Goal: Task Accomplishment & Management: Use online tool/utility

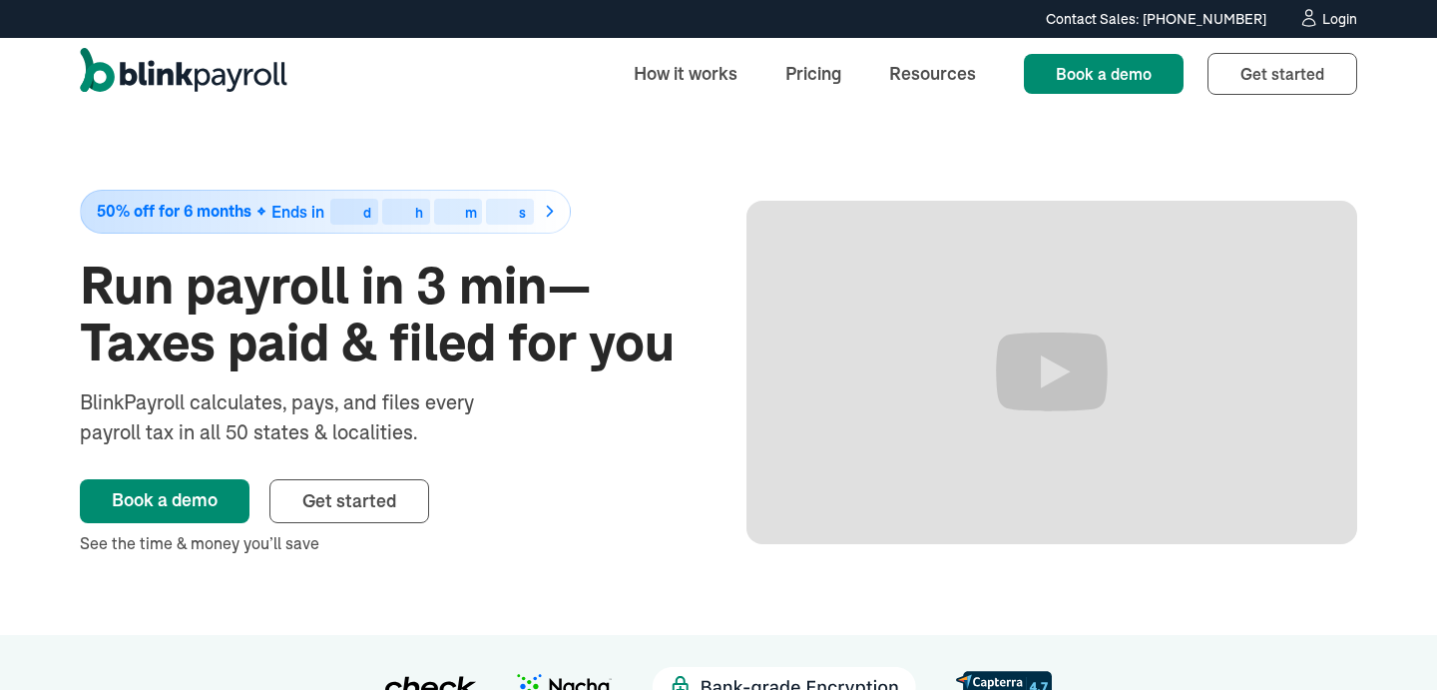
click at [1333, 32] on div "Contact Sales: [PHONE_NUMBER] Contact Sales: [PHONE_NUMBER] Login" at bounding box center [718, 19] width 1437 height 38
click at [1331, 28] on link "Login" at bounding box center [1328, 19] width 59 height 22
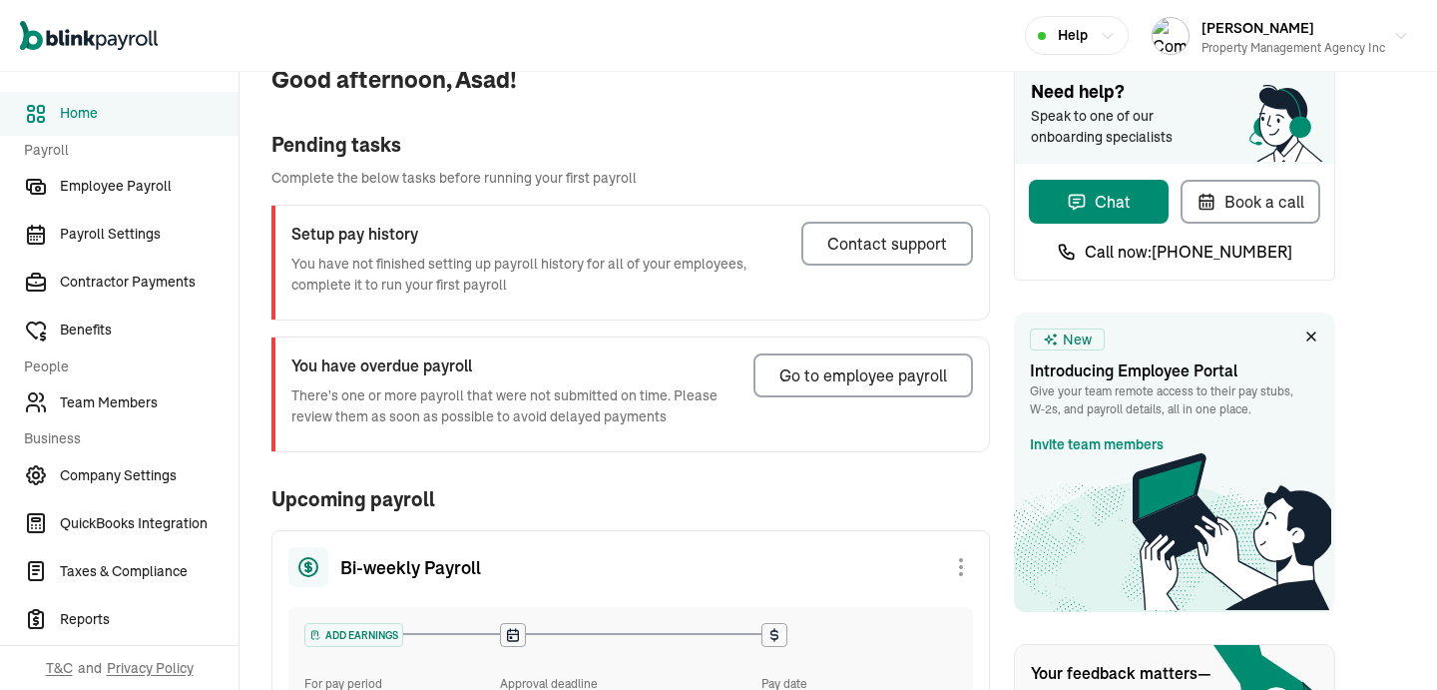
scroll to position [100, 0]
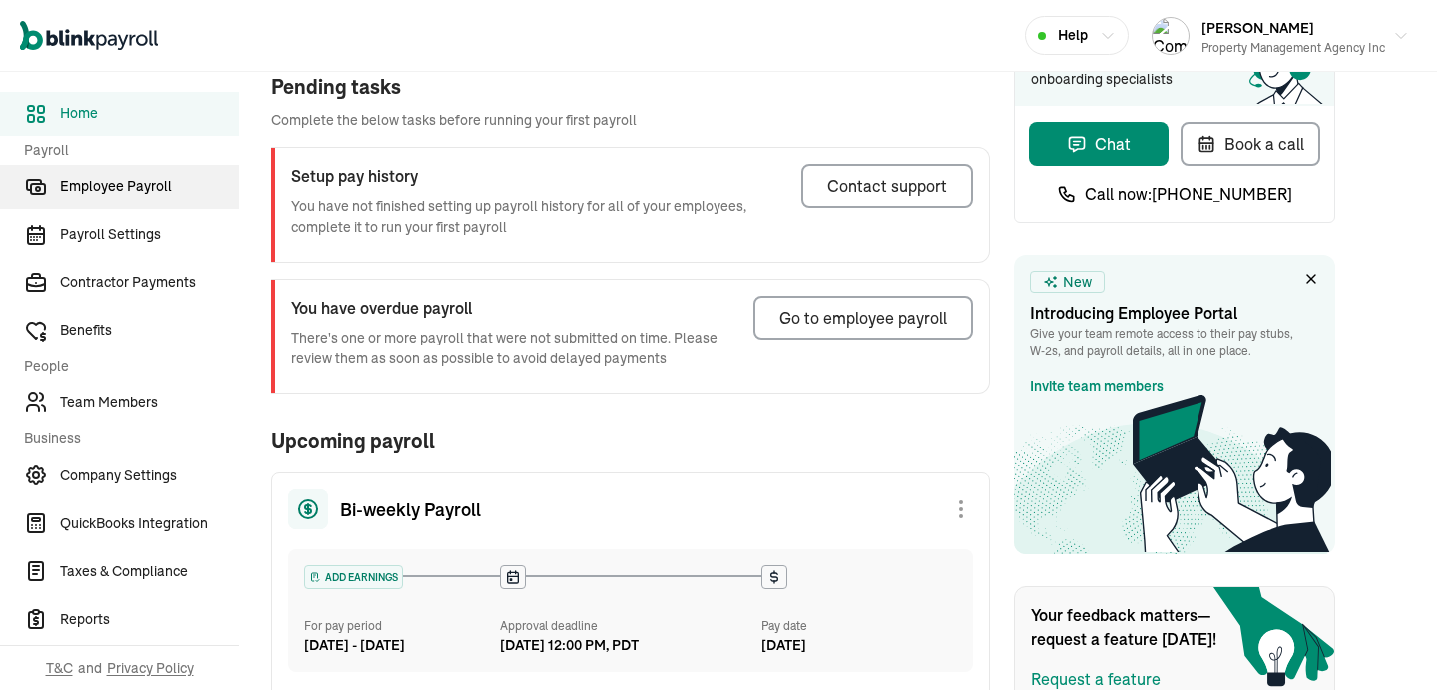
click at [87, 181] on span "Employee Payroll" at bounding box center [149, 186] width 179 height 21
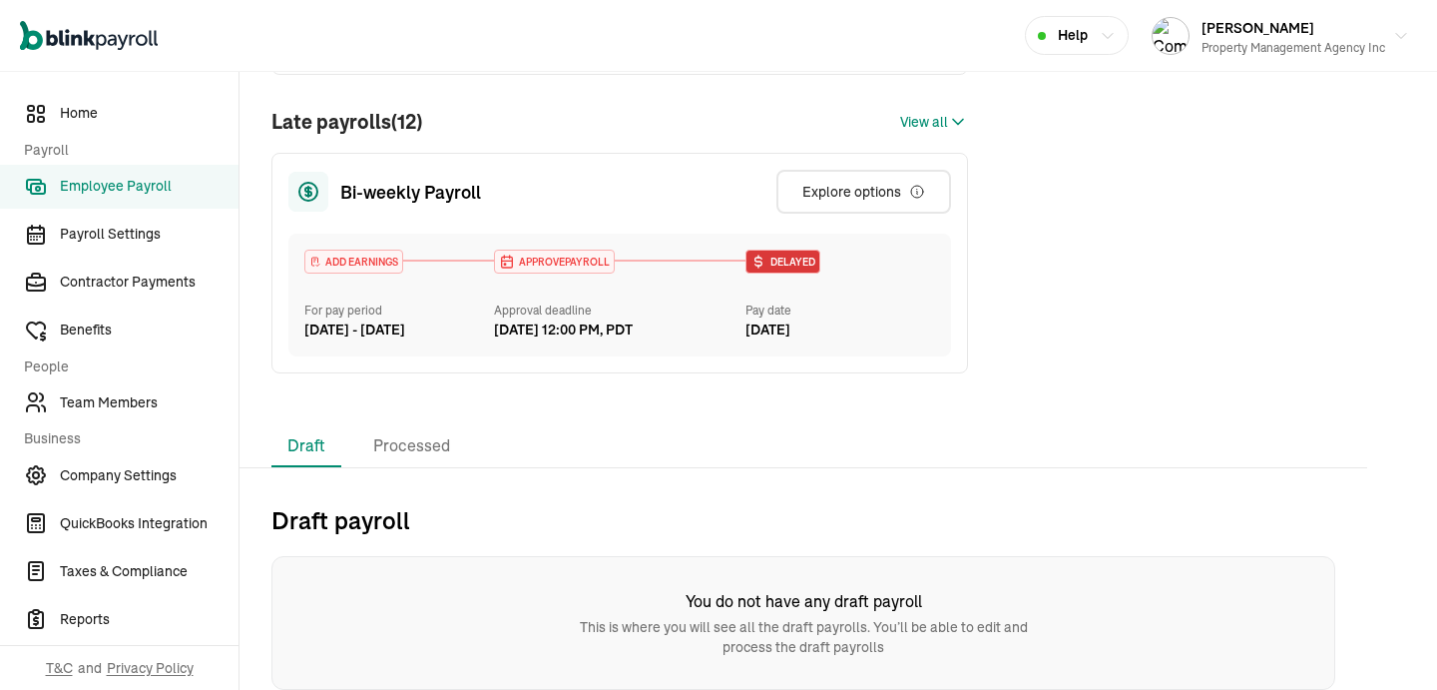
scroll to position [0, 0]
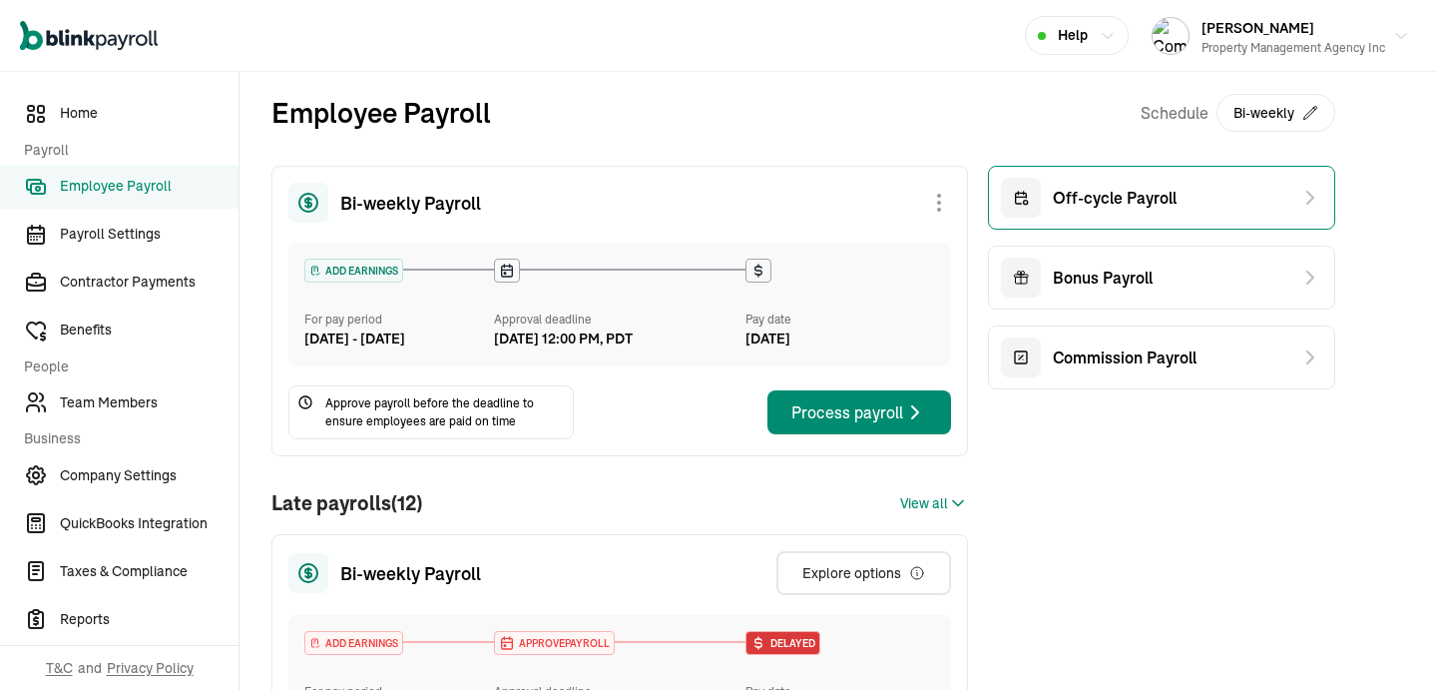
click at [1161, 214] on div "Off-cycle Payroll" at bounding box center [1089, 198] width 176 height 40
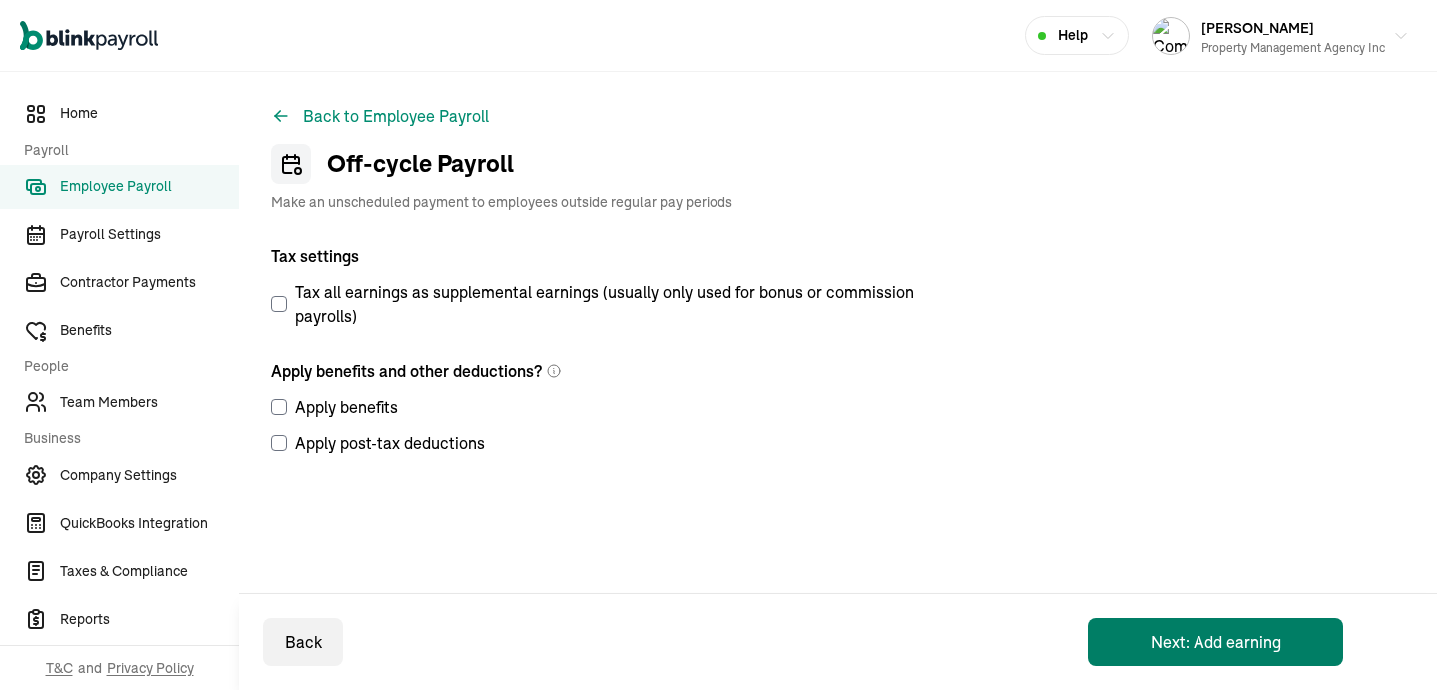
click at [1105, 643] on button "Next: Add earning" at bounding box center [1216, 642] width 256 height 48
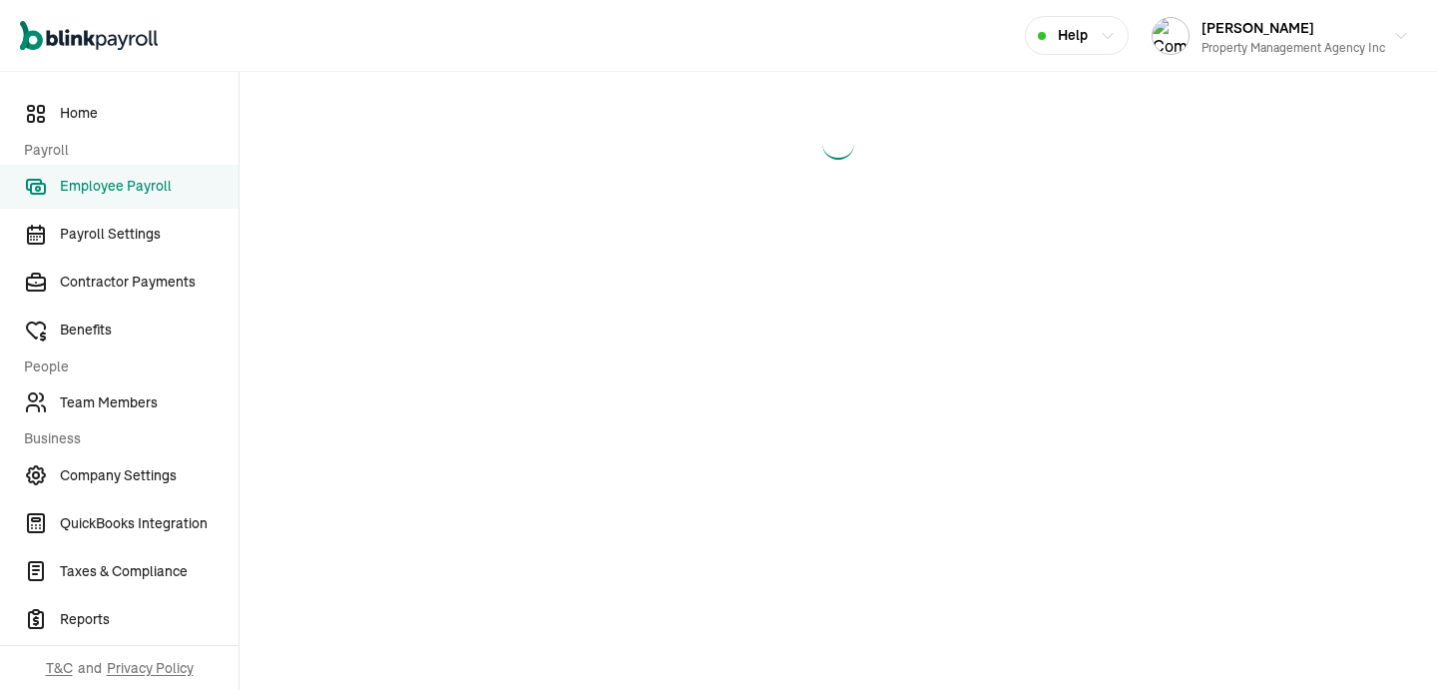
select select "direct_deposit"
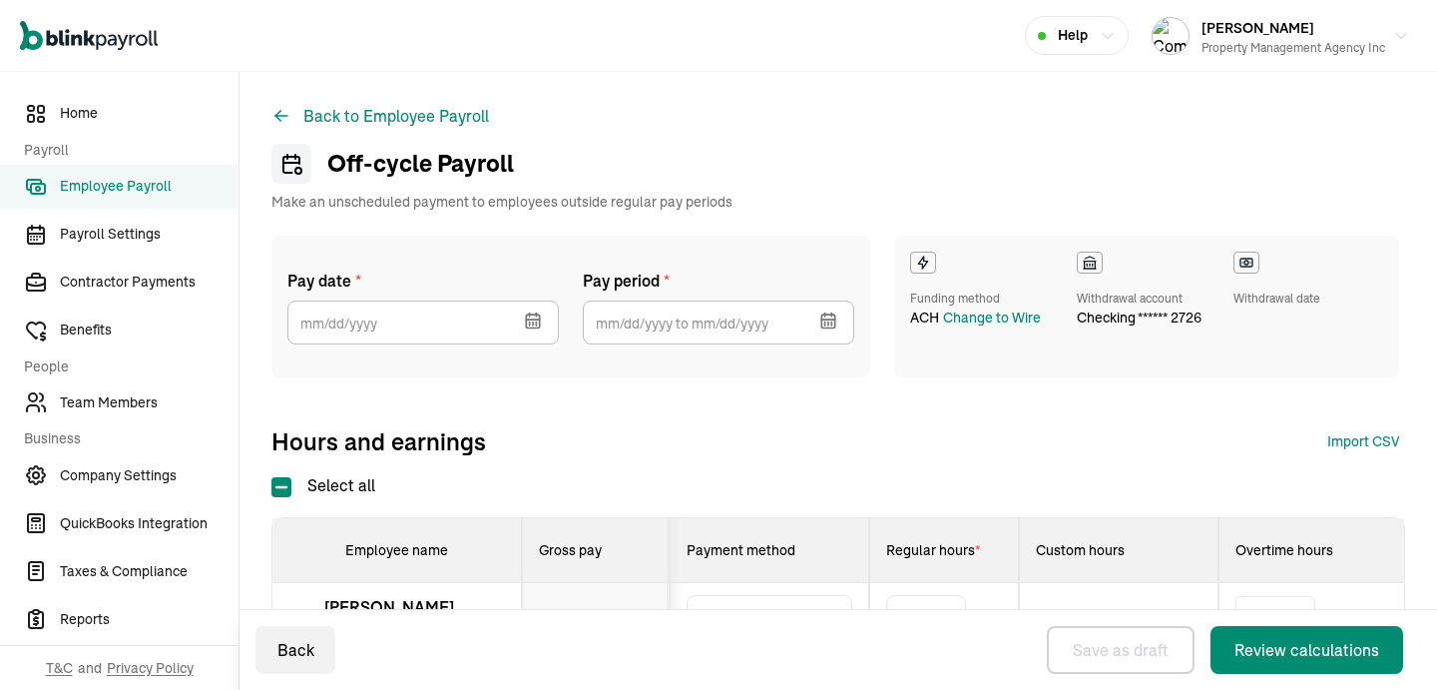
select select "direct_deposit"
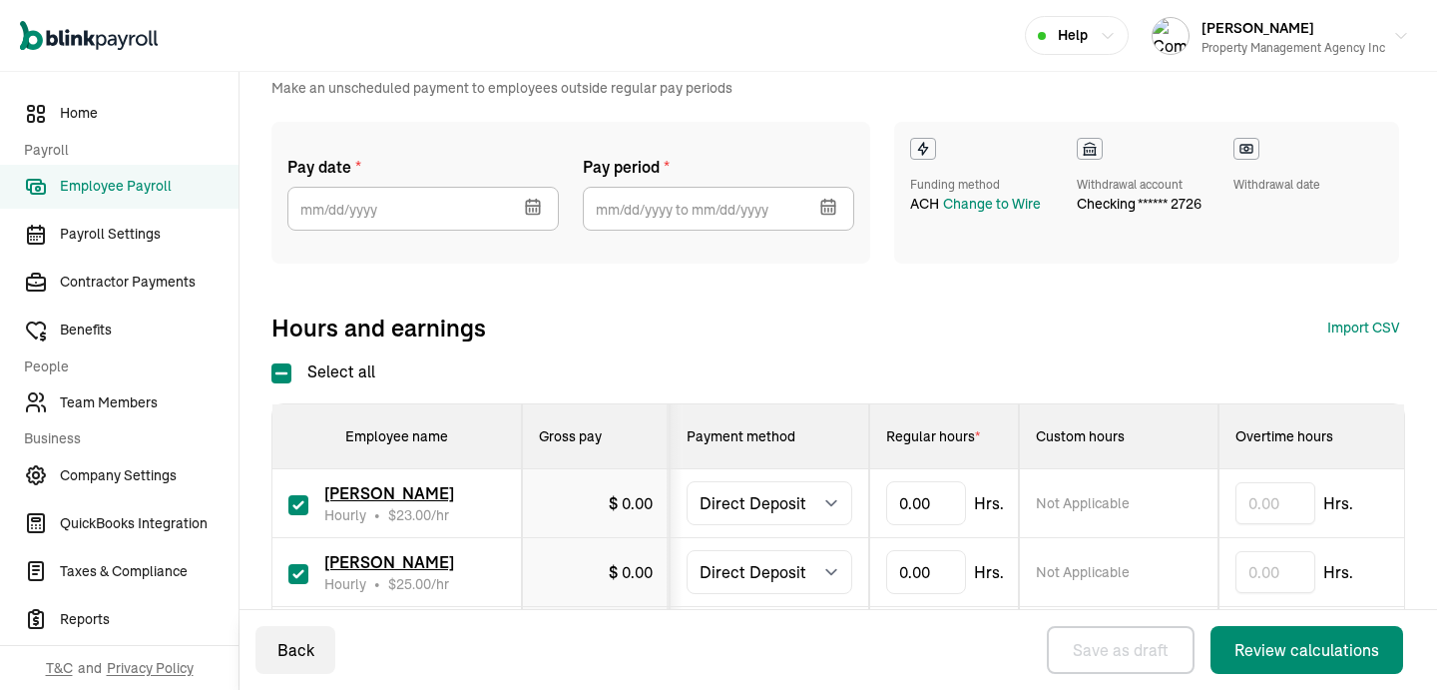
scroll to position [359, 0]
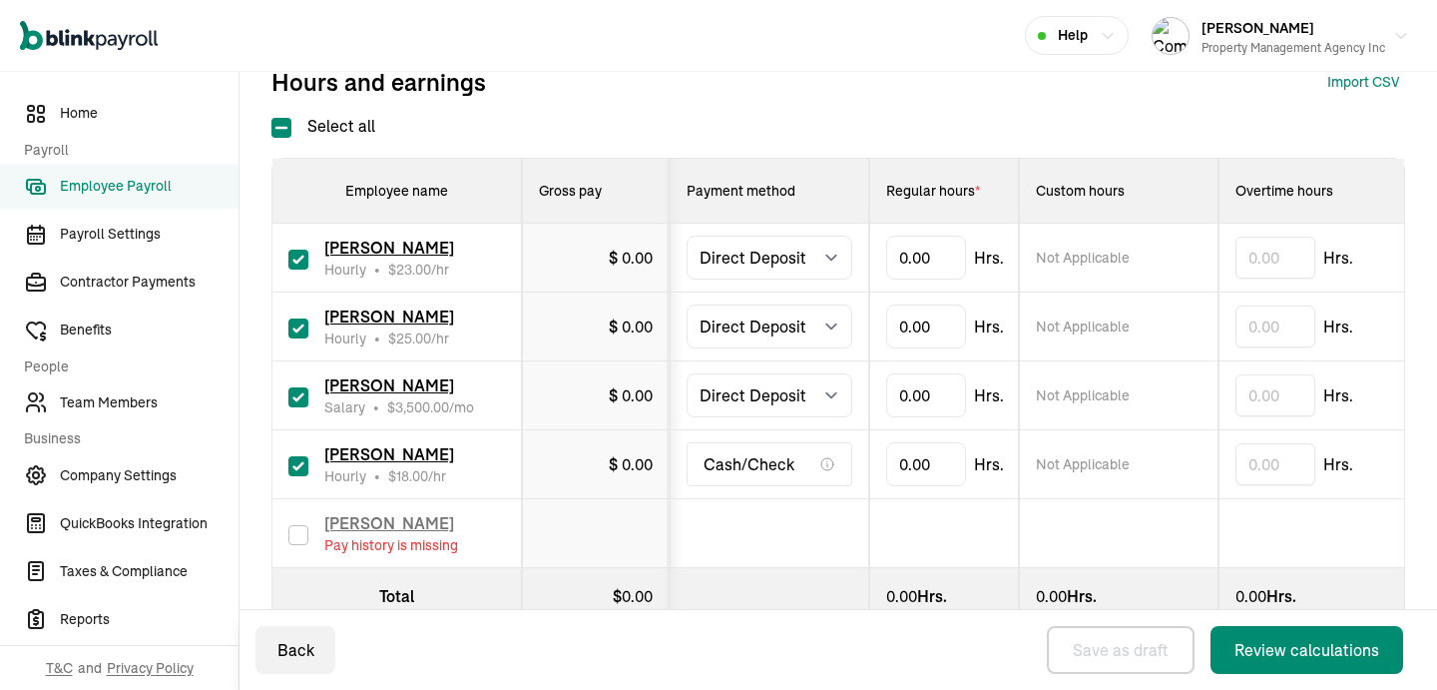
click at [291, 459] on input "checkbox" at bounding box center [298, 466] width 20 height 20
checkbox input "false"
click at [290, 398] on input "checkbox" at bounding box center [298, 397] width 20 height 20
checkbox input "false"
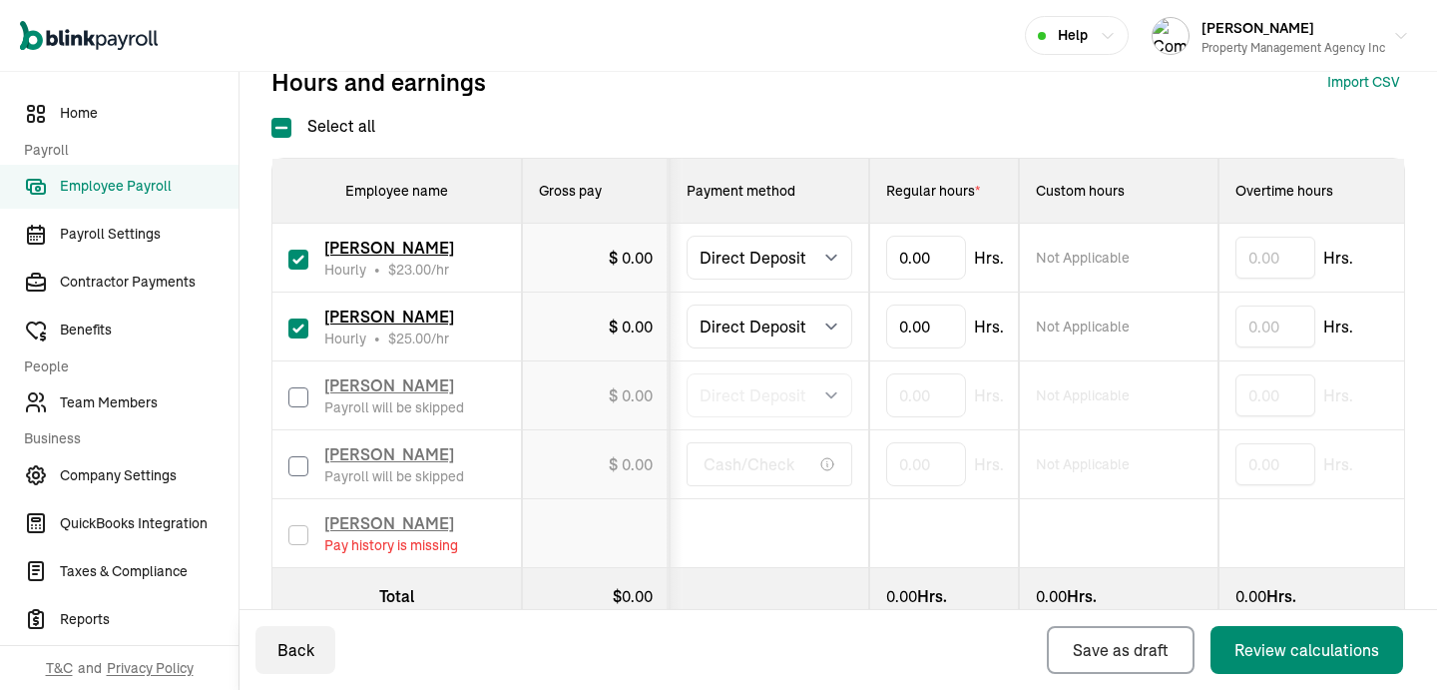
click at [295, 324] on input "checkbox" at bounding box center [298, 328] width 20 height 20
checkbox input "false"
click at [602, 285] on td "$ 0.00" at bounding box center [596, 258] width 148 height 69
click at [627, 268] on div "$ 0.00" at bounding box center [631, 258] width 44 height 24
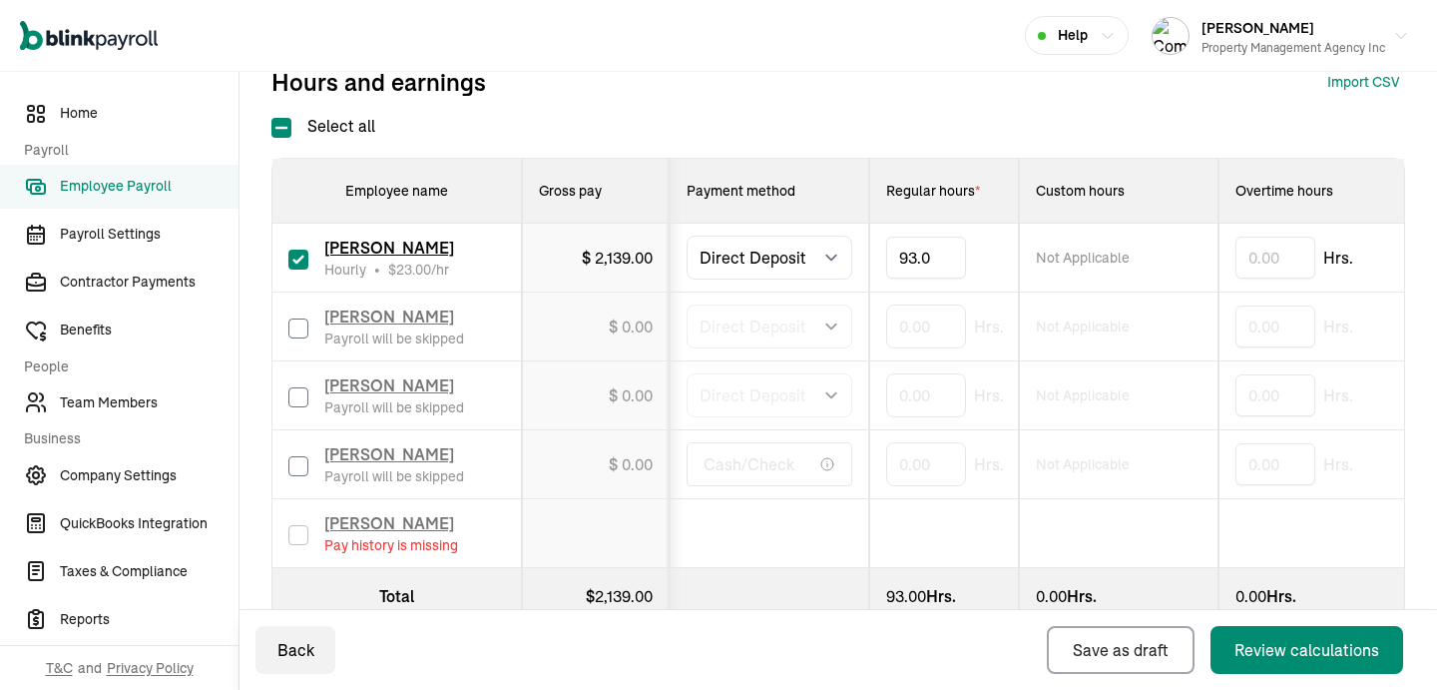
type input "93.01"
click at [1293, 648] on div "Review calculations" at bounding box center [1307, 650] width 145 height 24
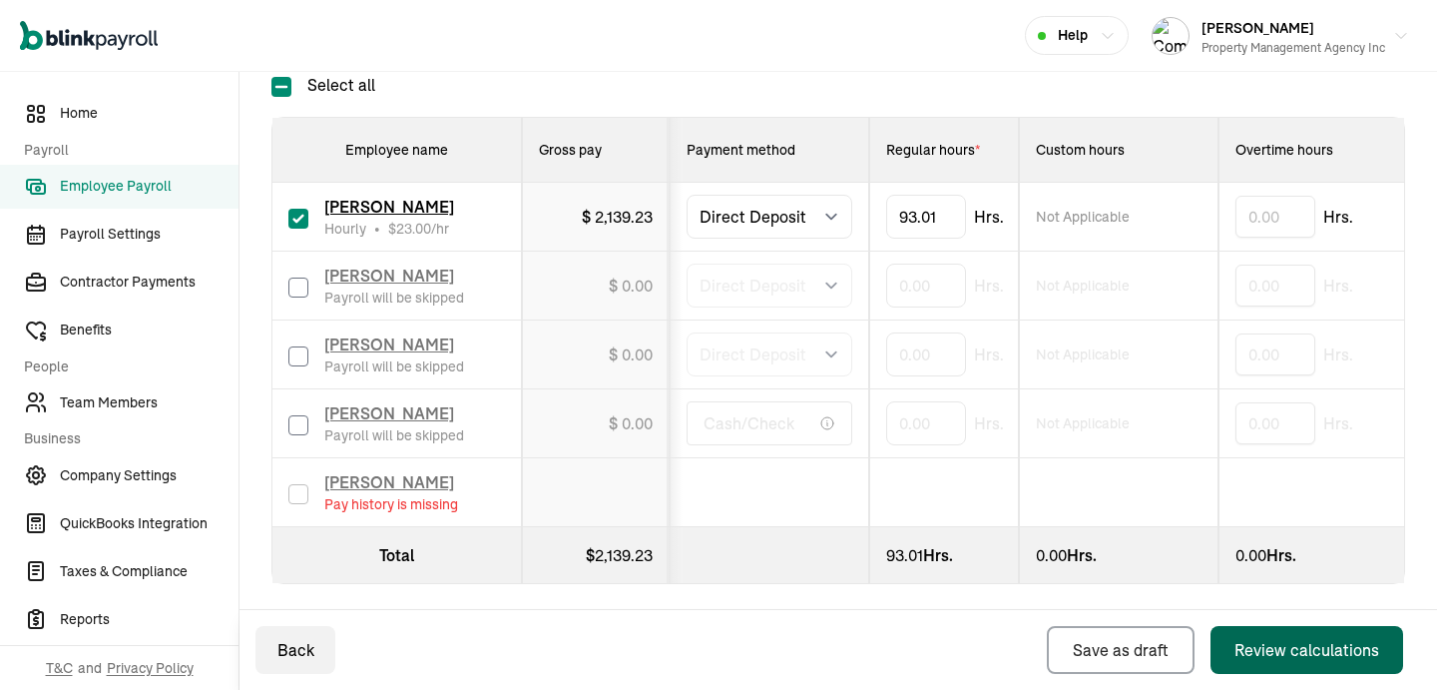
scroll to position [406, 0]
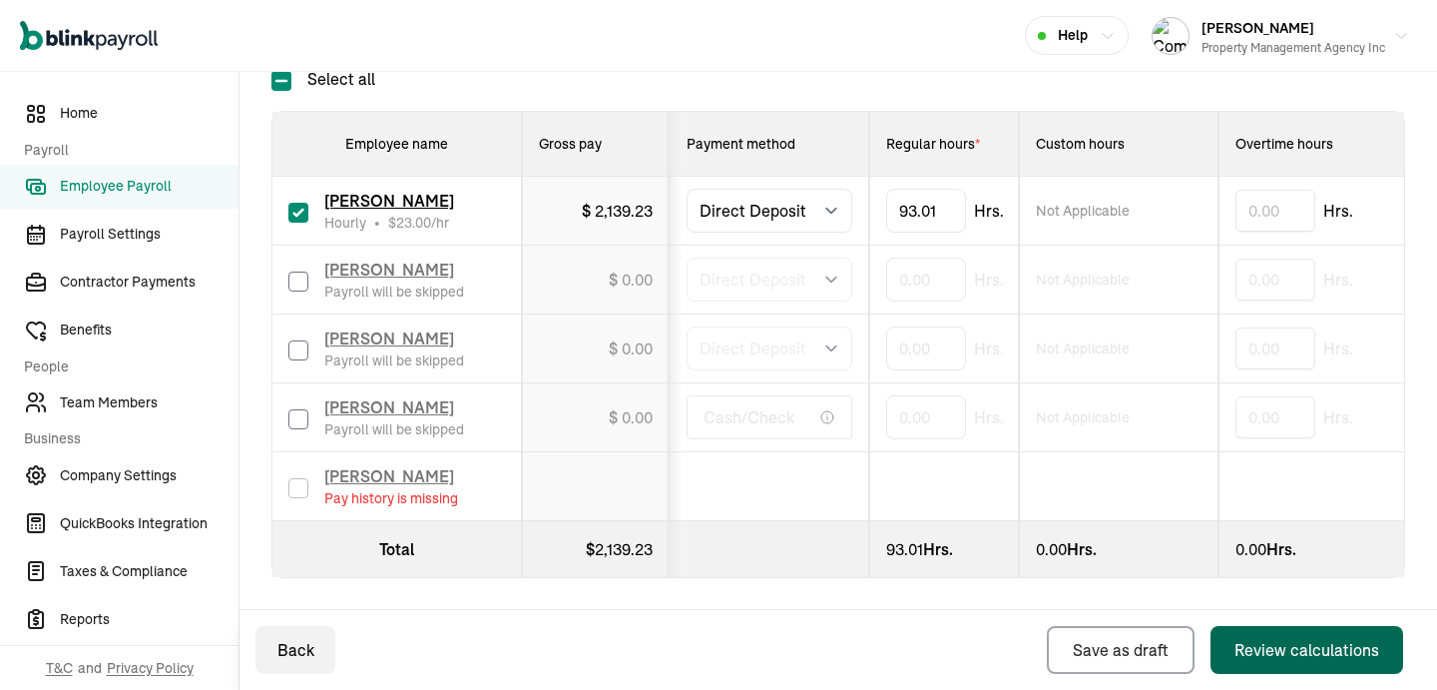
click at [1243, 628] on button "Review calculations" at bounding box center [1307, 650] width 193 height 48
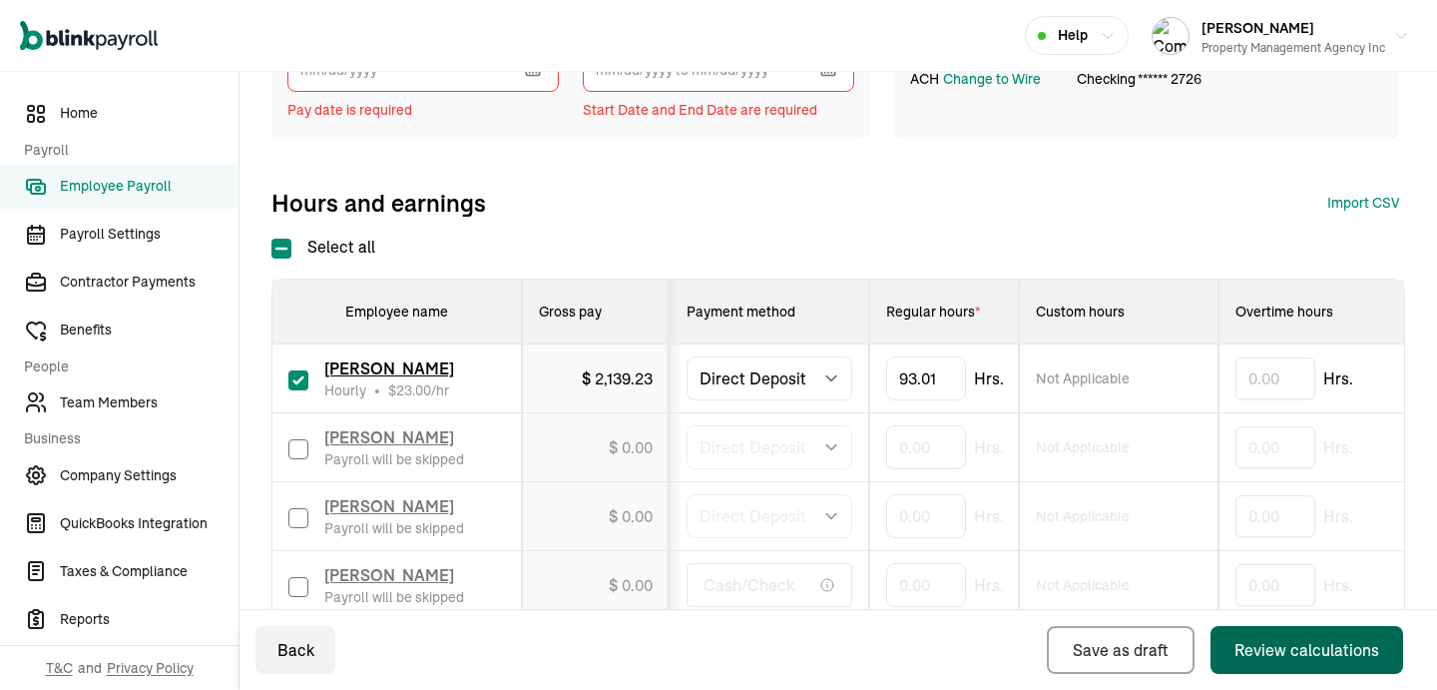
scroll to position [0, 0]
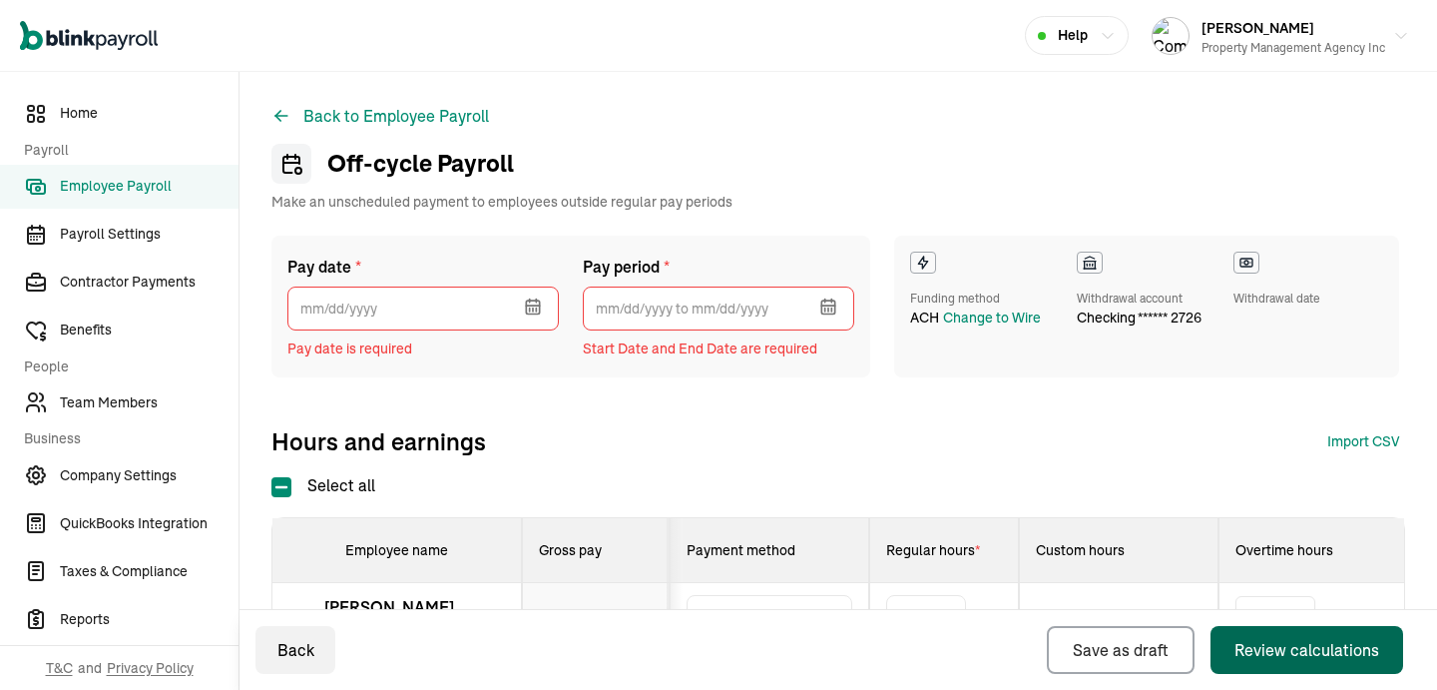
click at [538, 306] on icon "button" at bounding box center [532, 306] width 13 height 13
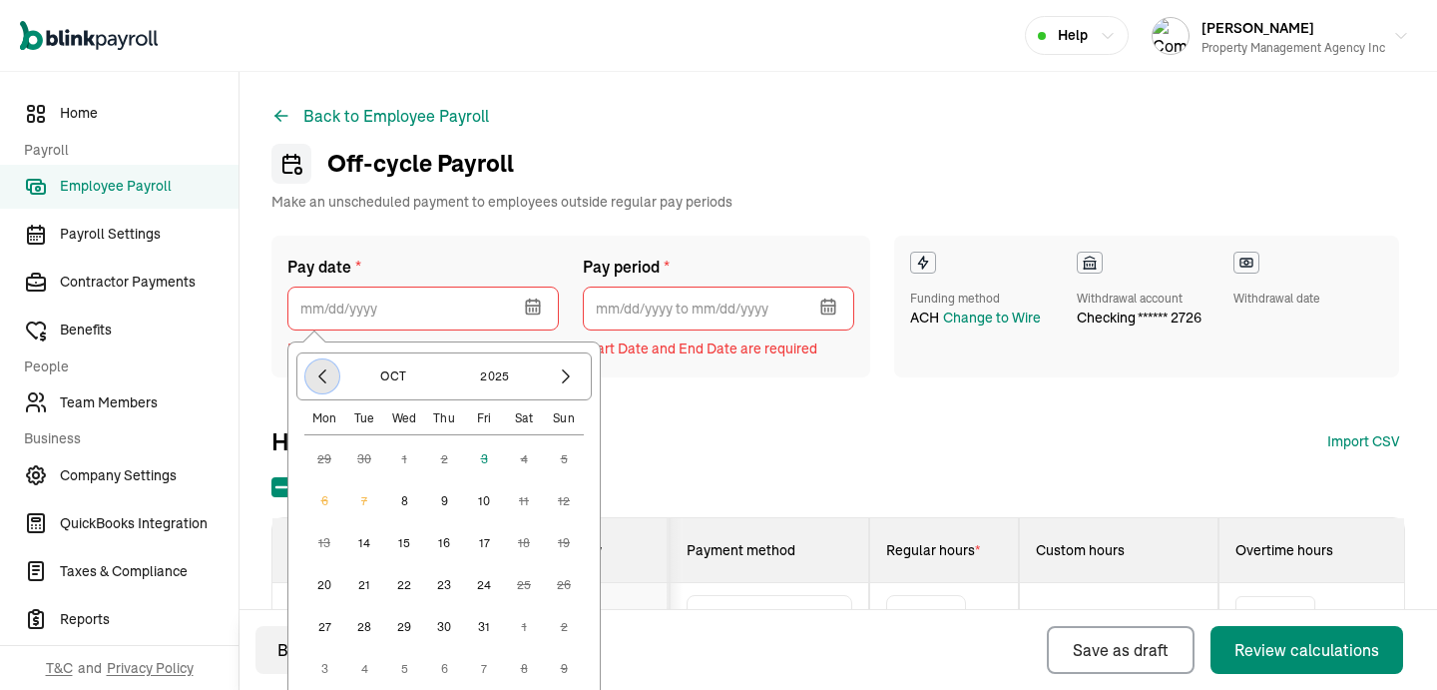
click at [325, 359] on button "button" at bounding box center [322, 376] width 34 height 34
click at [573, 383] on icon "button" at bounding box center [566, 376] width 20 height 20
click at [402, 496] on button "8" at bounding box center [404, 501] width 40 height 40
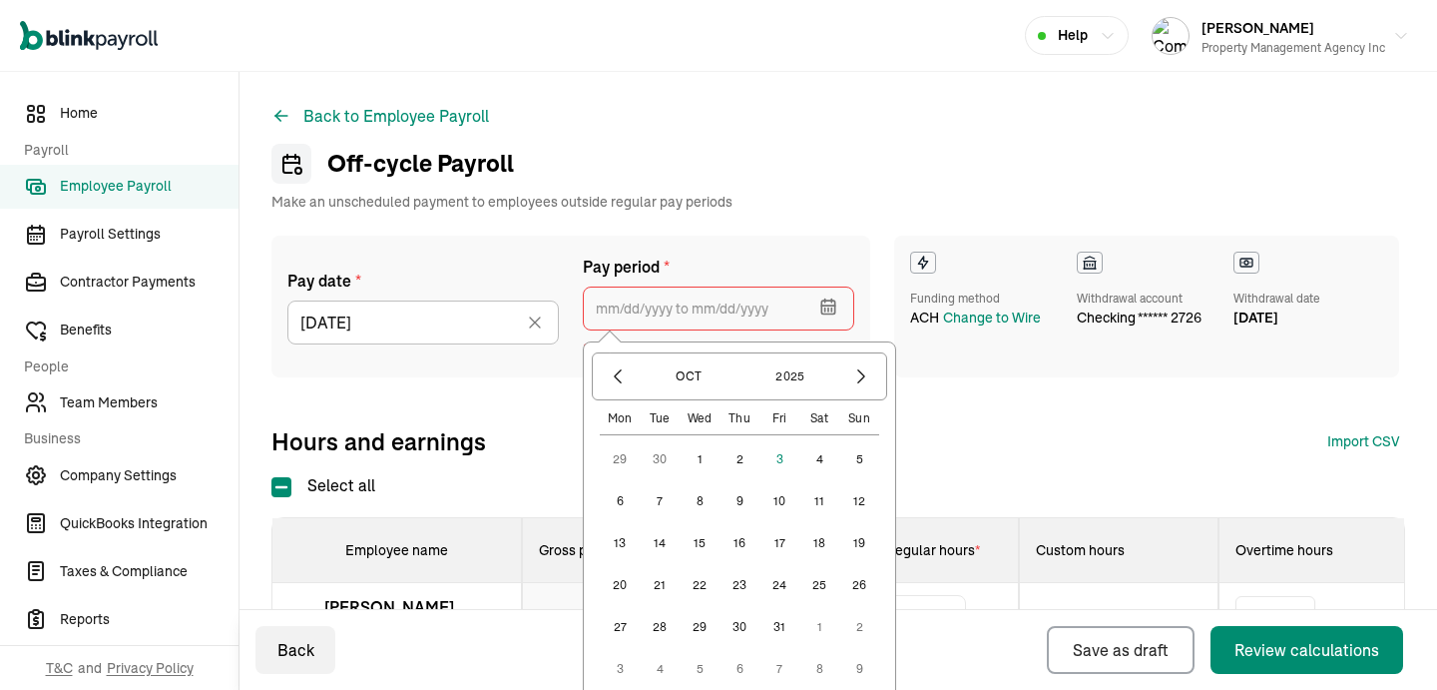
click at [740, 298] on input "text" at bounding box center [718, 308] width 271 height 44
click at [740, 584] on button "23" at bounding box center [740, 585] width 40 height 40
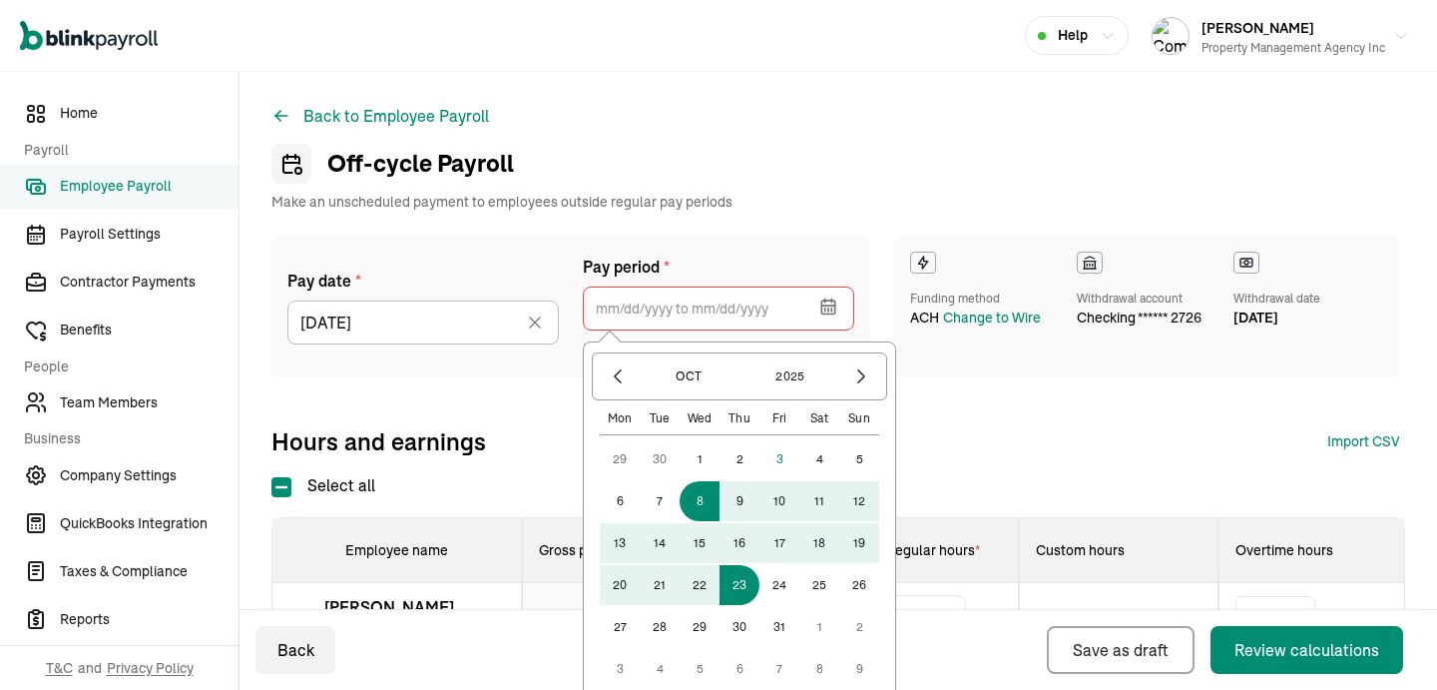
click at [696, 504] on button "8" at bounding box center [700, 501] width 40 height 40
type input "10/08/2025 ~ 10/23/2025"
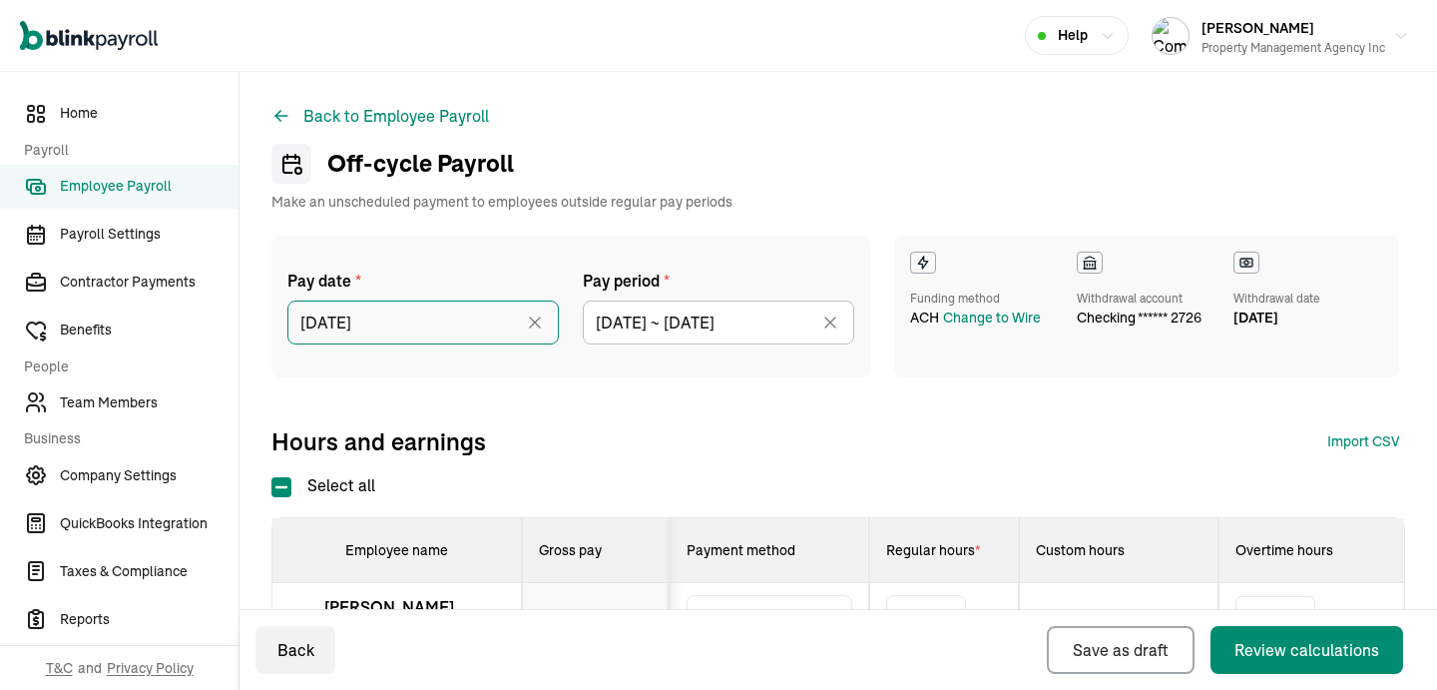
click at [486, 326] on input "10/08/2025" at bounding box center [422, 322] width 271 height 44
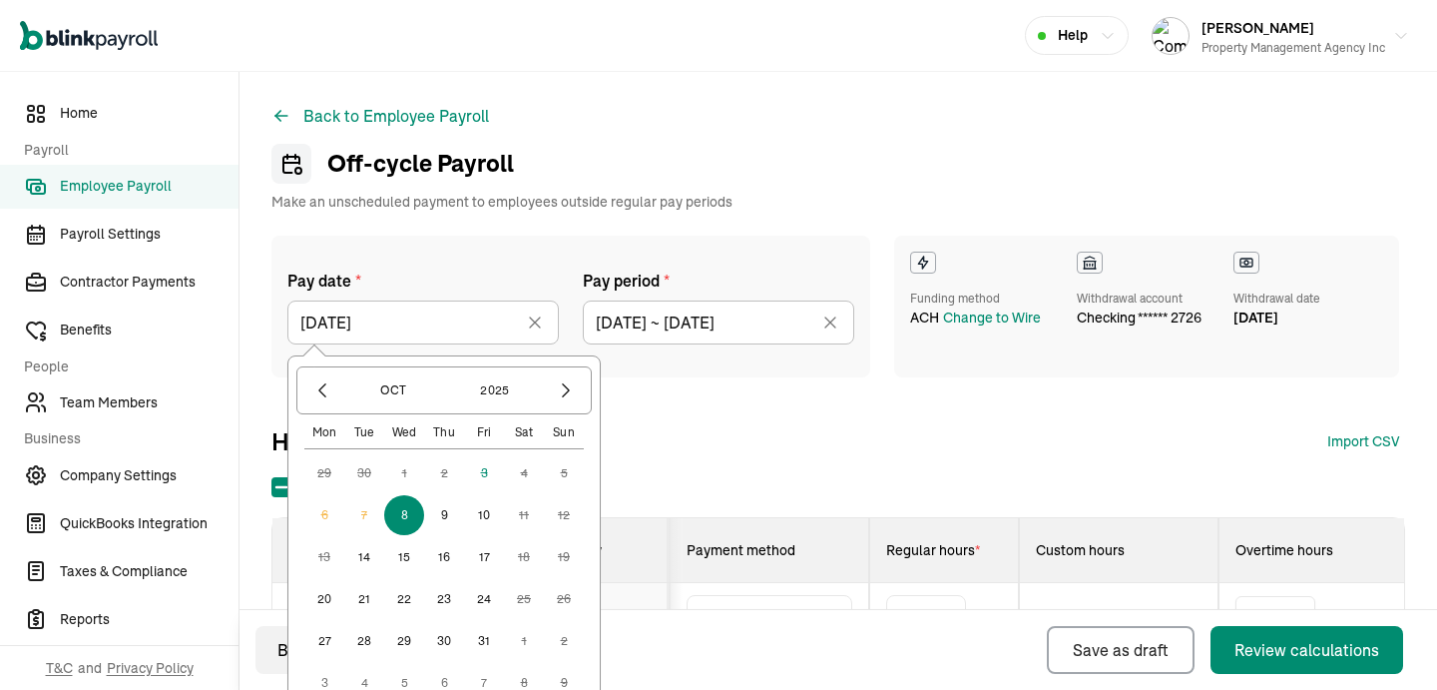
click at [484, 605] on button "24" at bounding box center [484, 599] width 40 height 40
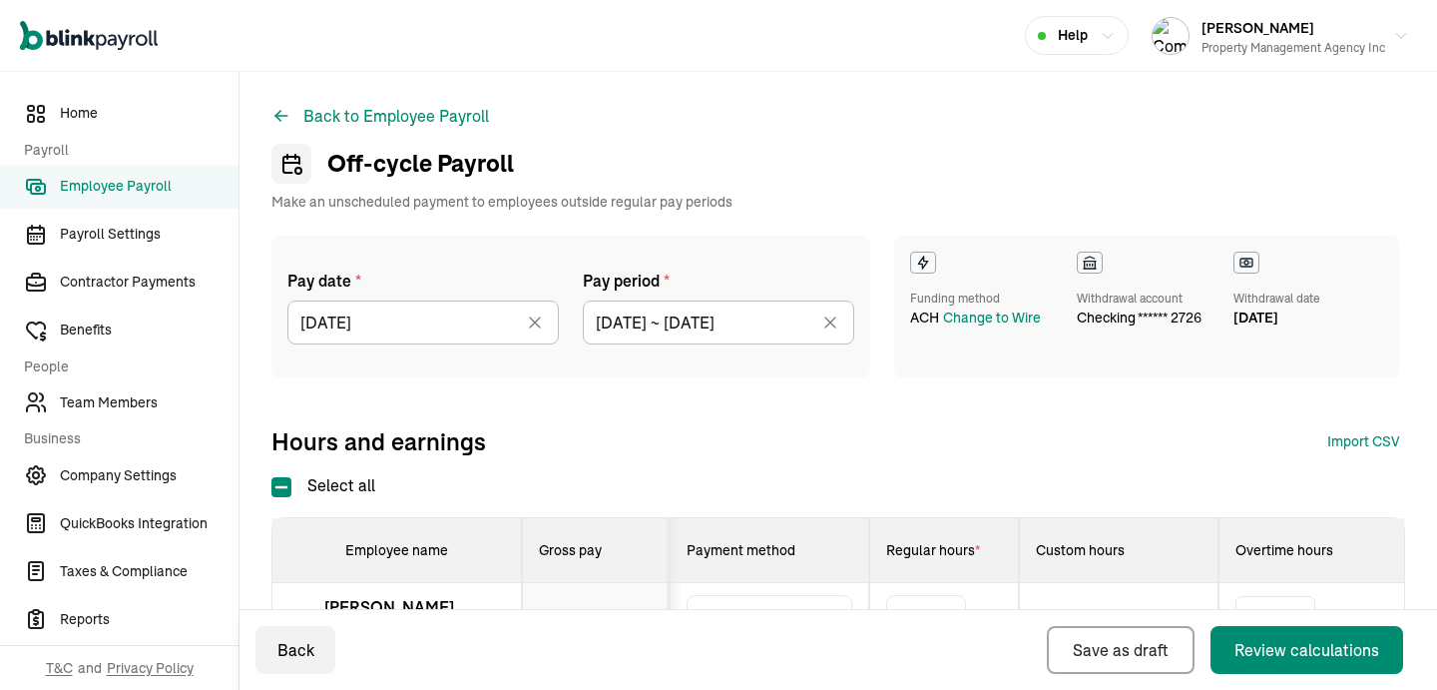
click at [670, 532] on th "Gross pay" at bounding box center [596, 550] width 148 height 65
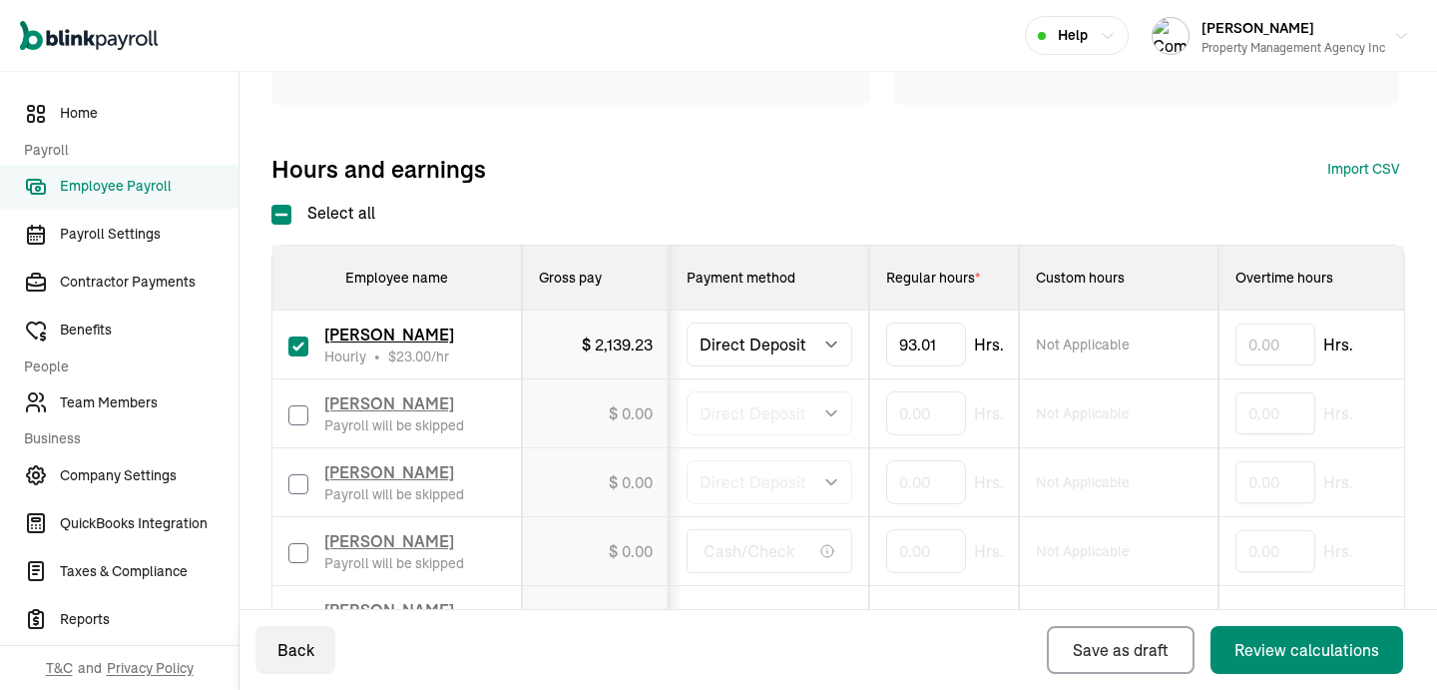
scroll to position [406, 0]
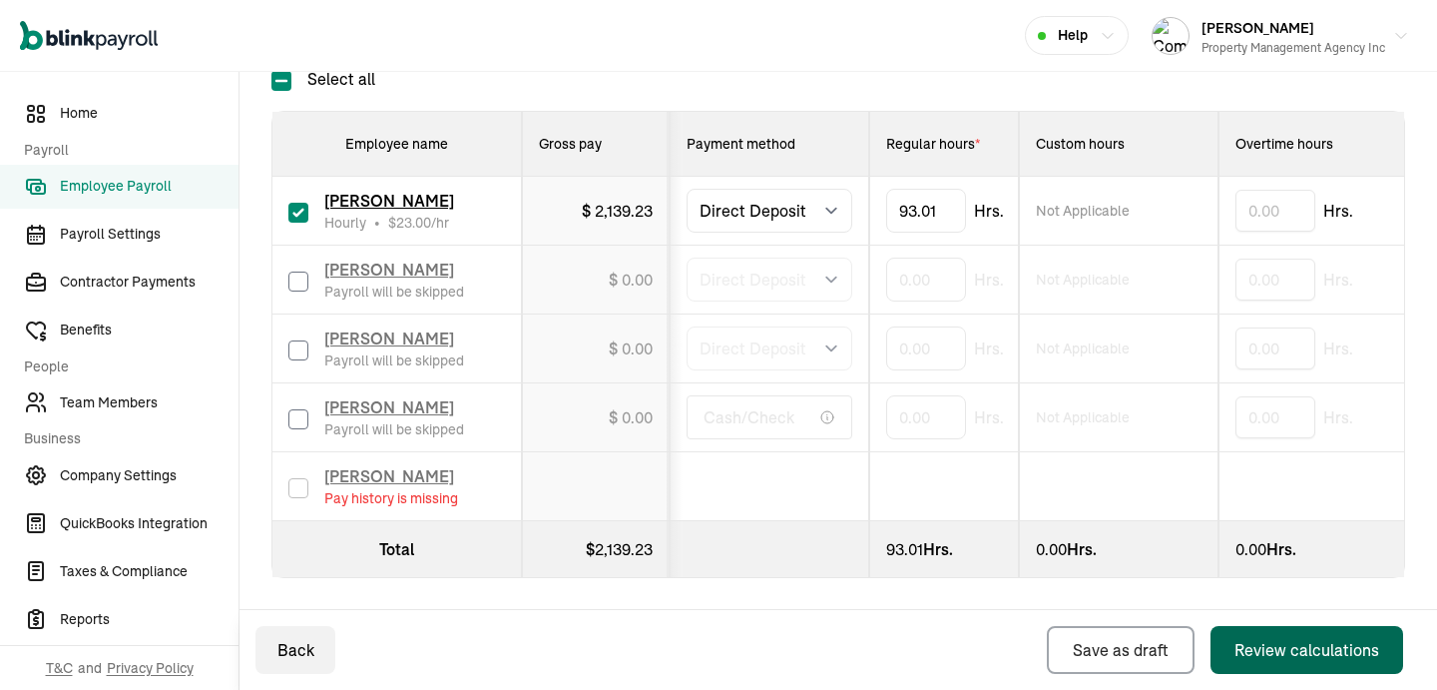
click at [1291, 658] on div "Review calculations" at bounding box center [1307, 650] width 145 height 24
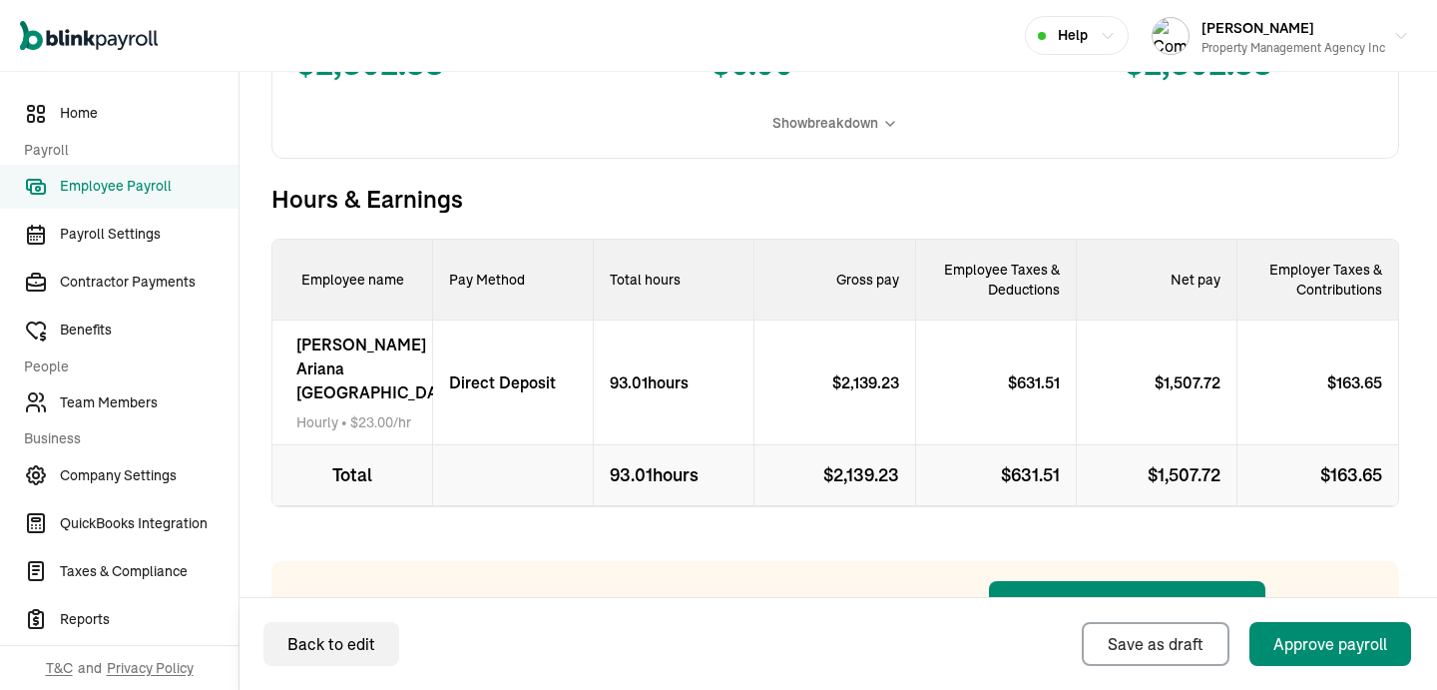
scroll to position [644, 0]
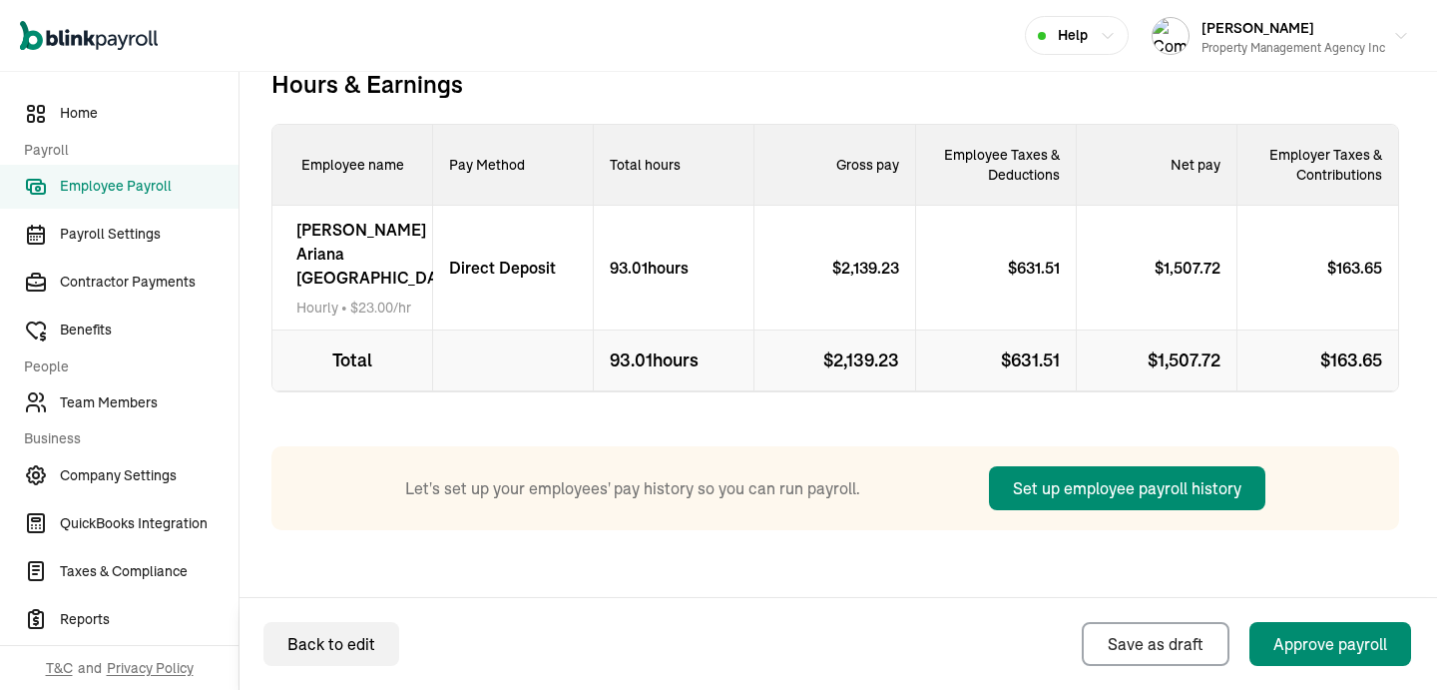
click at [284, 256] on icon at bounding box center [284, 268] width 0 height 24
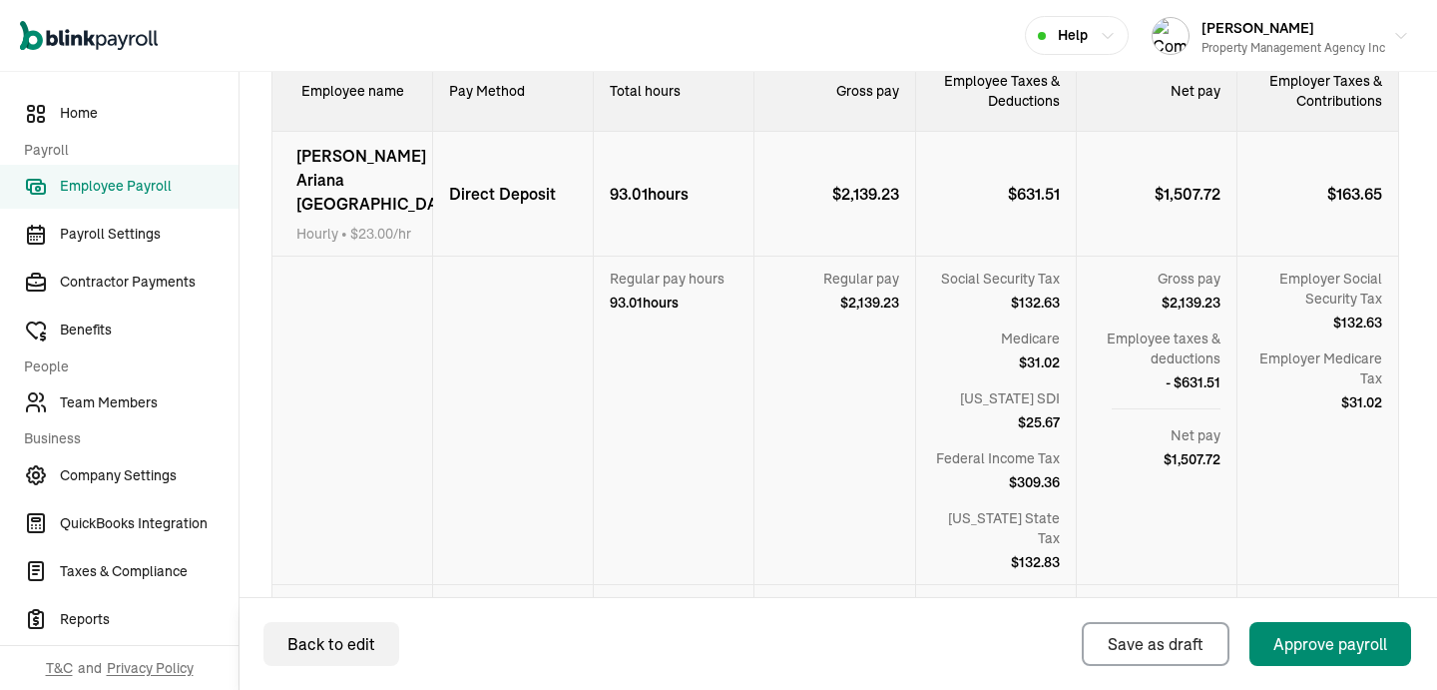
scroll to position [952, 0]
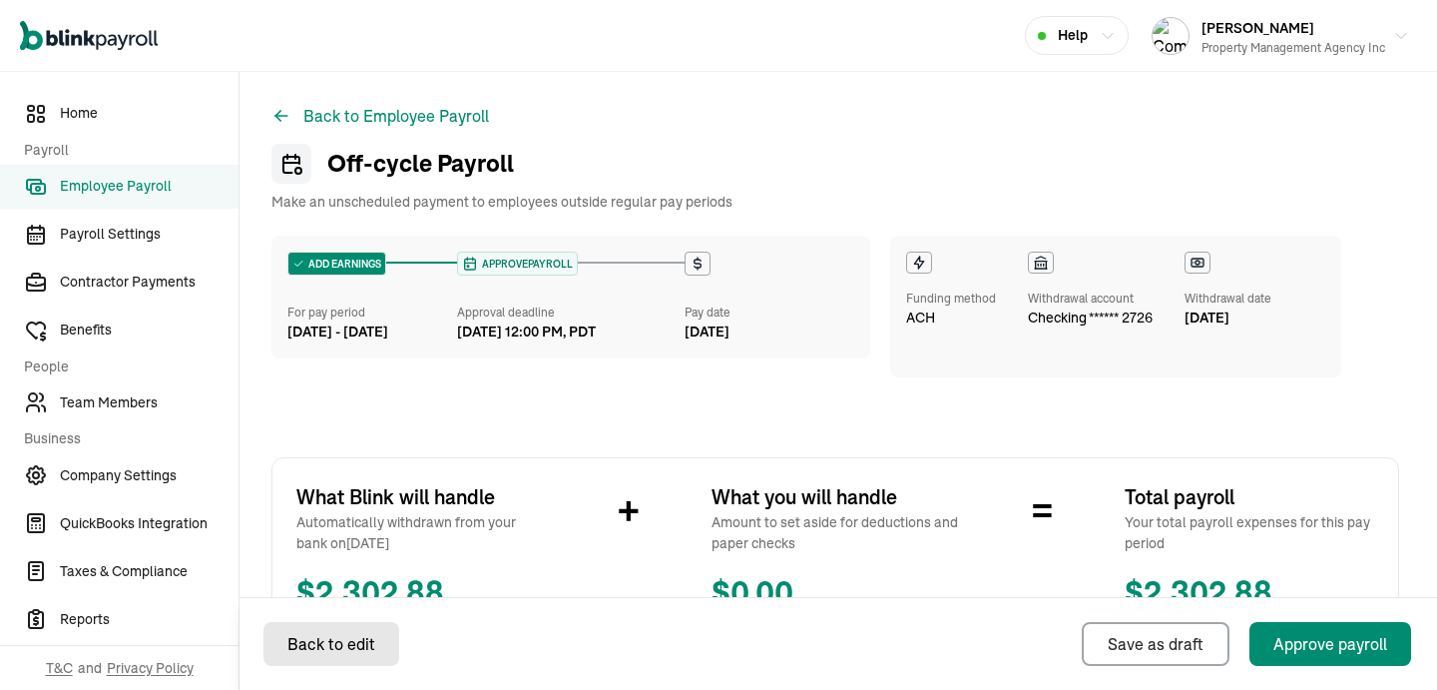
select select "direct_deposit"
select select "manual"
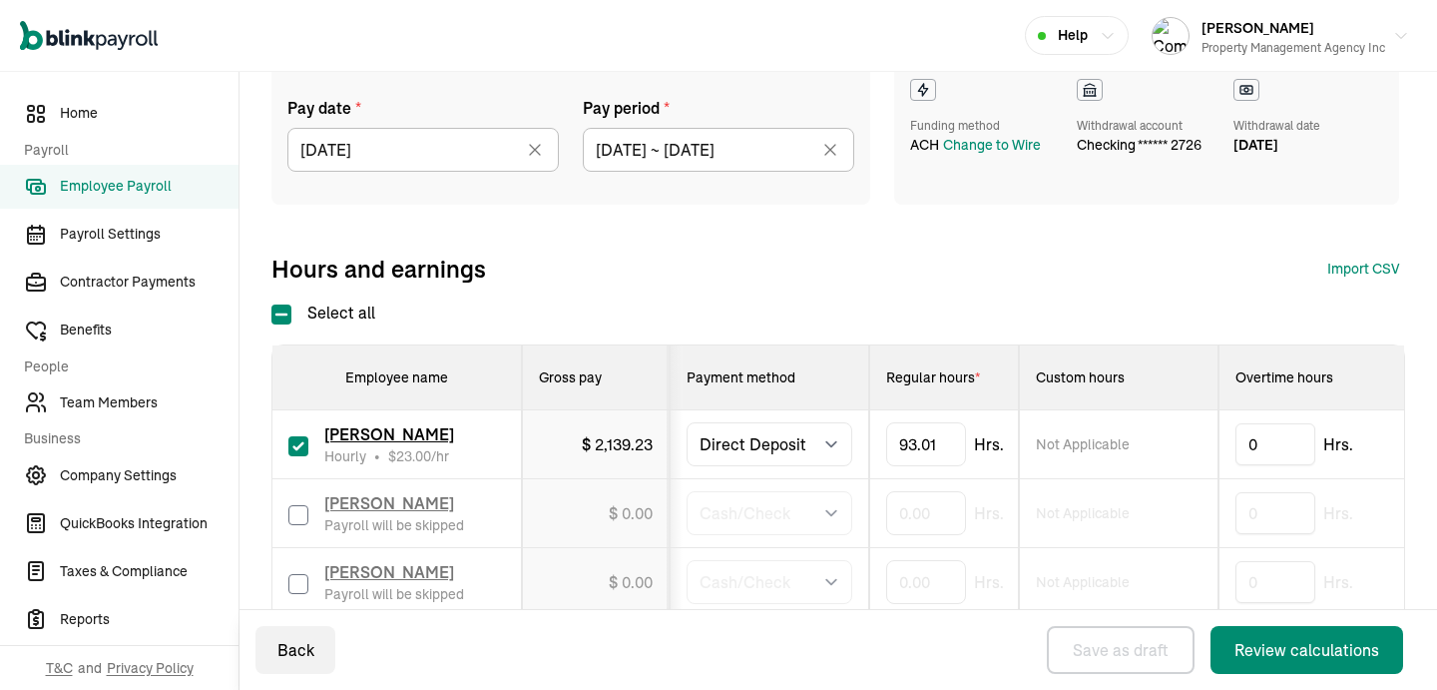
scroll to position [234, 0]
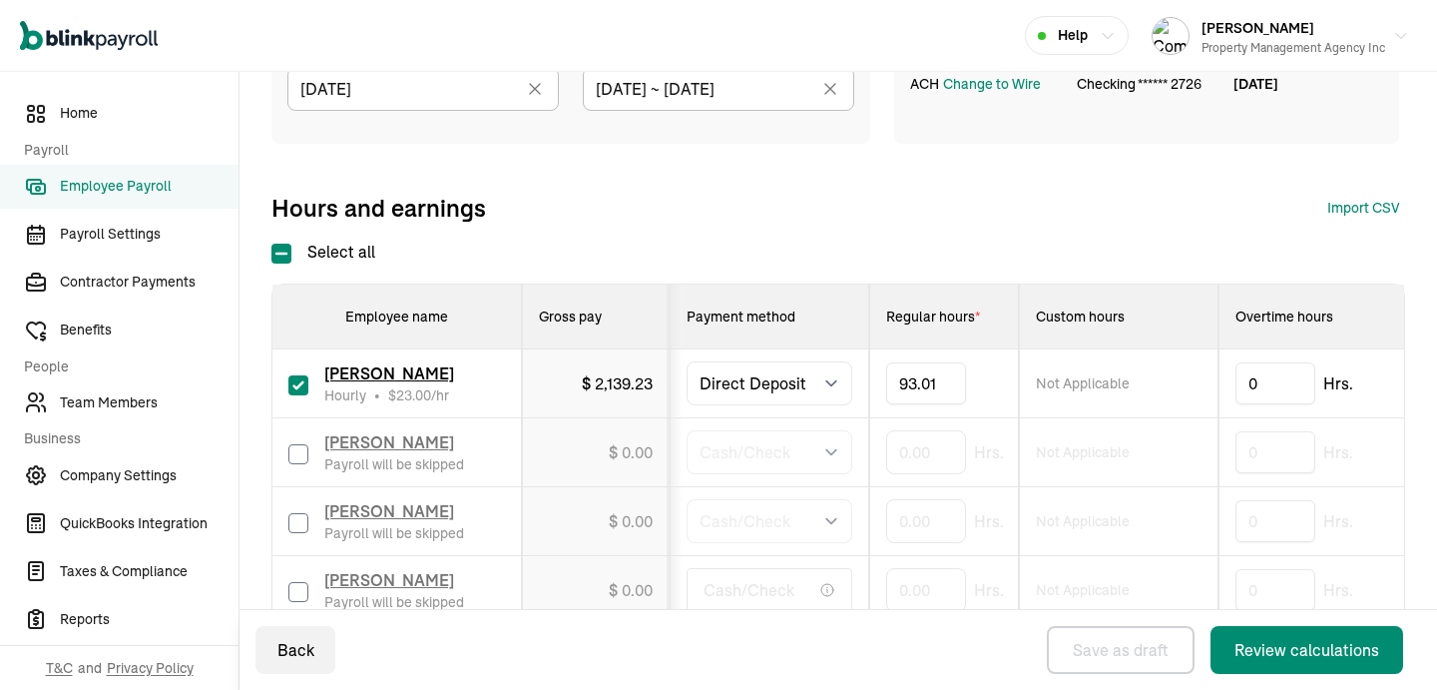
drag, startPoint x: 939, startPoint y: 380, endPoint x: 854, endPoint y: 352, distance: 89.3
type input "9"
type input "84.03"
click at [1035, 214] on div "Hours and earnings Import CSV 1 Upload 2 Map Columns 3 Map Employees Drop your …" at bounding box center [835, 208] width 1128 height 32
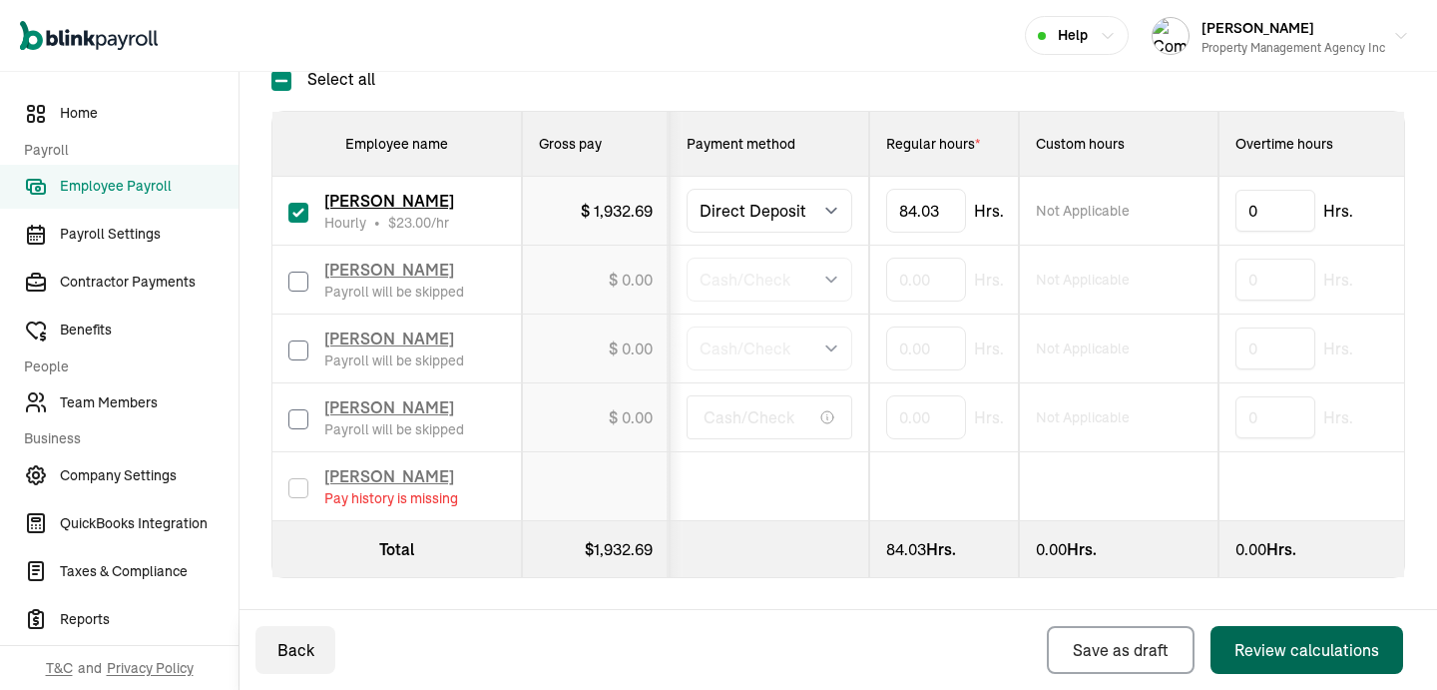
click at [1258, 655] on div "Review calculations" at bounding box center [1307, 650] width 145 height 24
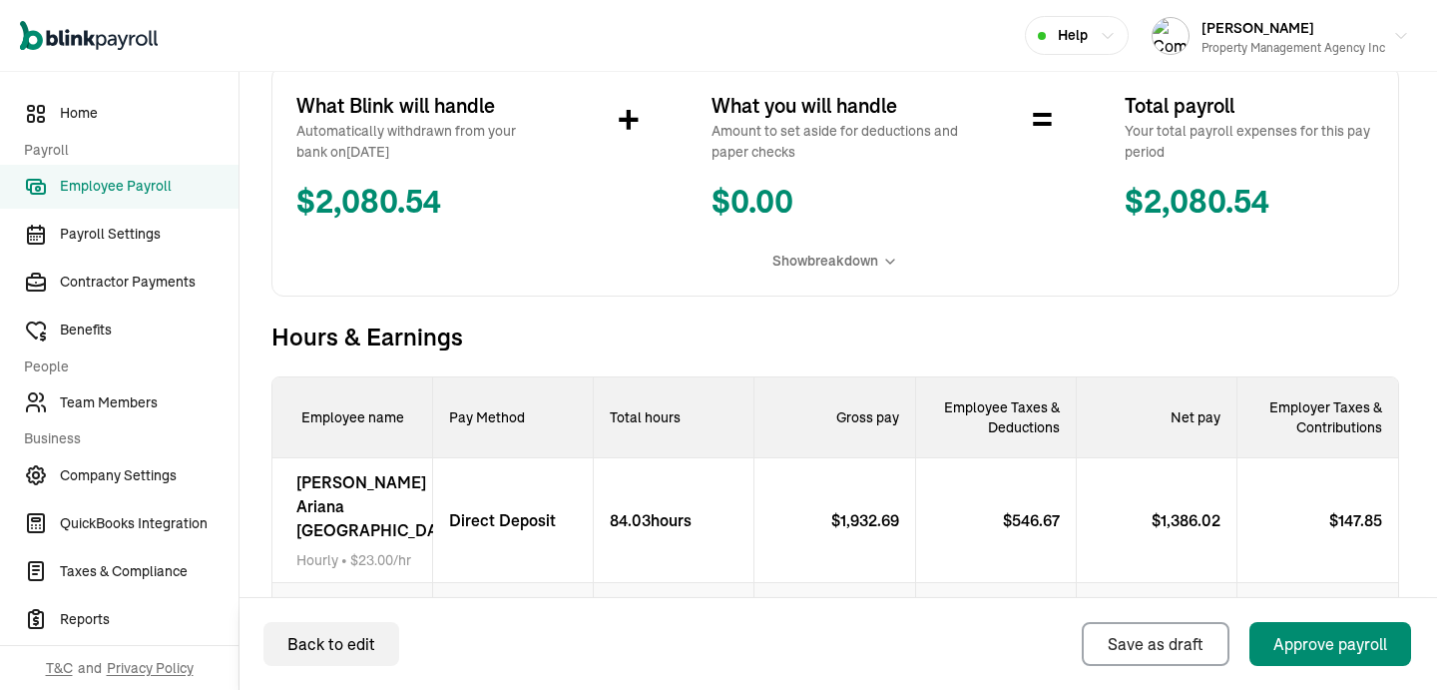
scroll to position [644, 0]
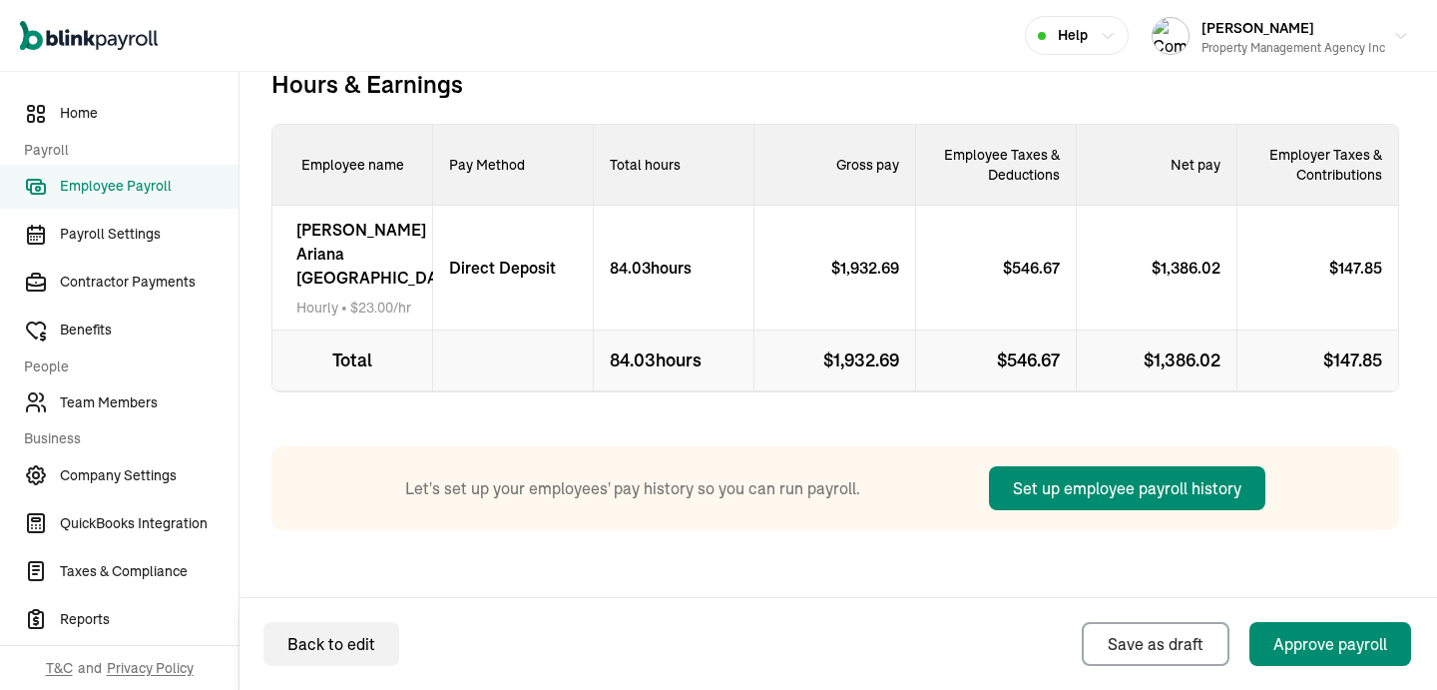
click at [303, 272] on div "Evelin Ariana Madrid Hourly • $ 23.00 /hr" at bounding box center [352, 268] width 161 height 125
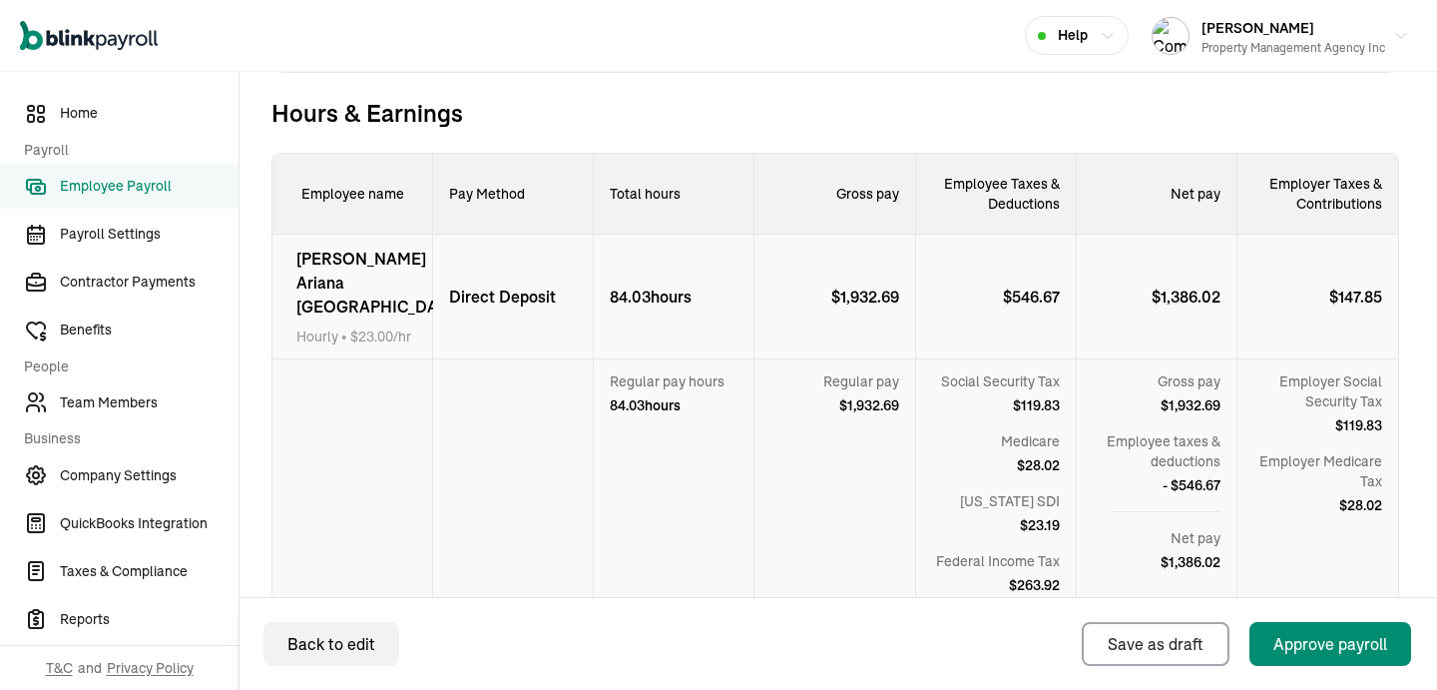
scroll to position [610, 0]
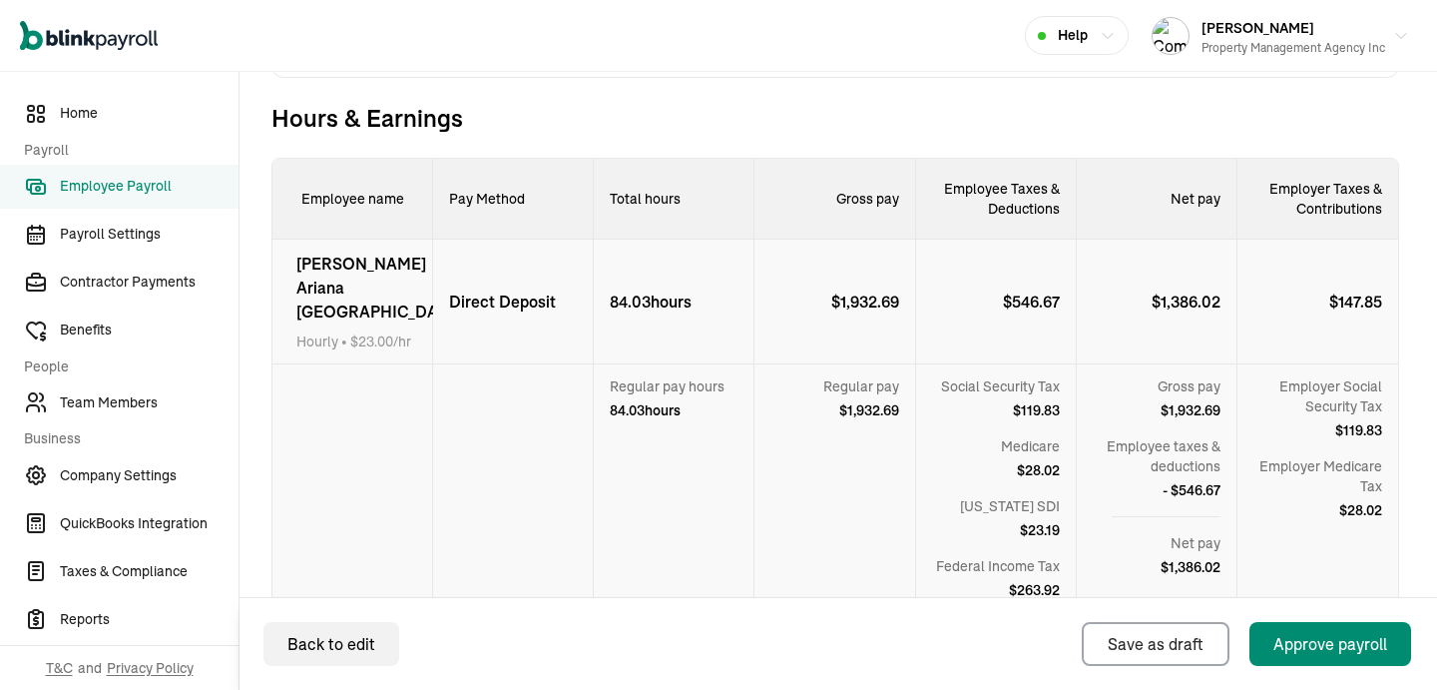
click at [306, 280] on div "Evelin Ariana Madrid Hourly • $ 23.00 /hr" at bounding box center [352, 302] width 161 height 125
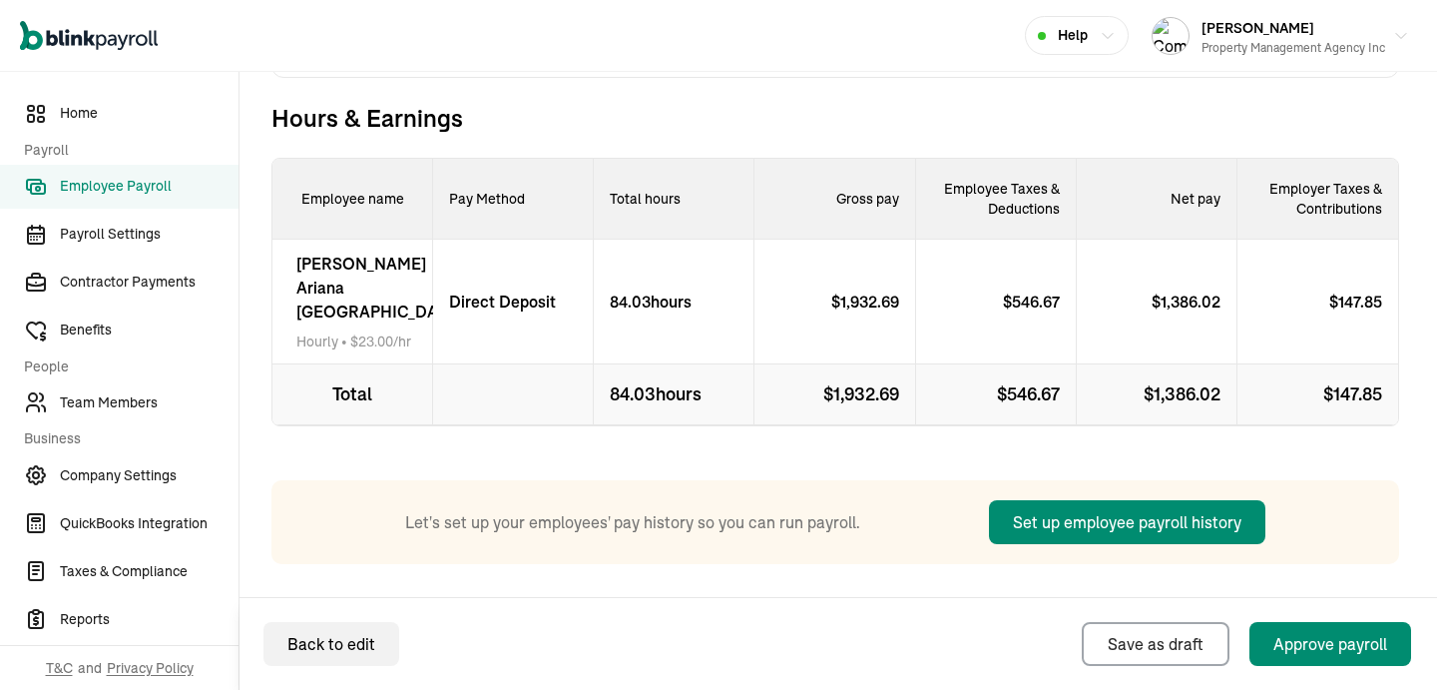
scroll to position [564, 0]
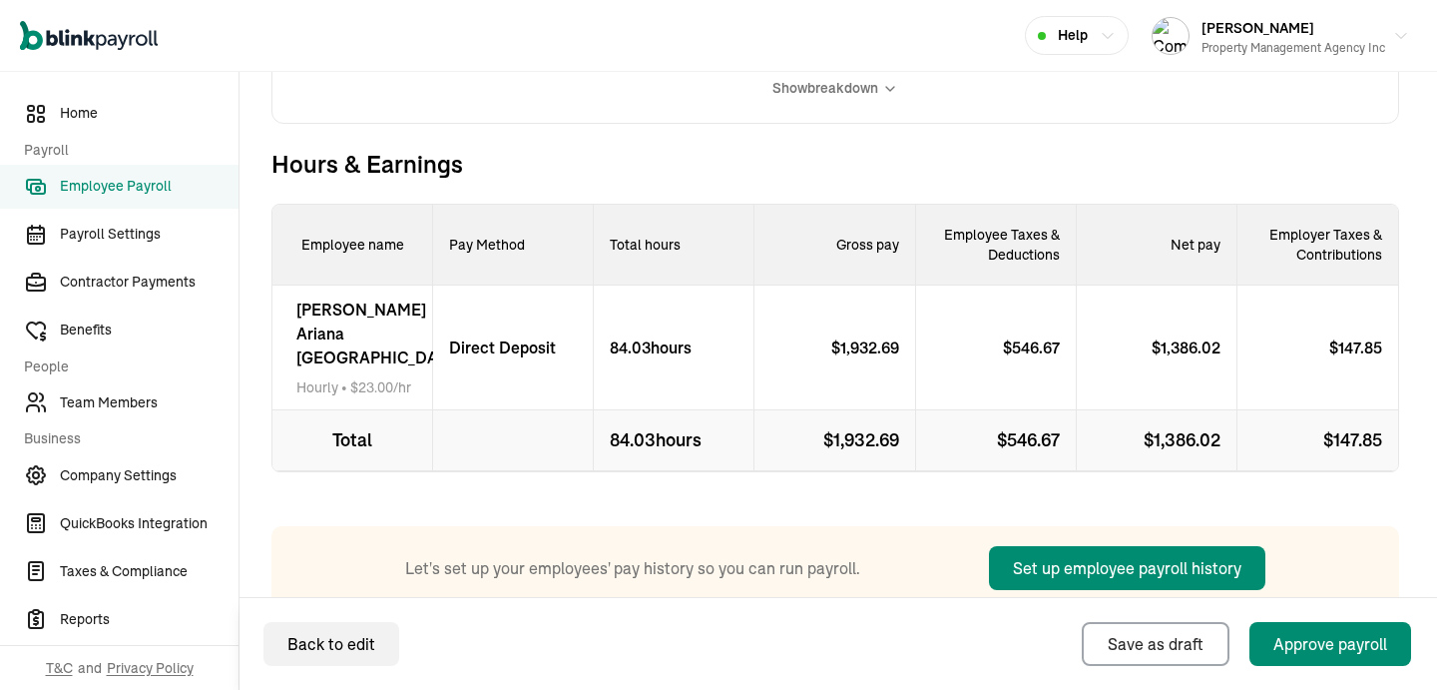
click at [321, 333] on span "Evelin Ariana Madrid" at bounding box center [378, 333] width 165 height 72
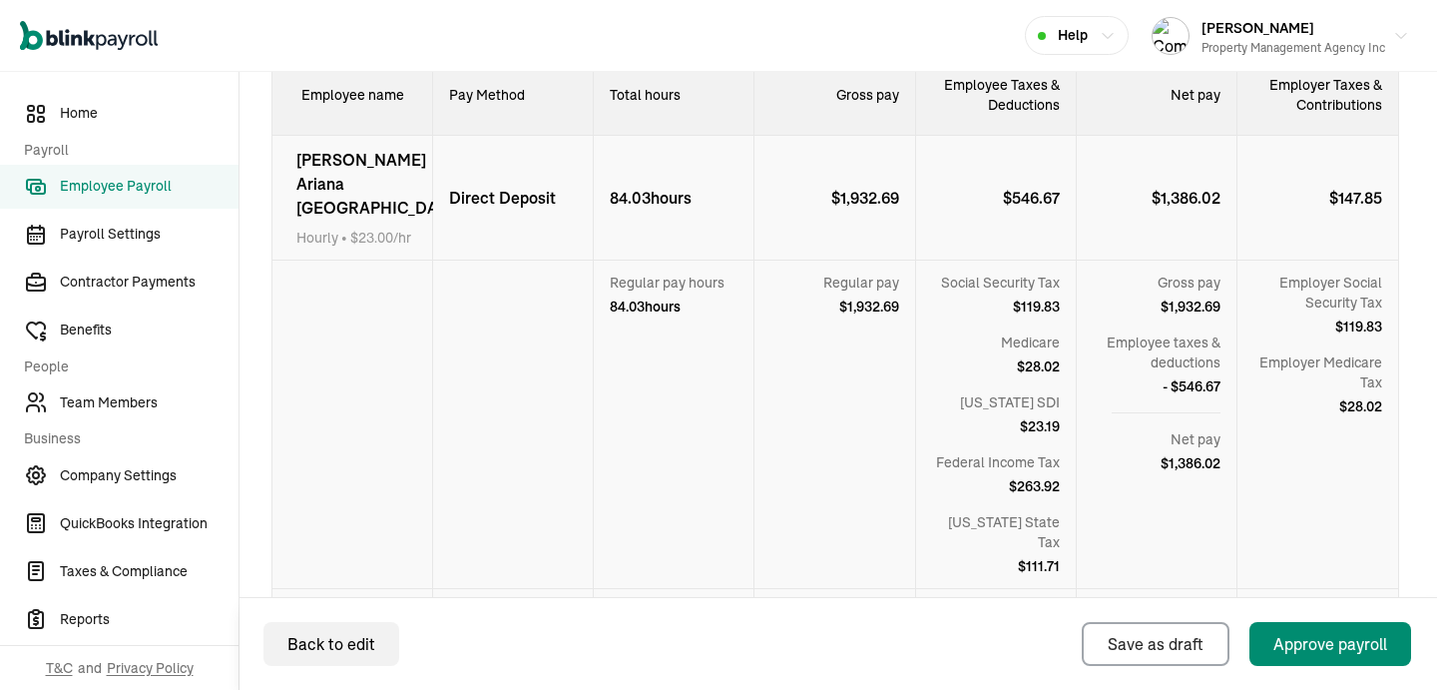
scroll to position [692, 0]
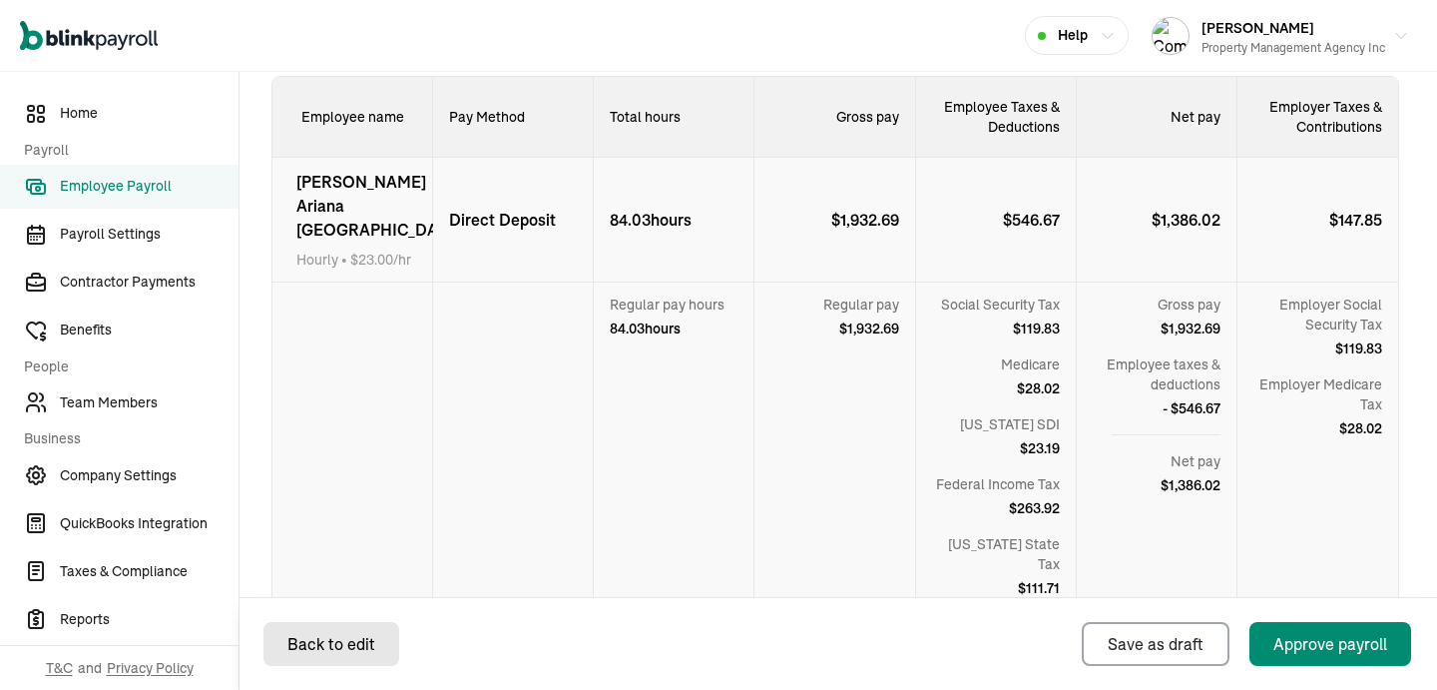
select select "direct_deposit"
select select "manual"
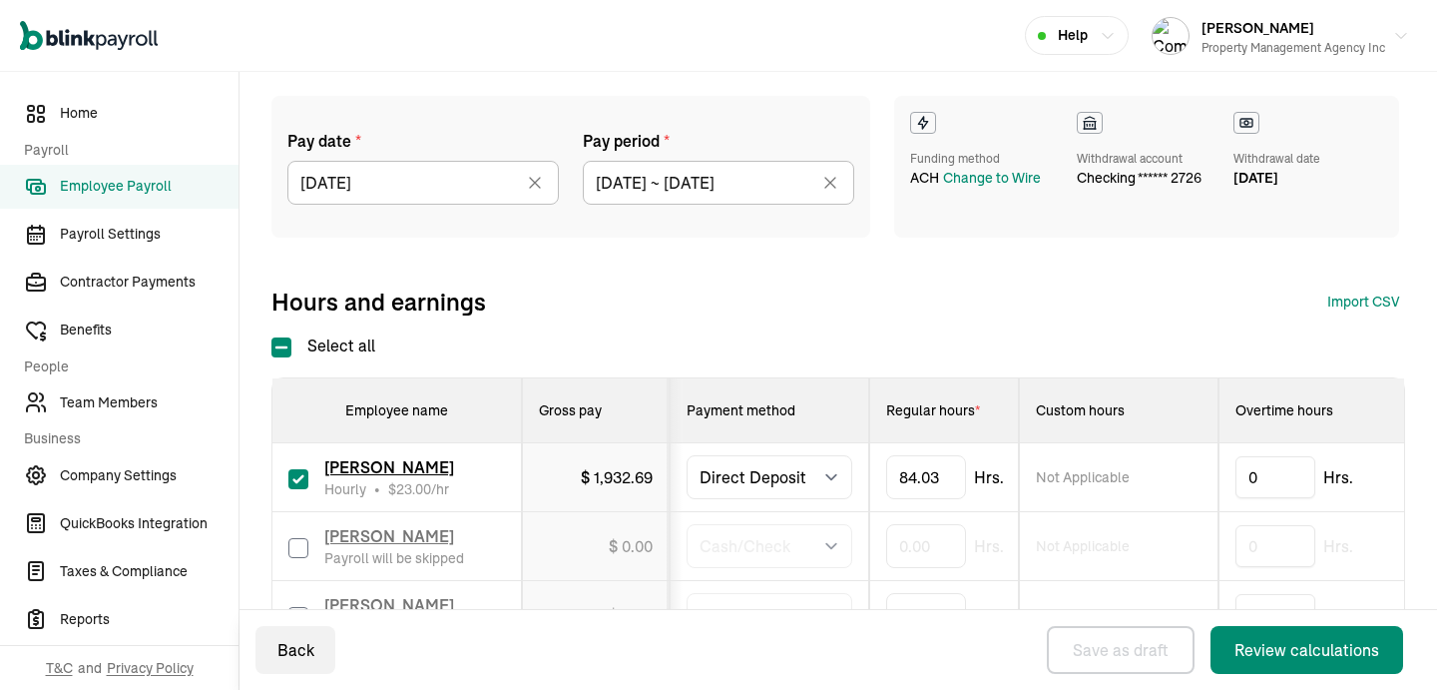
scroll to position [309, 0]
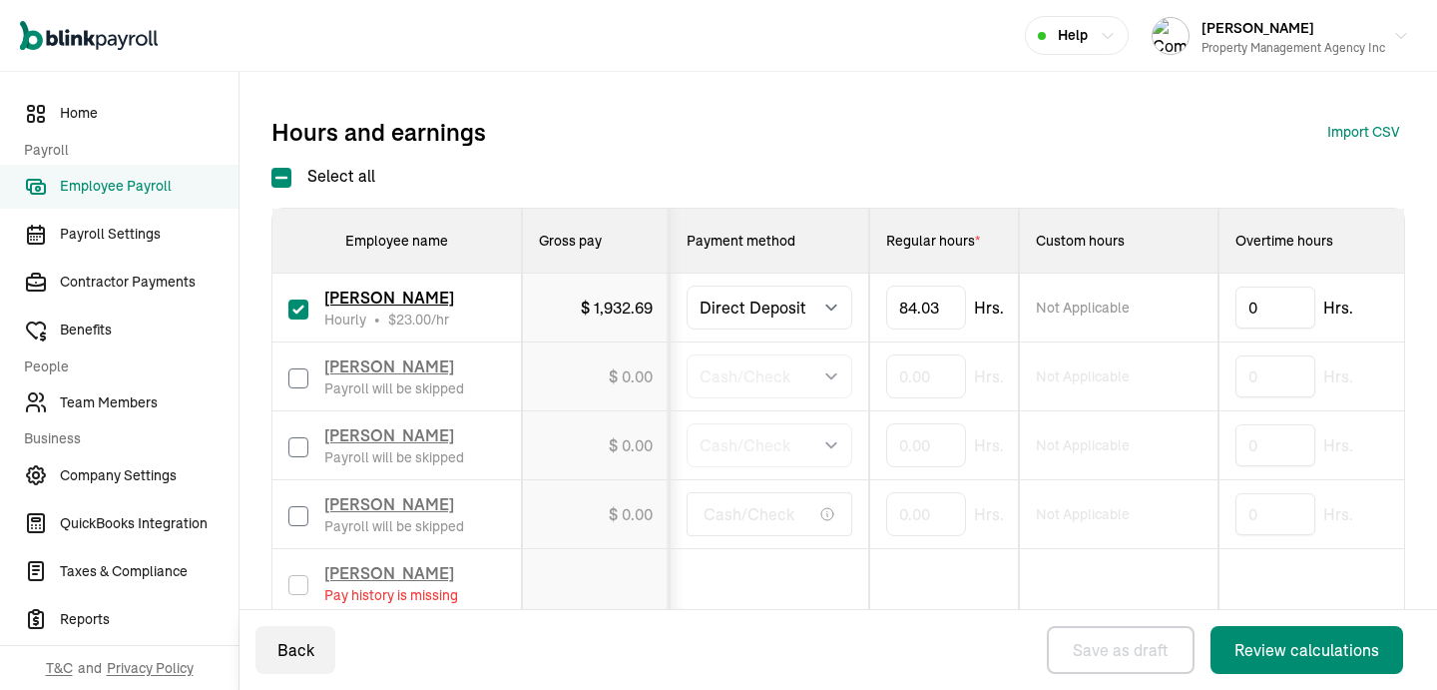
click at [294, 307] on input "checkbox" at bounding box center [298, 309] width 20 height 20
checkbox input "false"
type input "0.00"
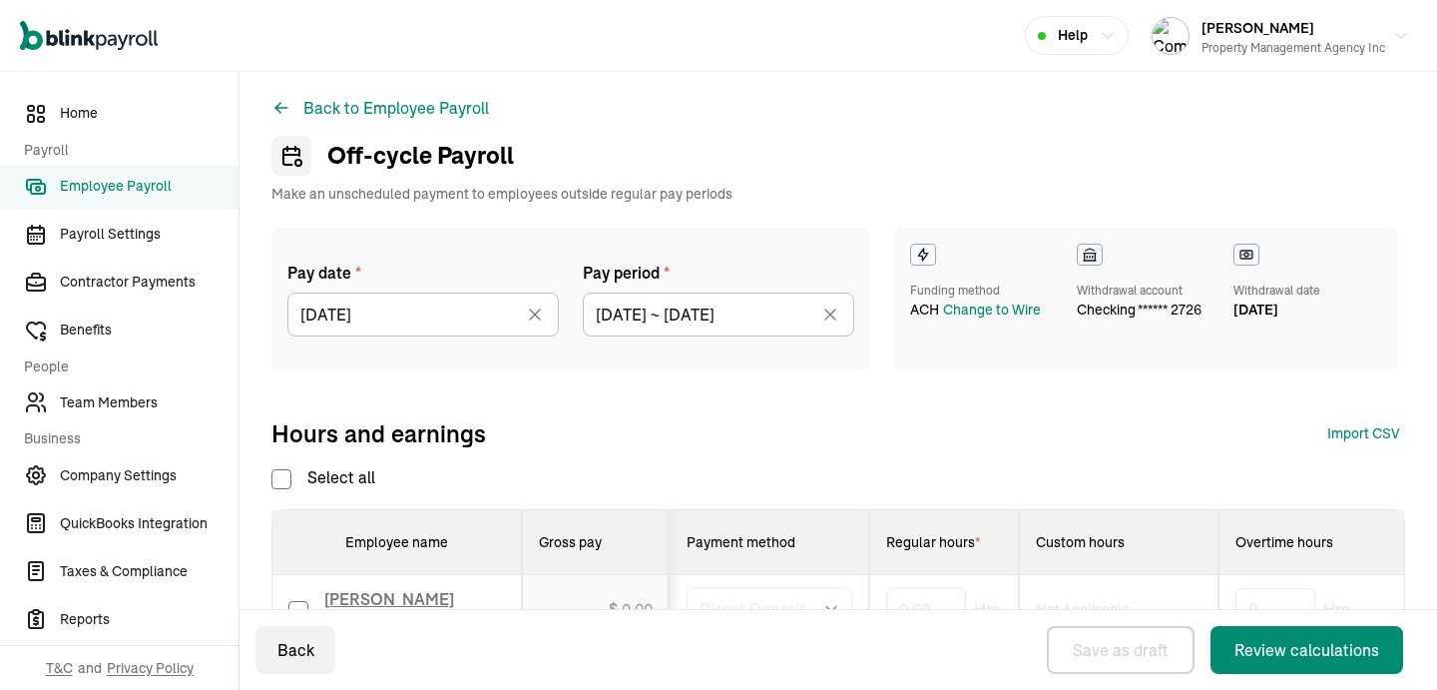
scroll to position [0, 0]
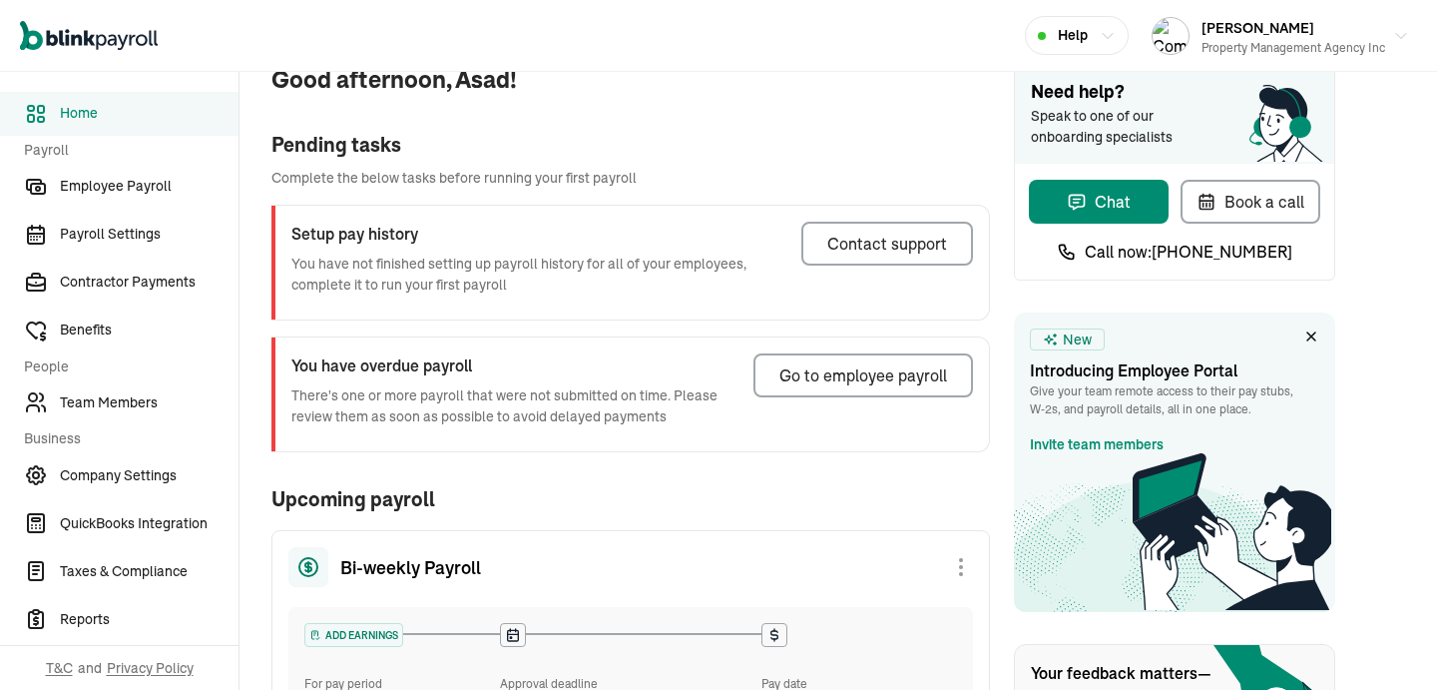
scroll to position [100, 0]
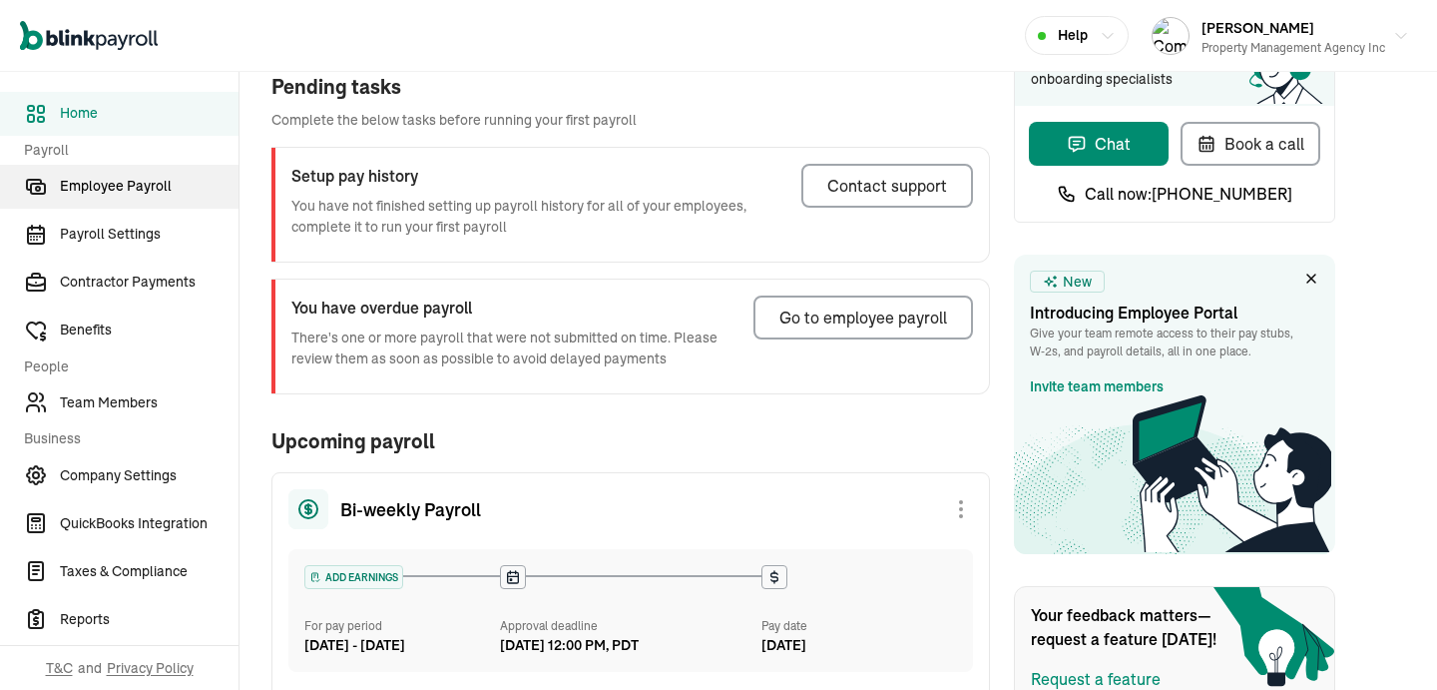
click at [87, 181] on span "Employee Payroll" at bounding box center [149, 186] width 179 height 21
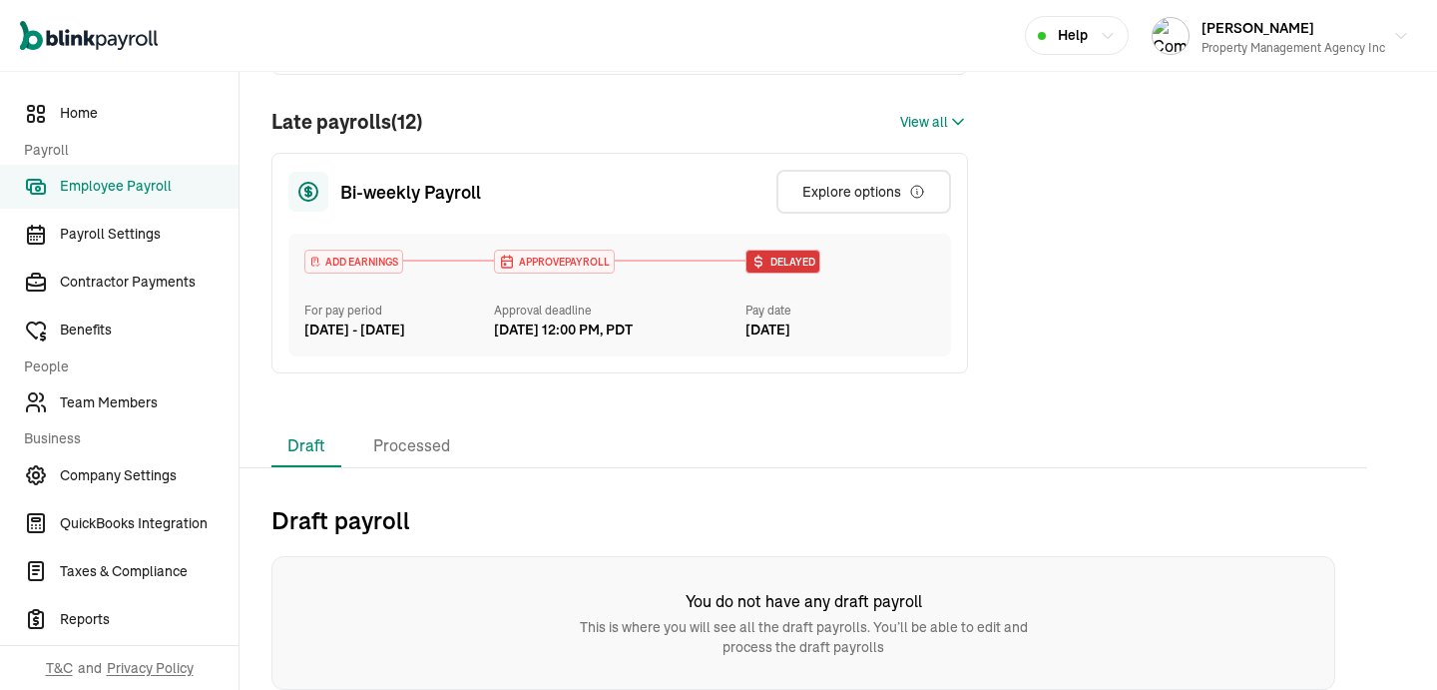
scroll to position [0, 0]
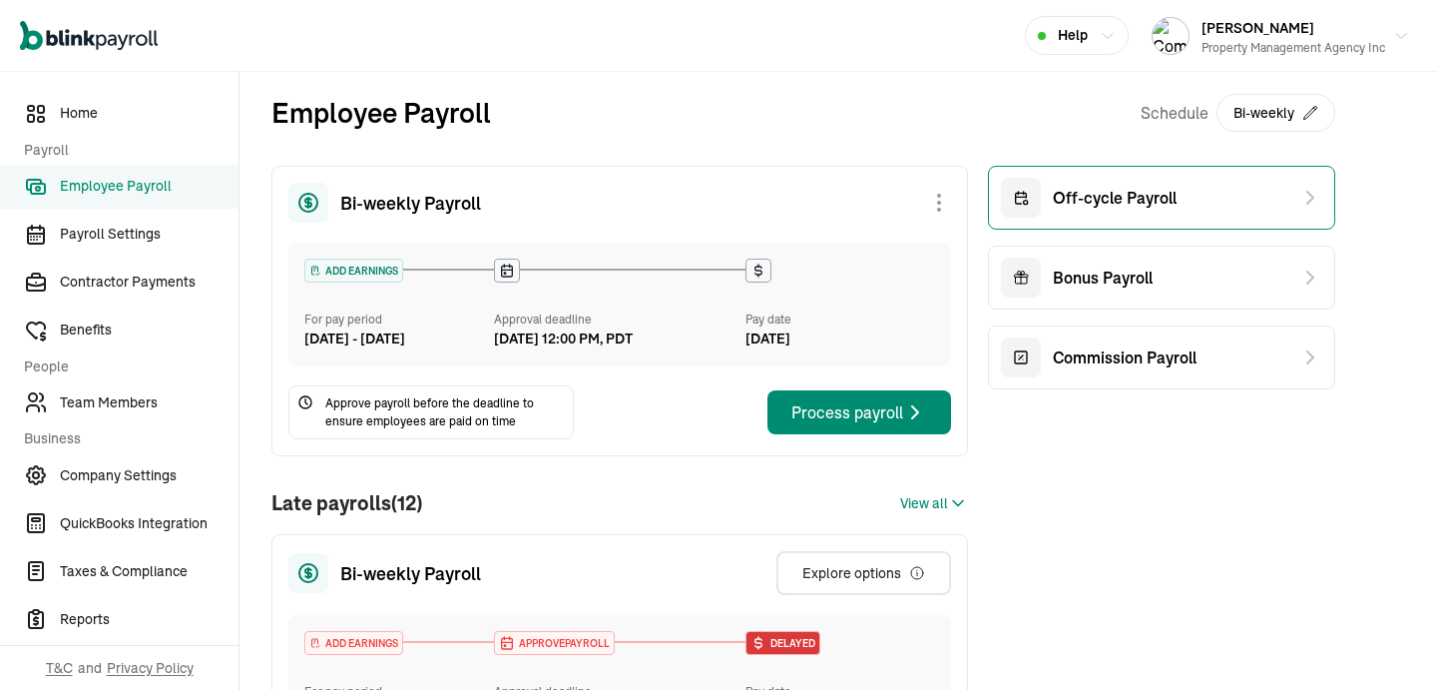
click at [1161, 214] on div "Off-cycle Payroll" at bounding box center [1089, 198] width 176 height 40
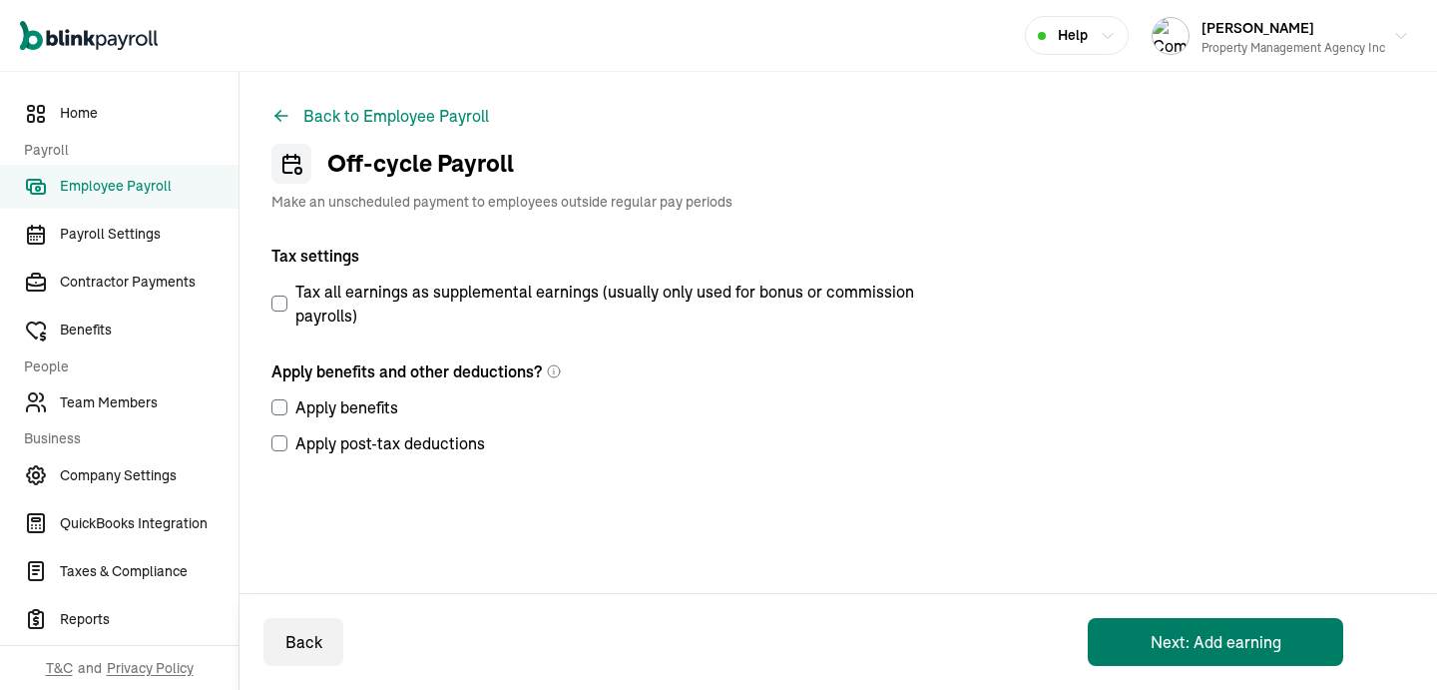
click at [1105, 643] on button "Next: Add earning" at bounding box center [1216, 642] width 256 height 48
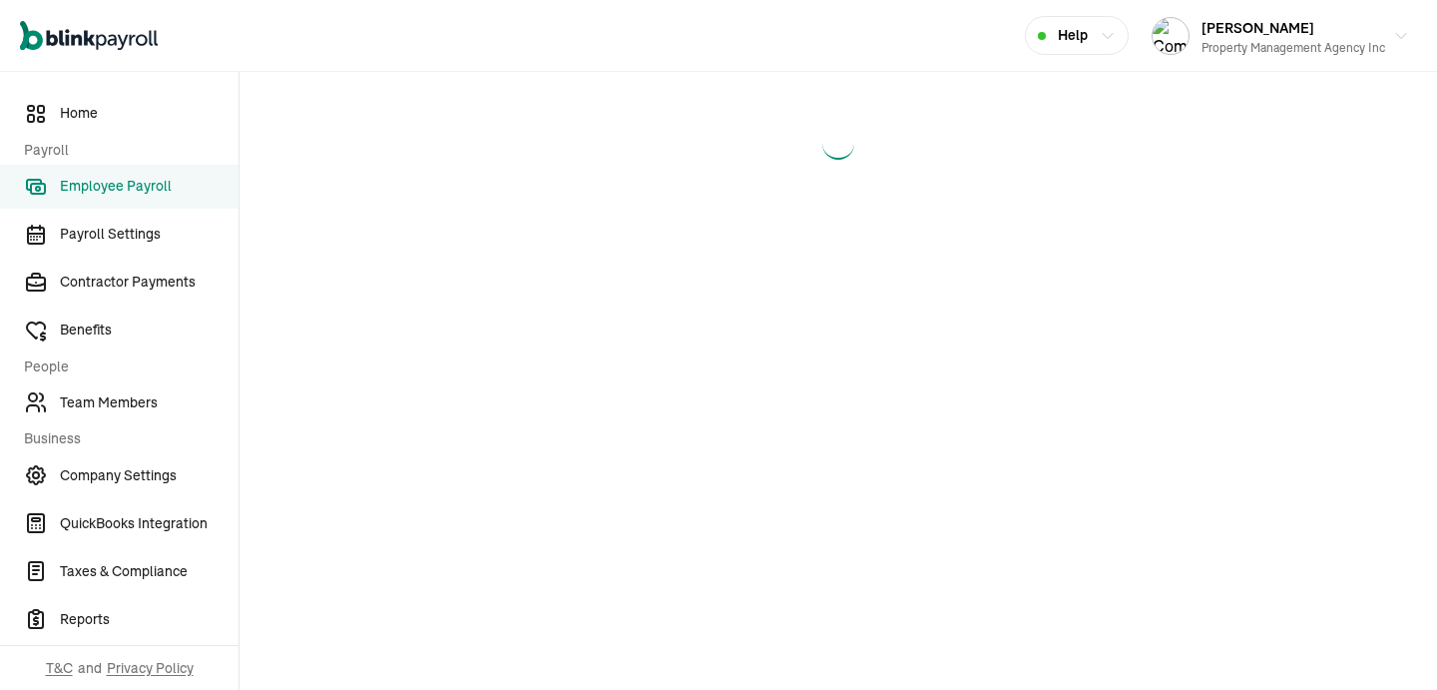
select select "direct_deposit"
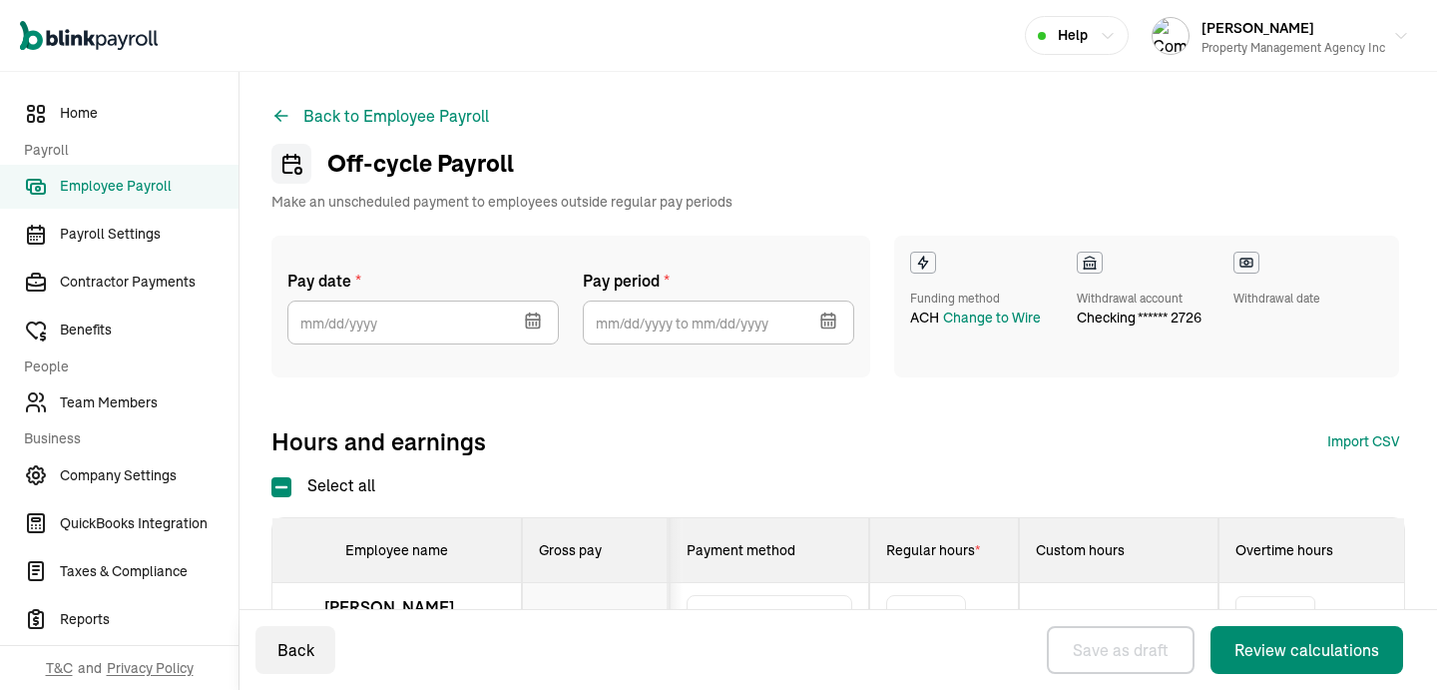
select select "direct_deposit"
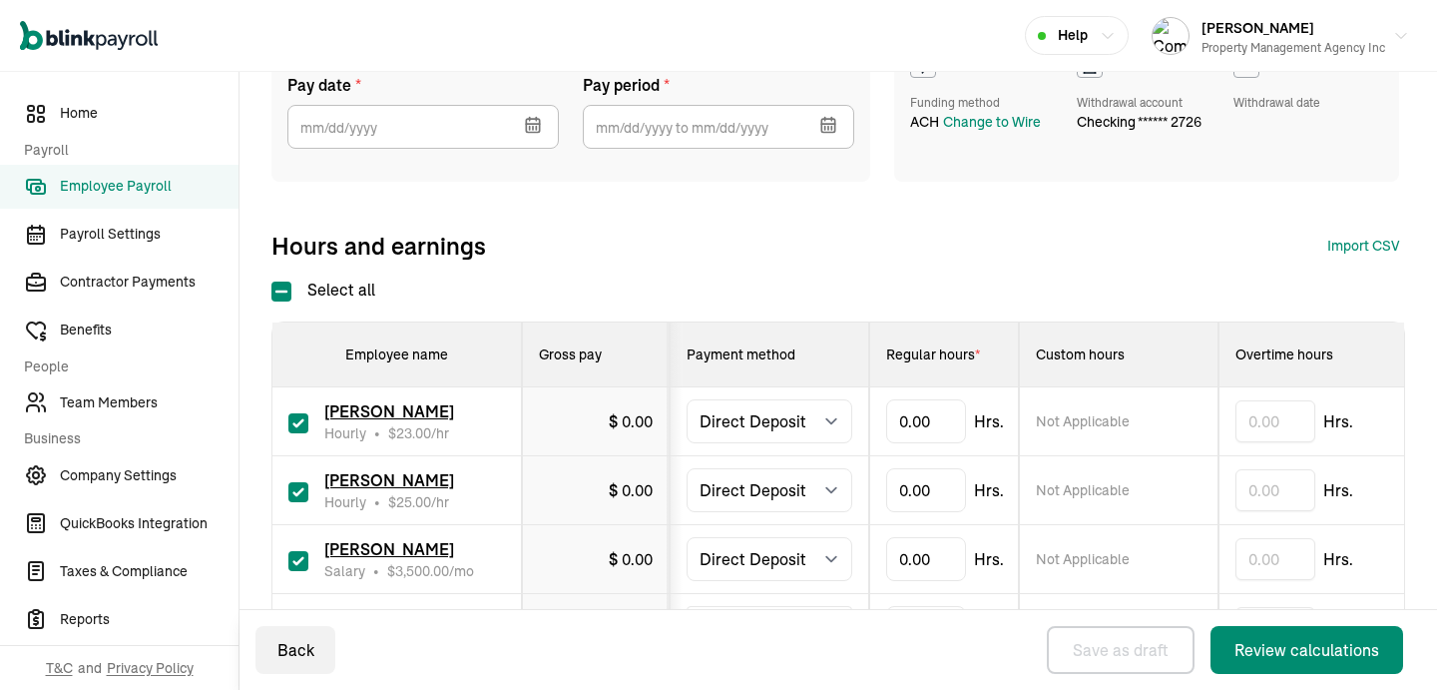
scroll to position [359, 0]
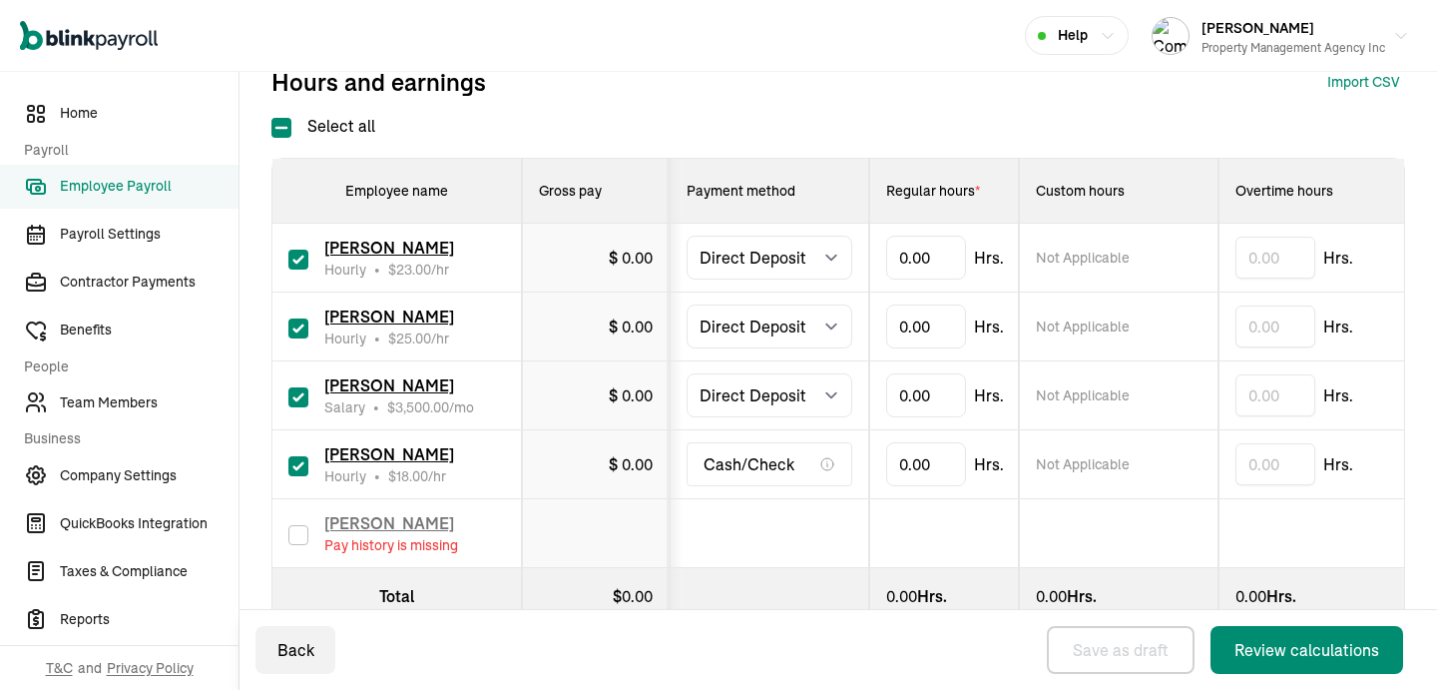
click at [291, 459] on input "checkbox" at bounding box center [298, 466] width 20 height 20
checkbox input "false"
click at [290, 398] on input "checkbox" at bounding box center [298, 397] width 20 height 20
checkbox input "false"
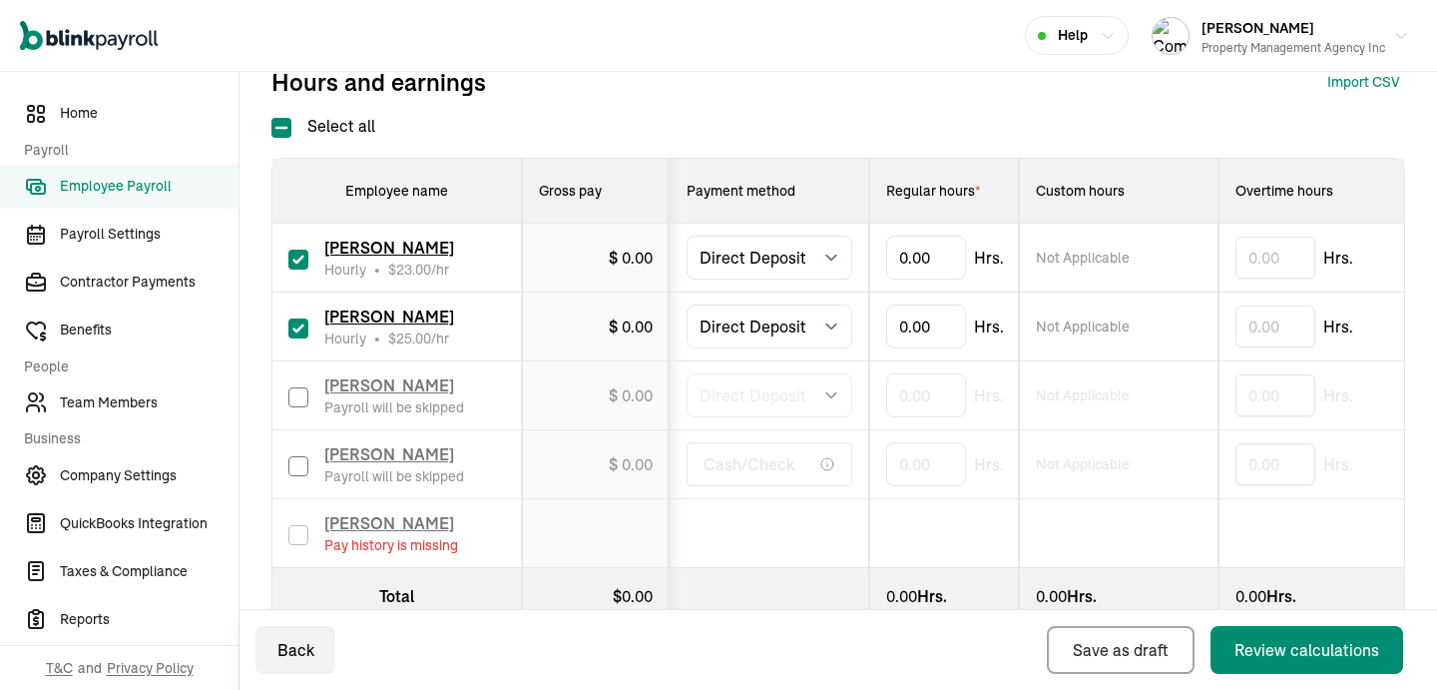
click at [295, 324] on input "checkbox" at bounding box center [298, 328] width 20 height 20
checkbox input "false"
click at [602, 285] on td "$ 0.00" at bounding box center [596, 258] width 148 height 69
click at [627, 268] on div "$ 0.00" at bounding box center [631, 258] width 44 height 24
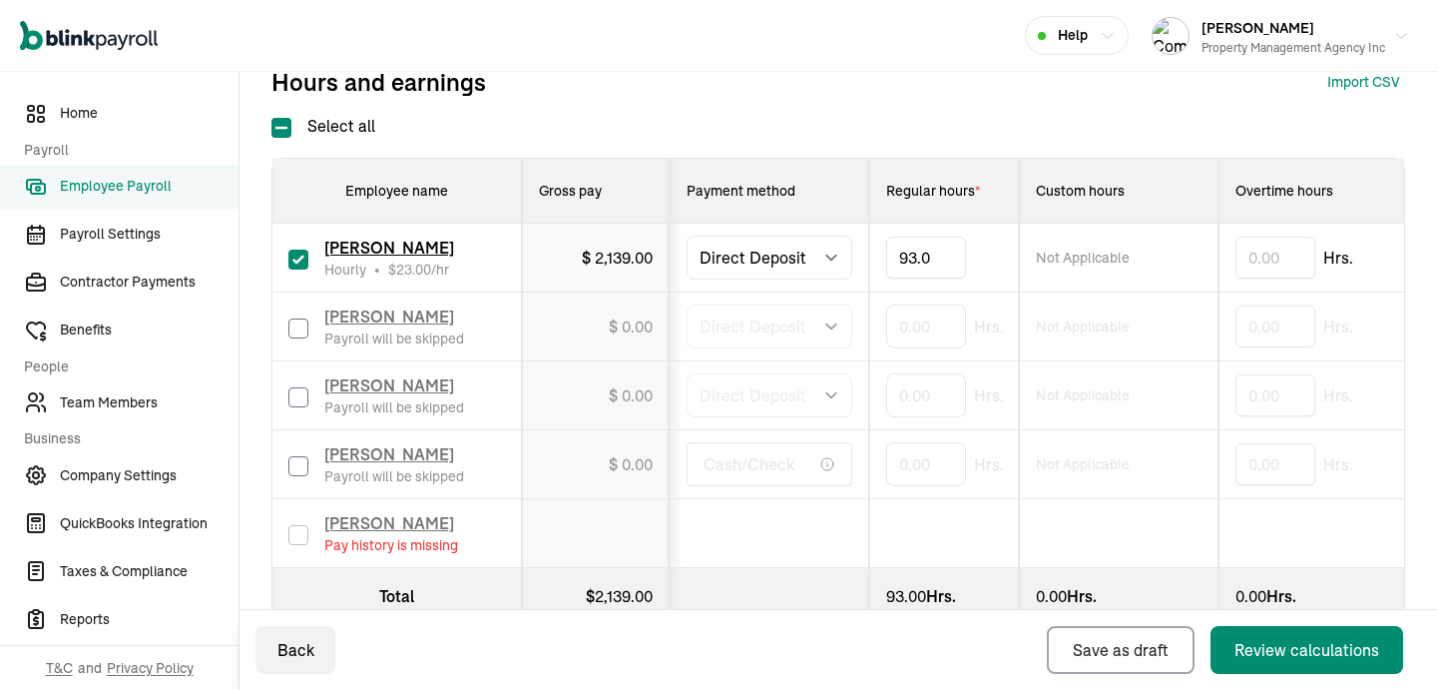
type input "93.01"
click at [1293, 648] on div "Review calculations" at bounding box center [1307, 650] width 145 height 24
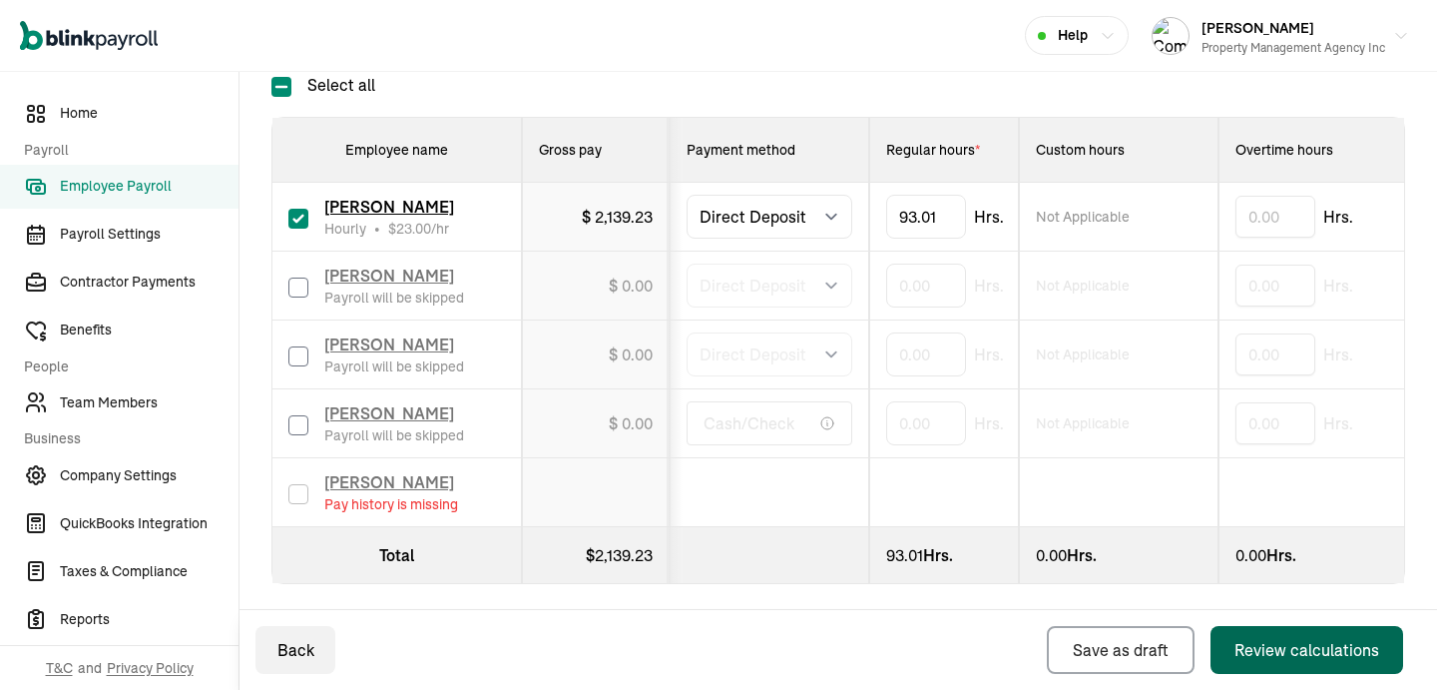
scroll to position [406, 0]
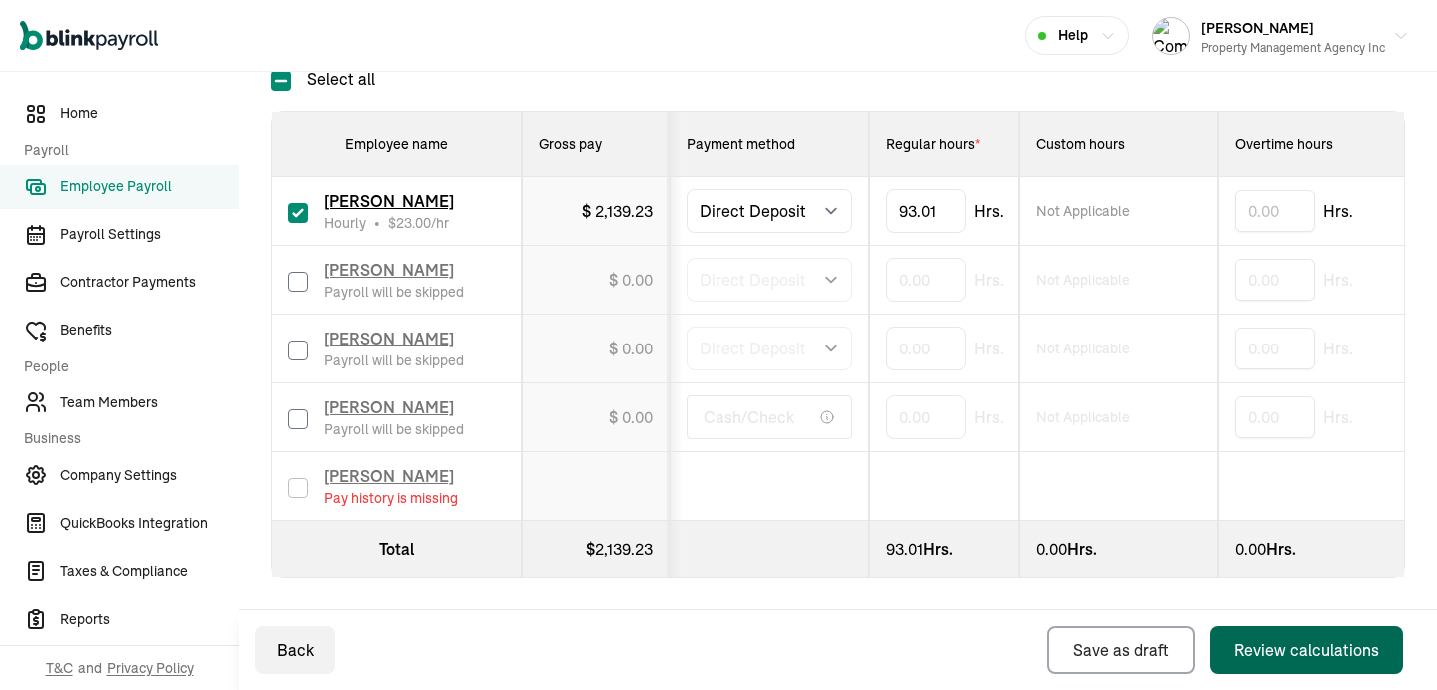
click at [1243, 628] on button "Review calculations" at bounding box center [1307, 650] width 193 height 48
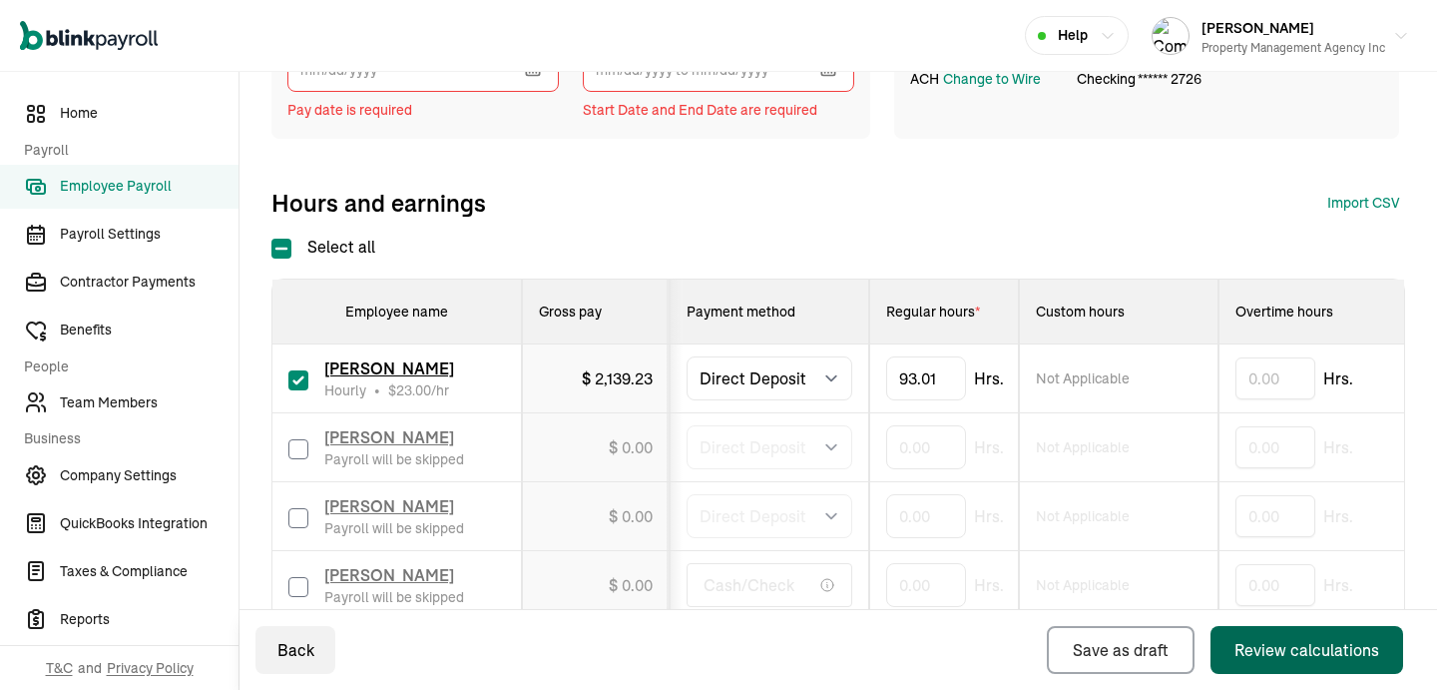
scroll to position [0, 0]
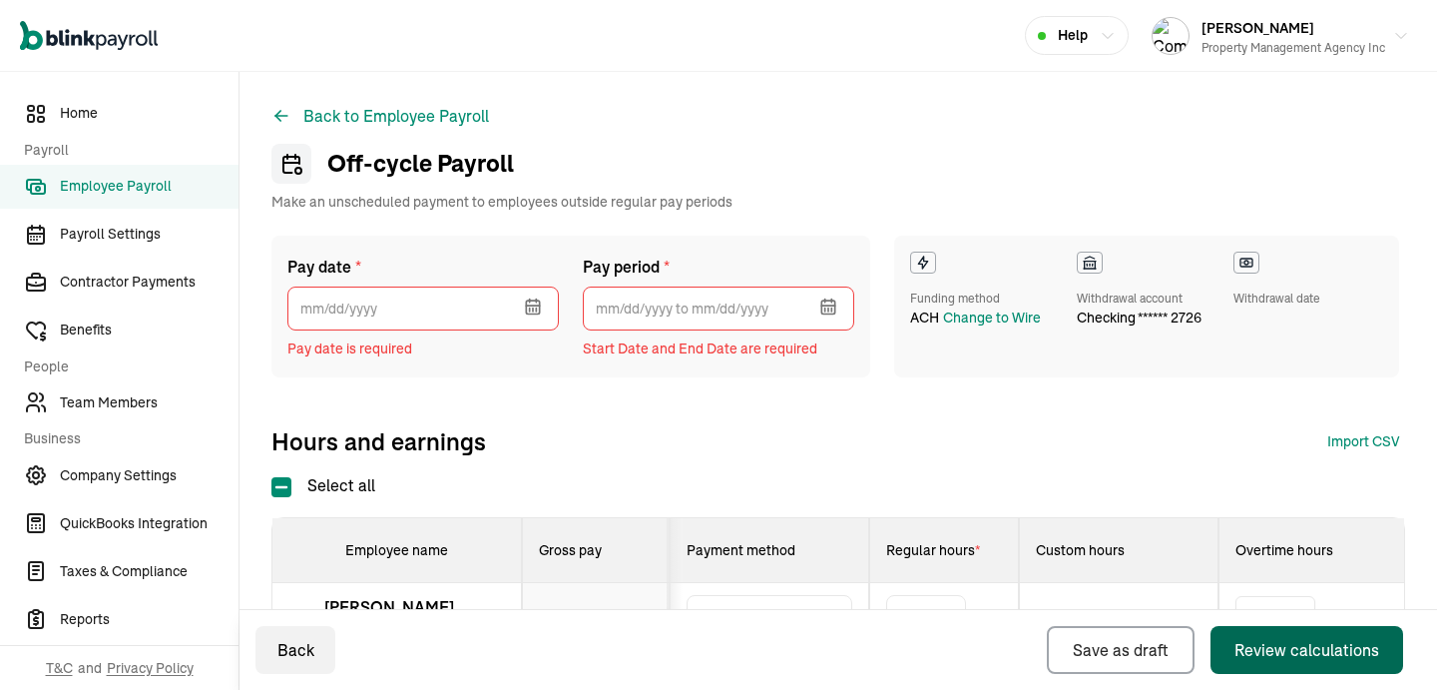
click at [538, 306] on icon "button" at bounding box center [532, 306] width 13 height 13
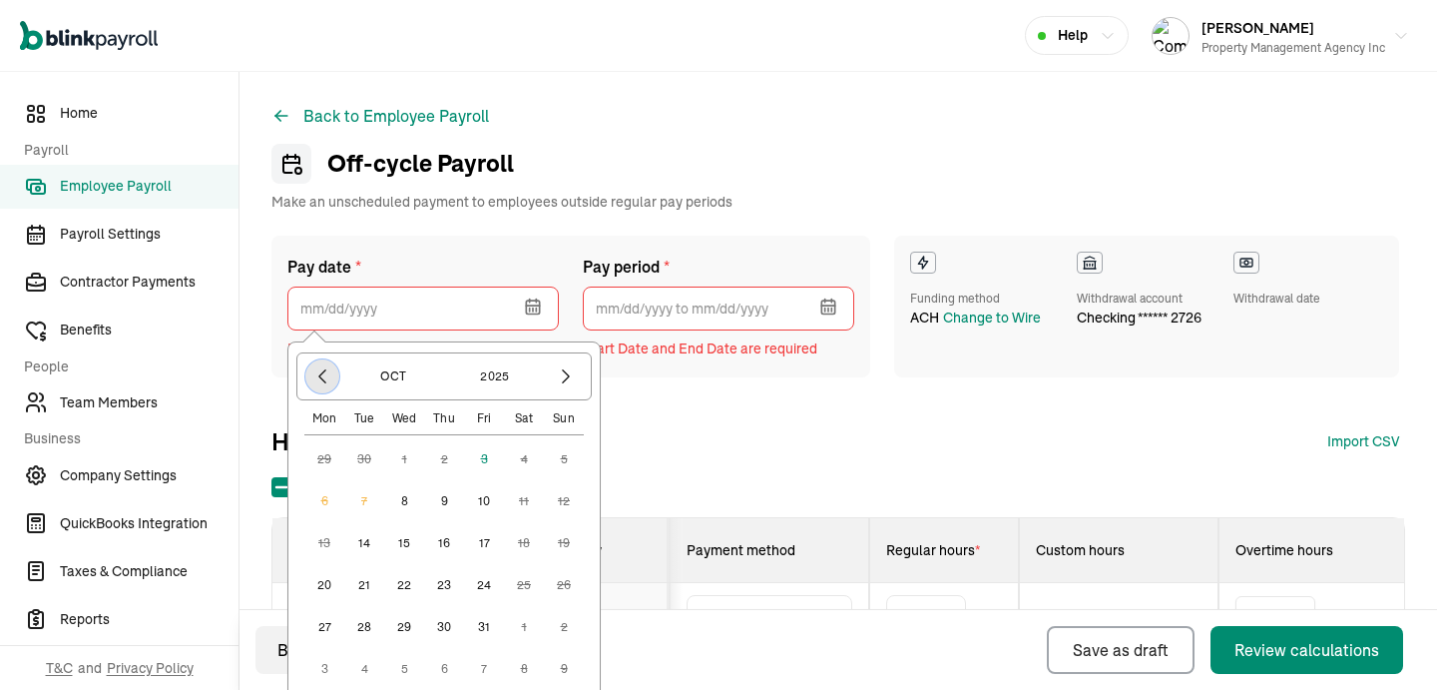
click at [325, 359] on button "button" at bounding box center [322, 376] width 34 height 34
click at [573, 383] on icon "button" at bounding box center [566, 376] width 20 height 20
click at [402, 496] on button "8" at bounding box center [404, 501] width 40 height 40
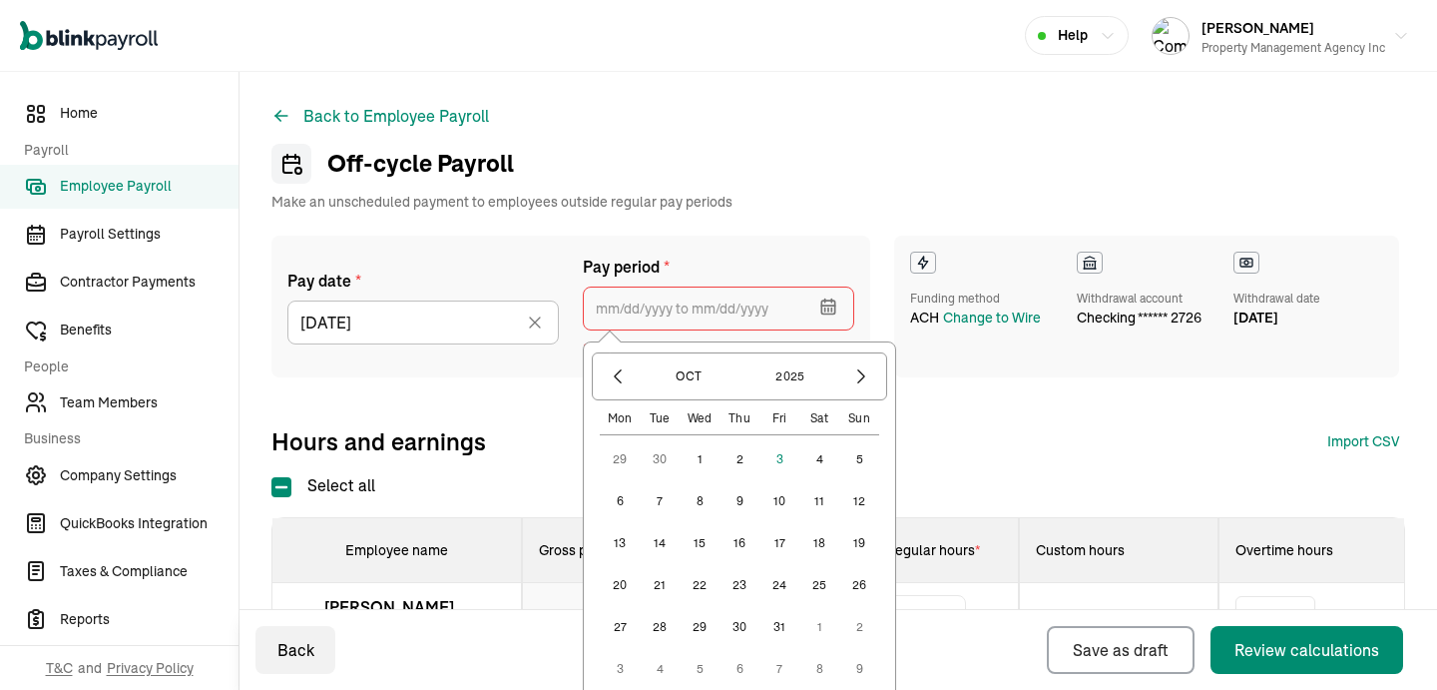
click at [740, 298] on input "text" at bounding box center [718, 308] width 271 height 44
click at [740, 584] on button "23" at bounding box center [740, 585] width 40 height 40
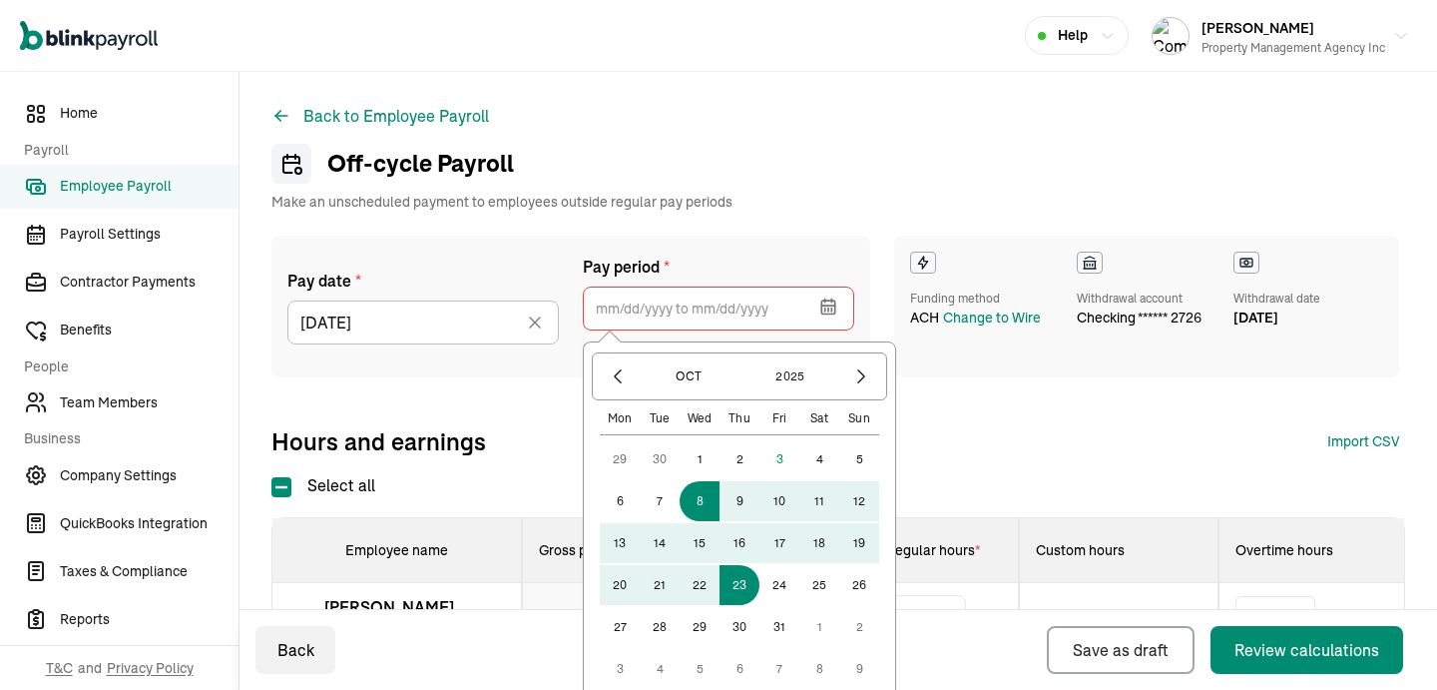
click at [696, 504] on button "8" at bounding box center [700, 501] width 40 height 40
type input "10/08/2025 ~ 10/23/2025"
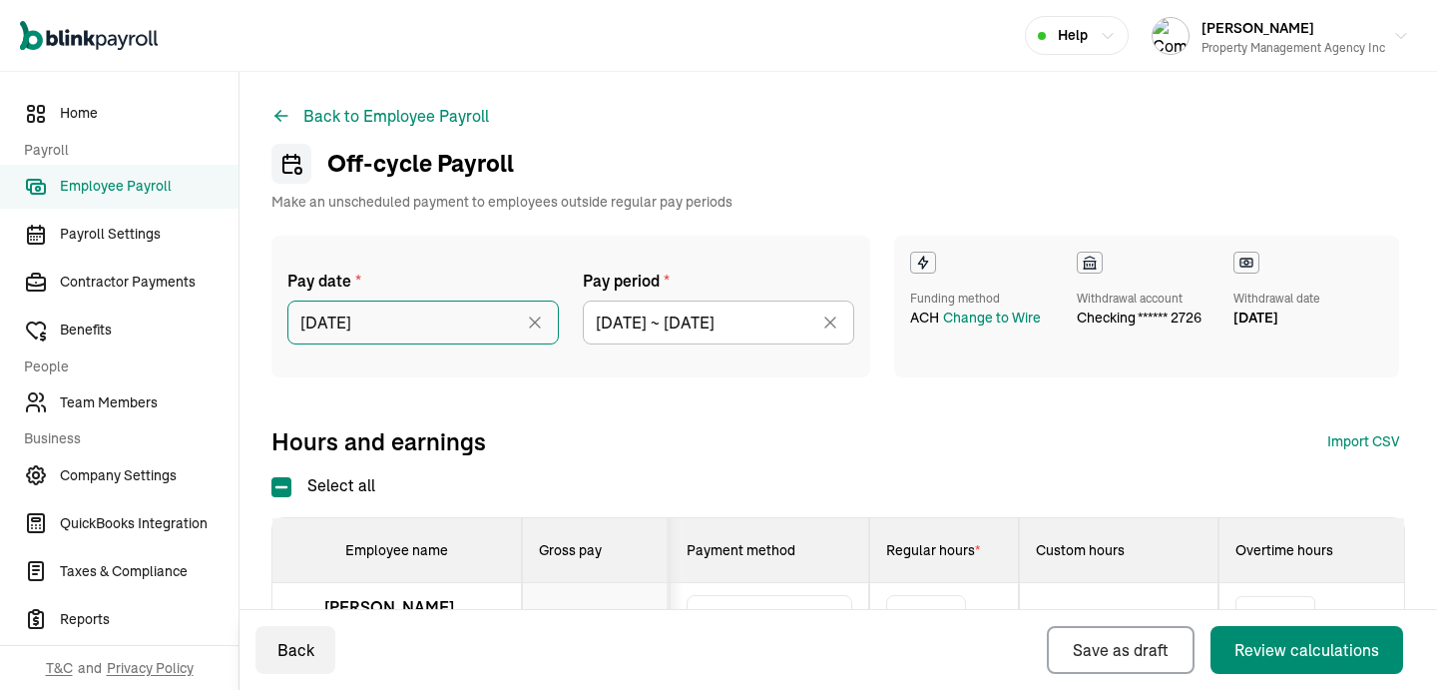
click at [486, 326] on input "10/08/2025" at bounding box center [422, 322] width 271 height 44
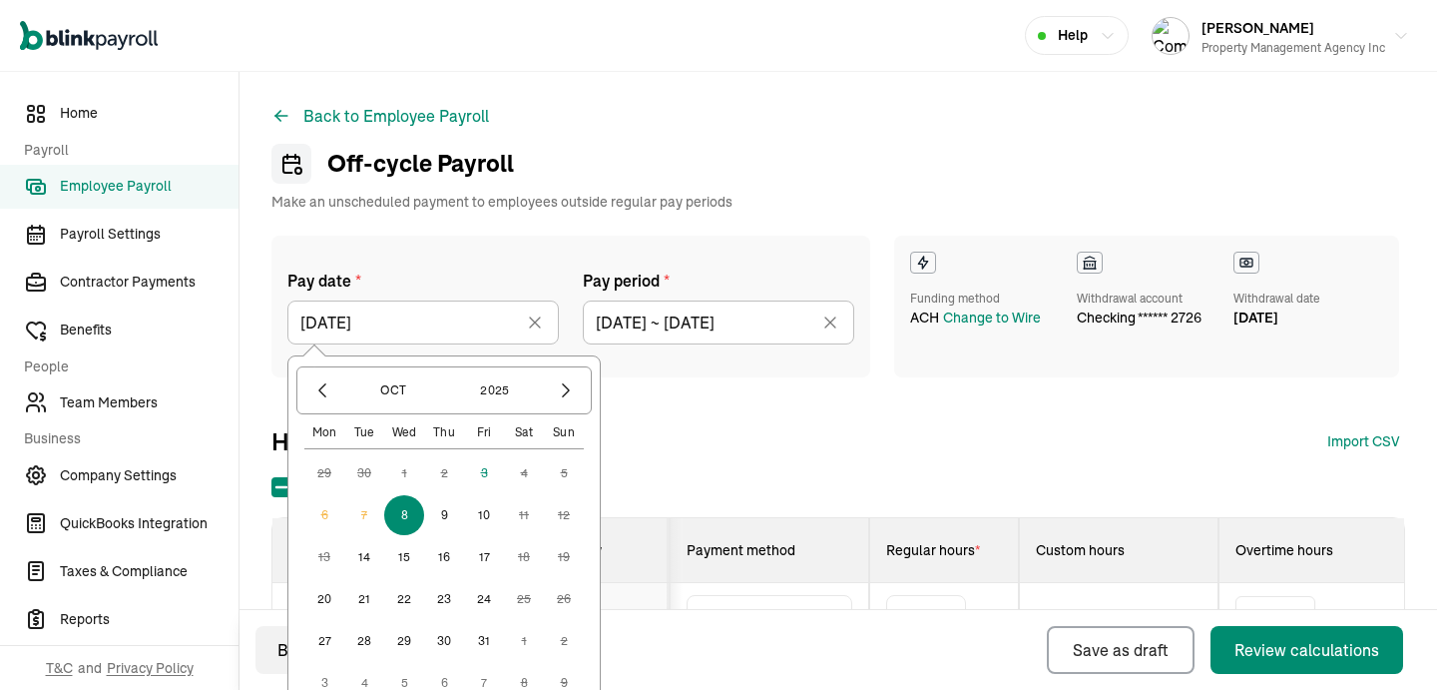
click at [484, 605] on button "24" at bounding box center [484, 599] width 40 height 40
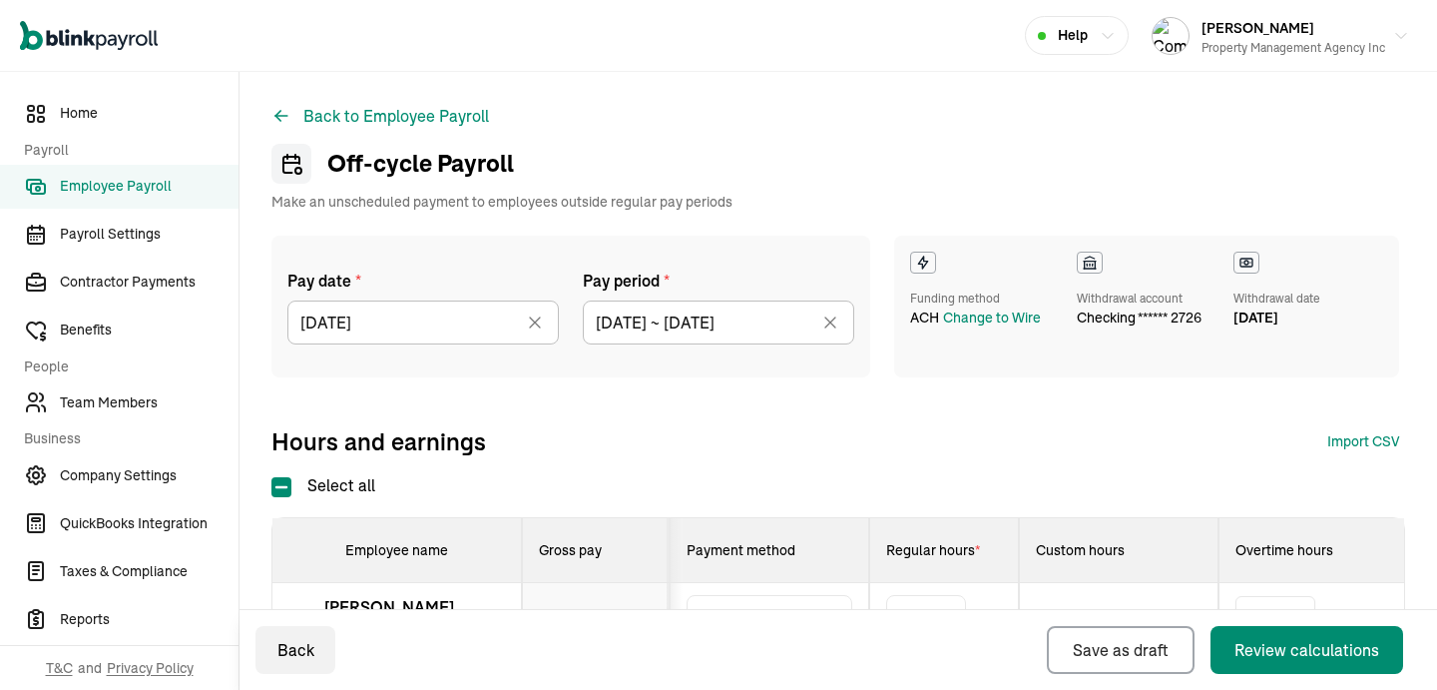
click at [670, 532] on th "Gross pay" at bounding box center [596, 550] width 148 height 65
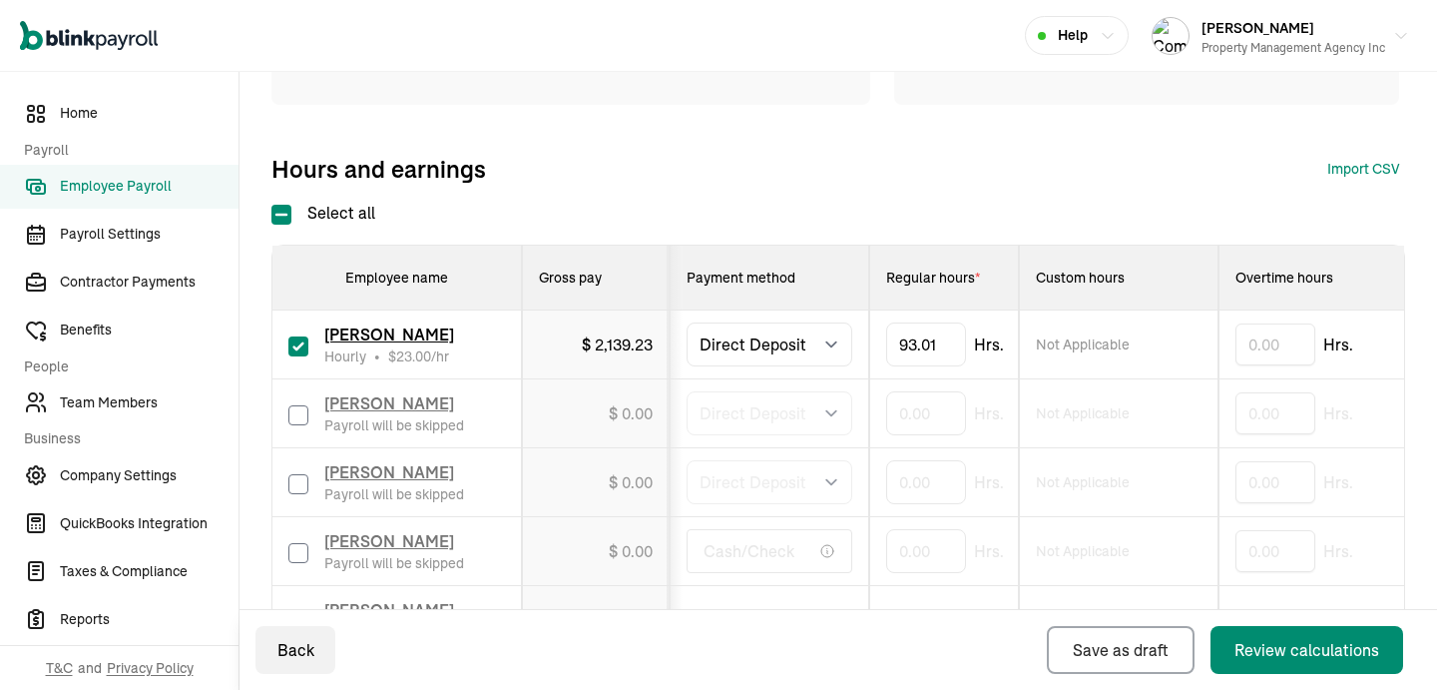
scroll to position [406, 0]
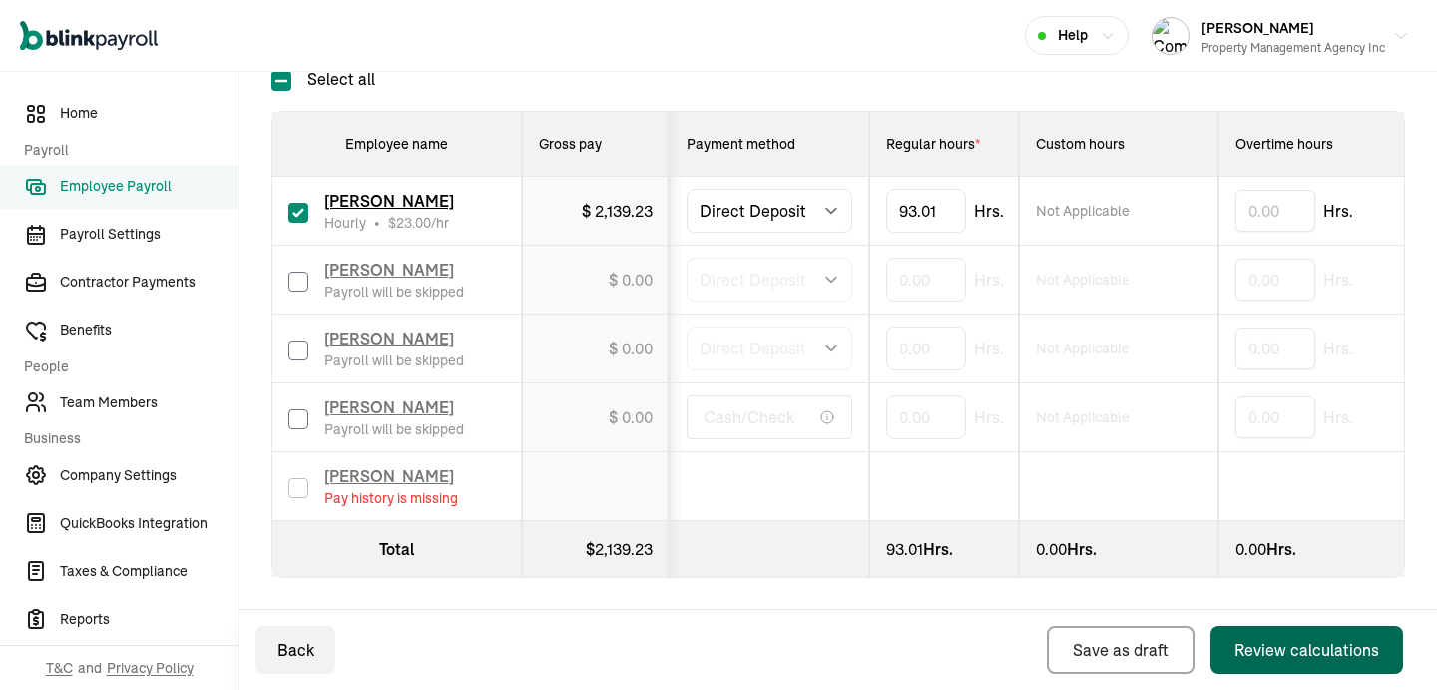
click at [1291, 658] on div "Review calculations" at bounding box center [1307, 650] width 145 height 24
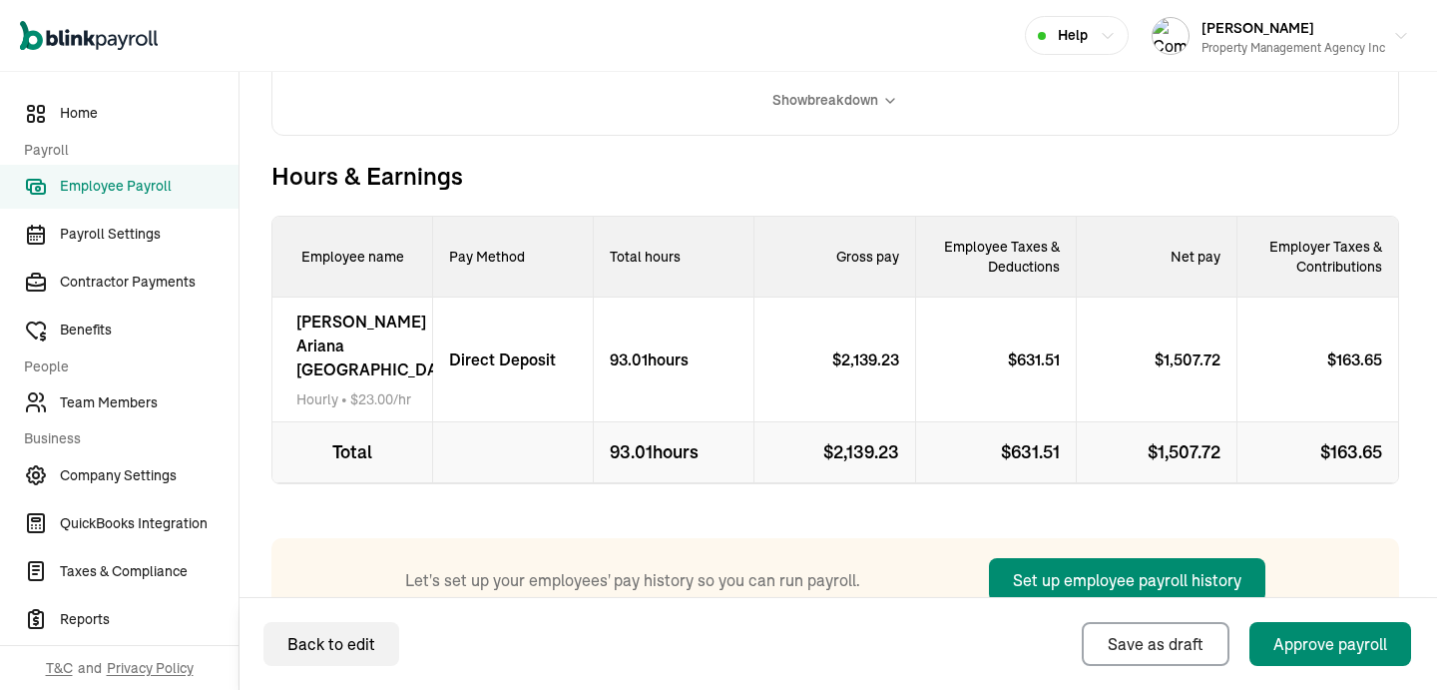
scroll to position [644, 0]
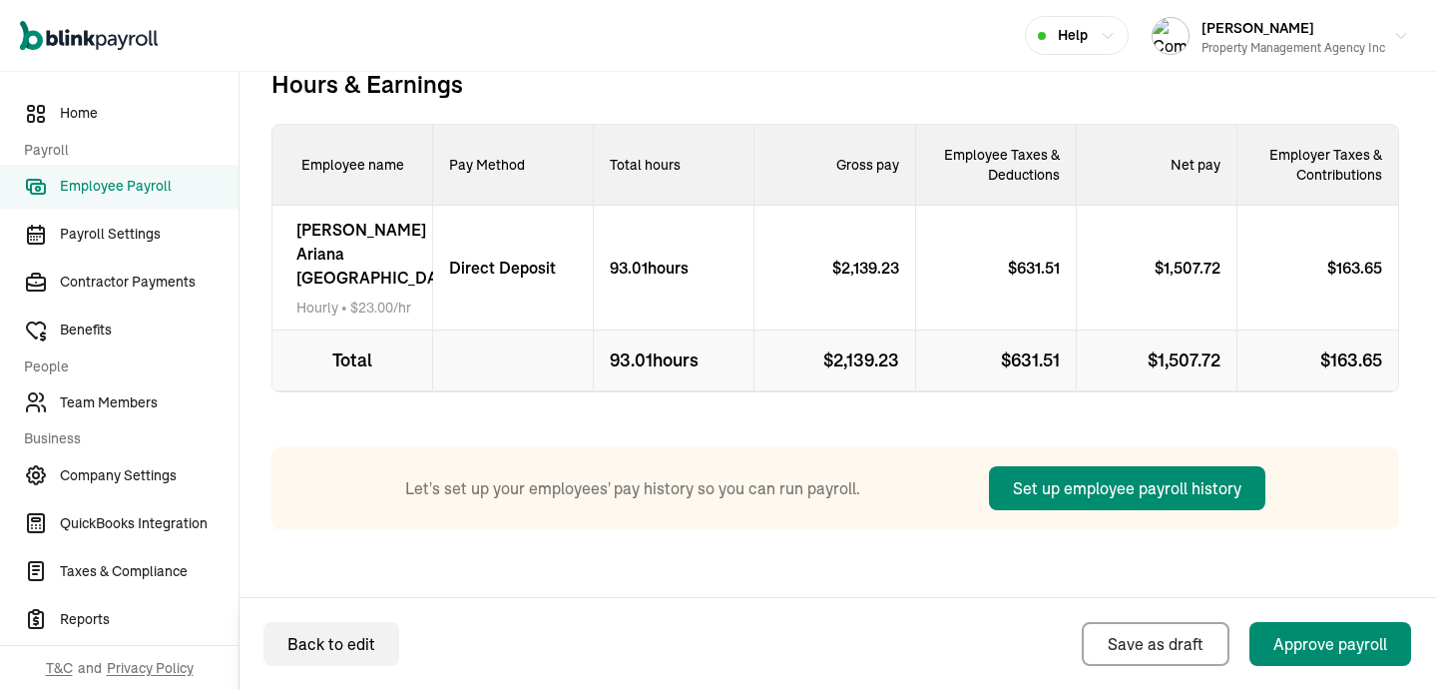
click at [284, 256] on icon at bounding box center [284, 268] width 0 height 24
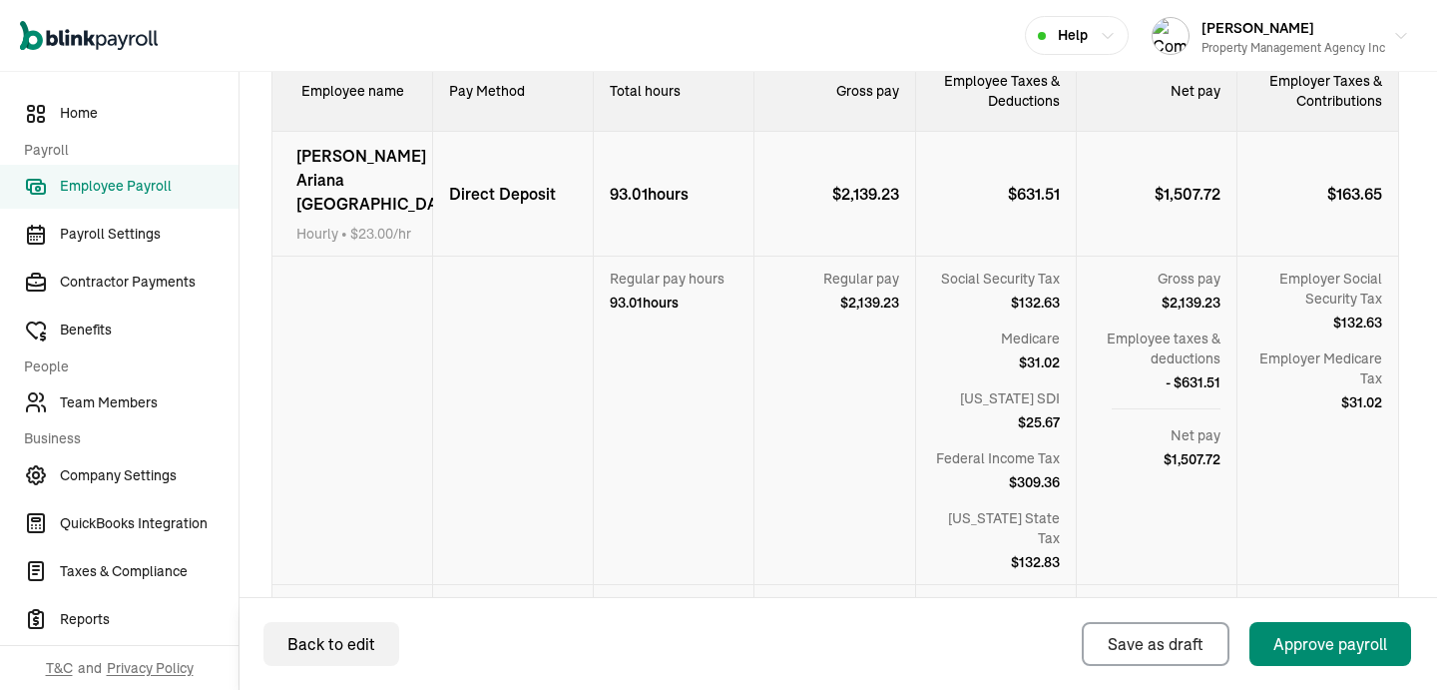
scroll to position [952, 0]
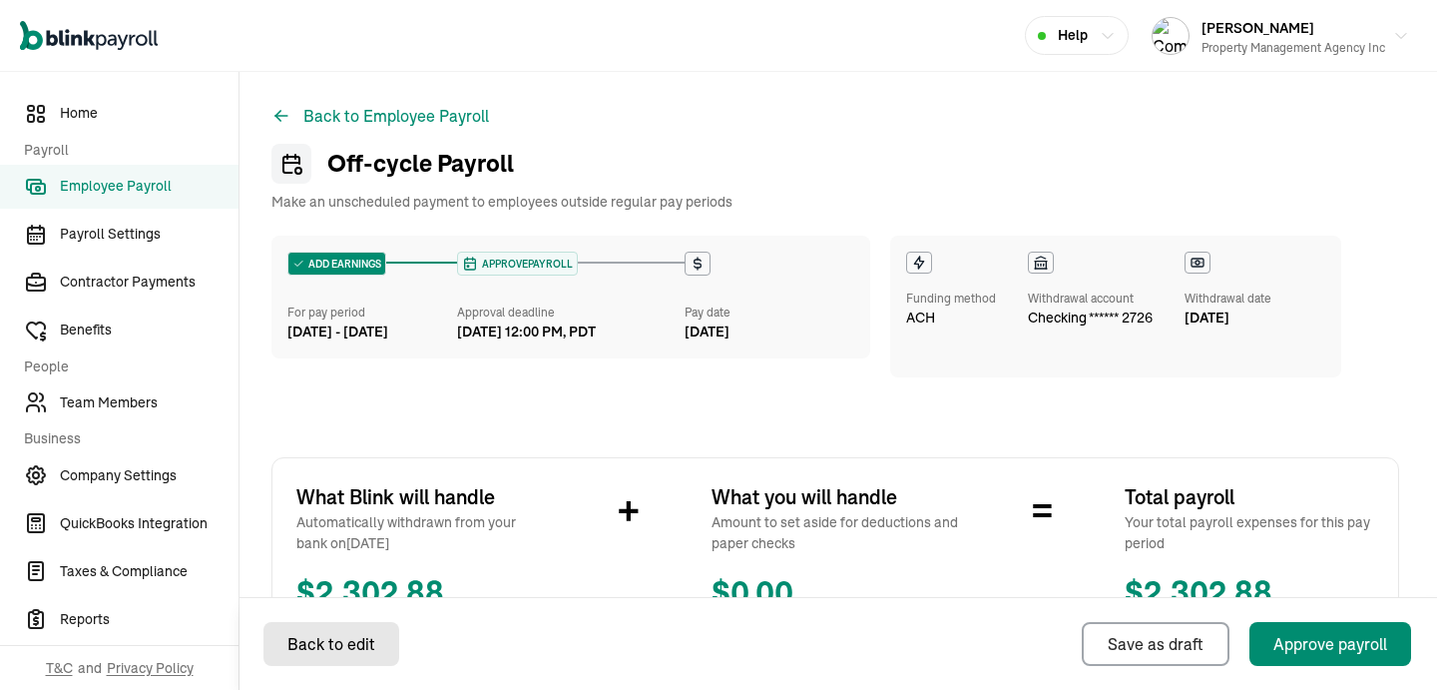
select select "direct_deposit"
select select "manual"
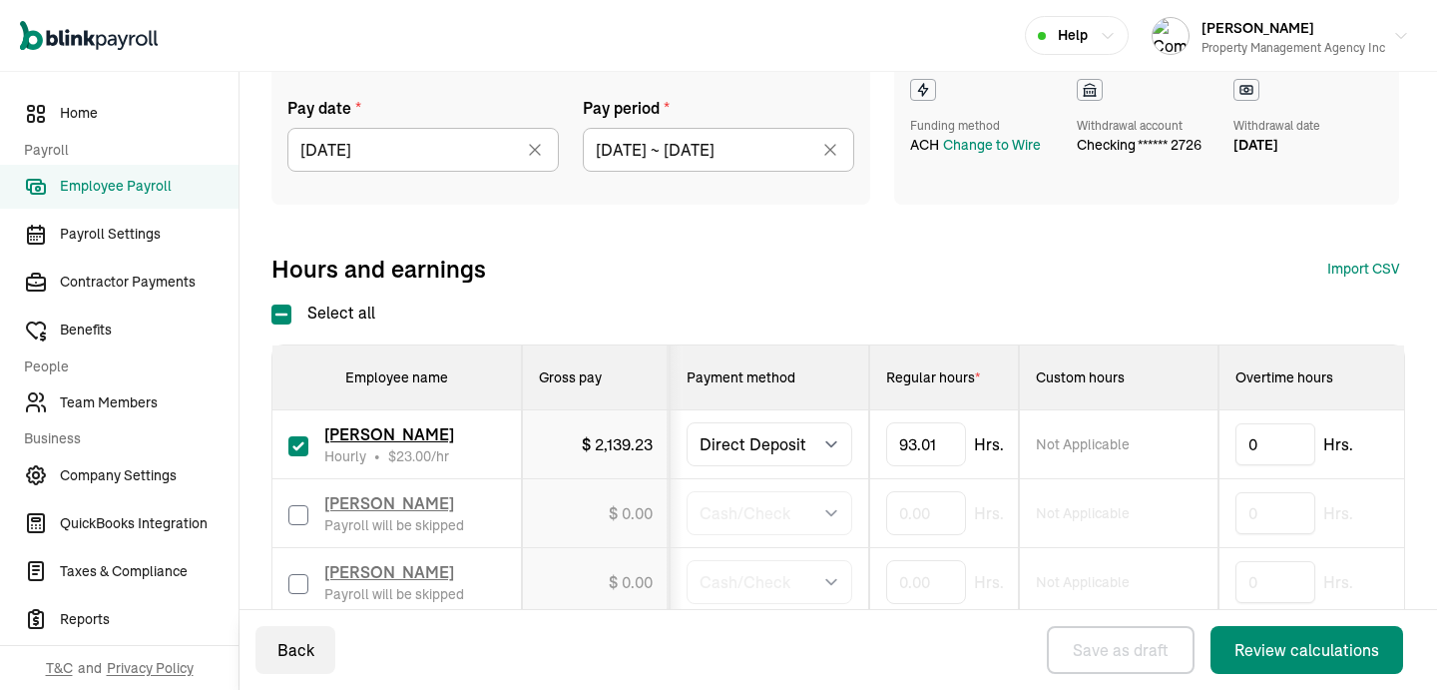
scroll to position [234, 0]
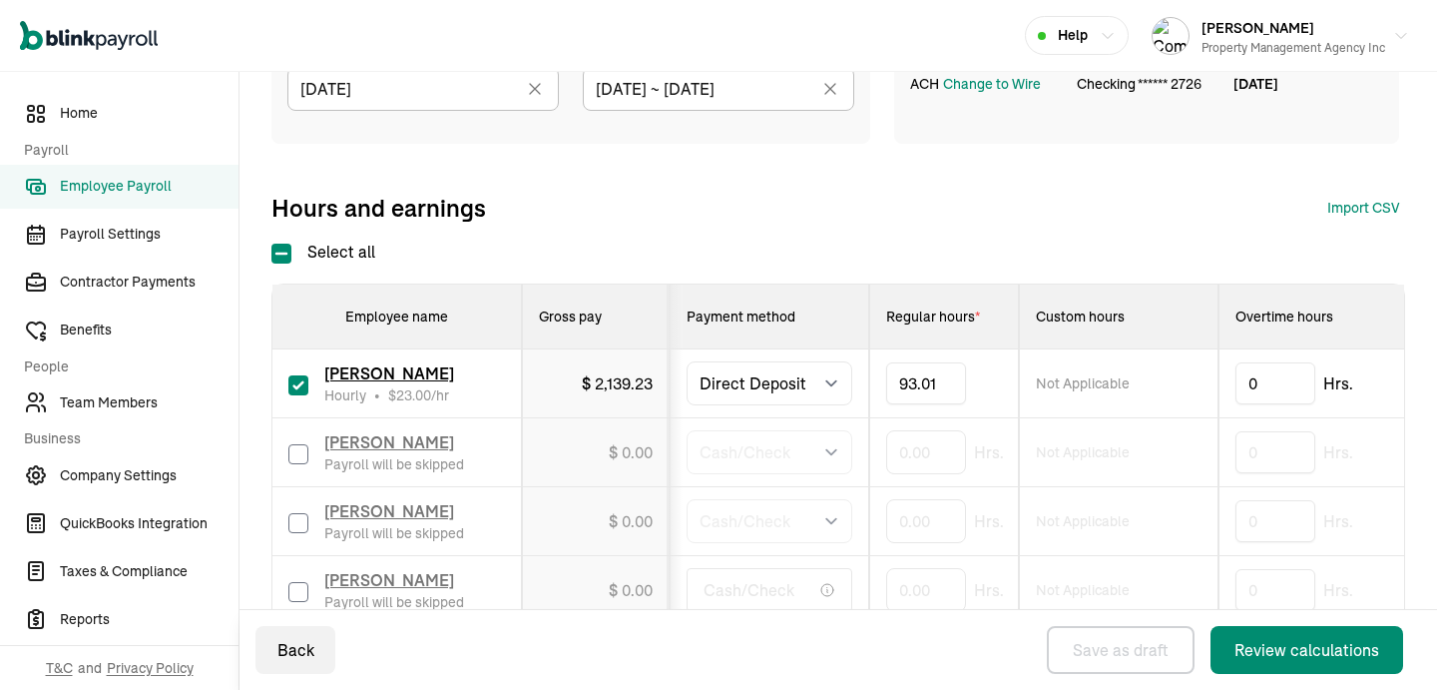
drag, startPoint x: 939, startPoint y: 380, endPoint x: 854, endPoint y: 352, distance: 89.3
type input "9"
type input "84.03"
click at [1035, 214] on div "Hours and earnings Import CSV 1 Upload 2 Map Columns 3 Map Employees Drop your …" at bounding box center [835, 208] width 1128 height 32
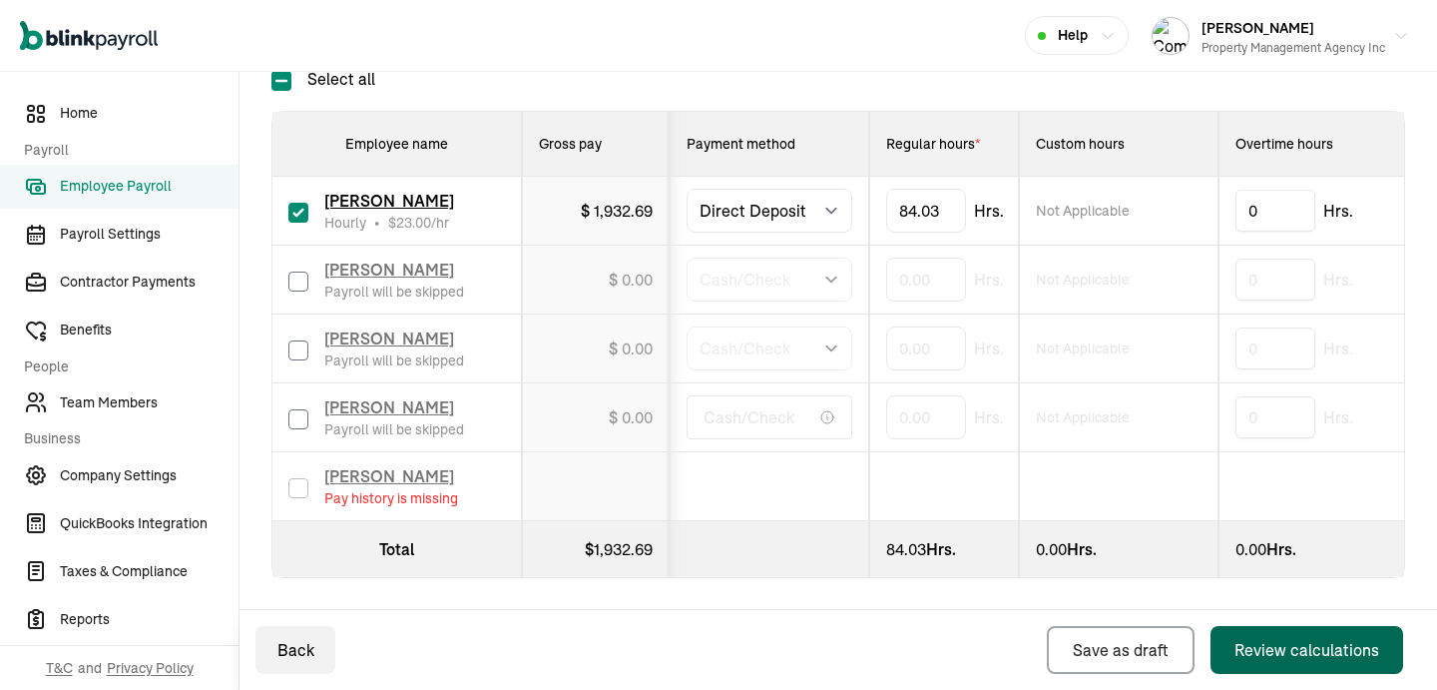
click at [1258, 655] on div "Review calculations" at bounding box center [1307, 650] width 145 height 24
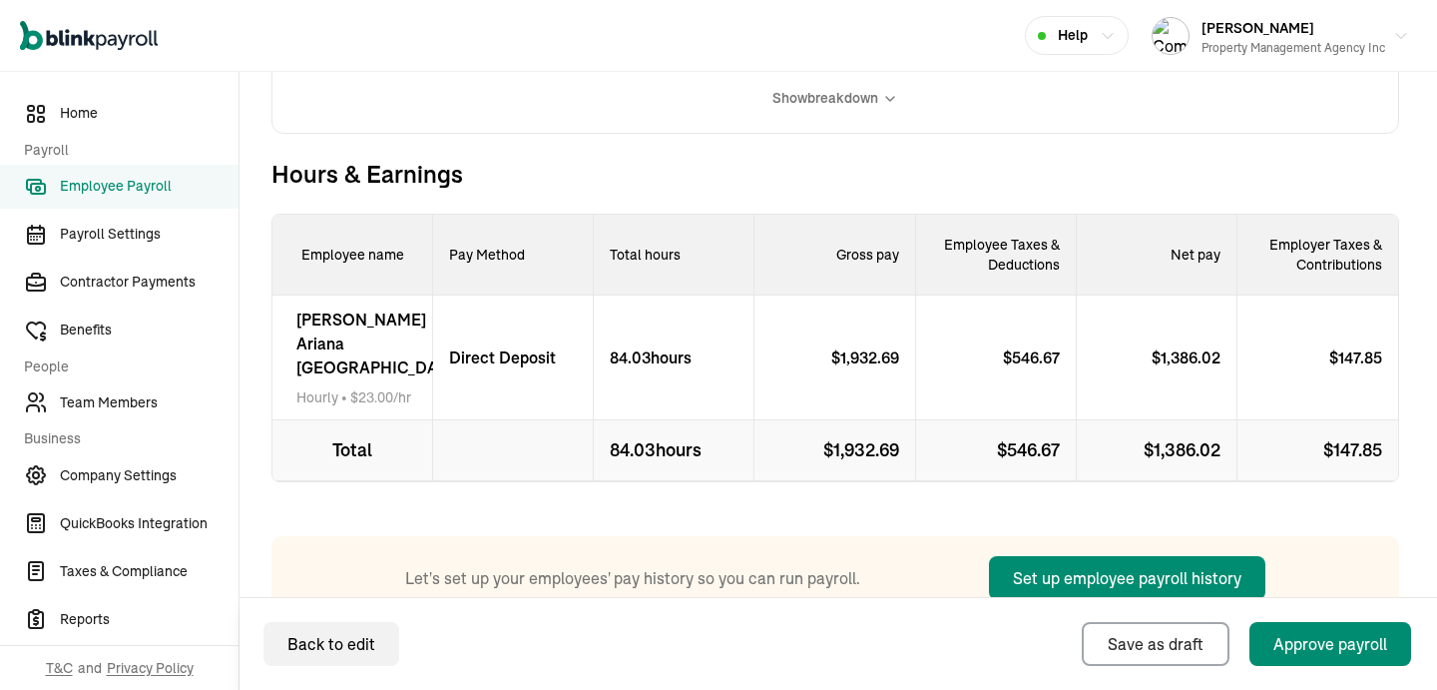
scroll to position [644, 0]
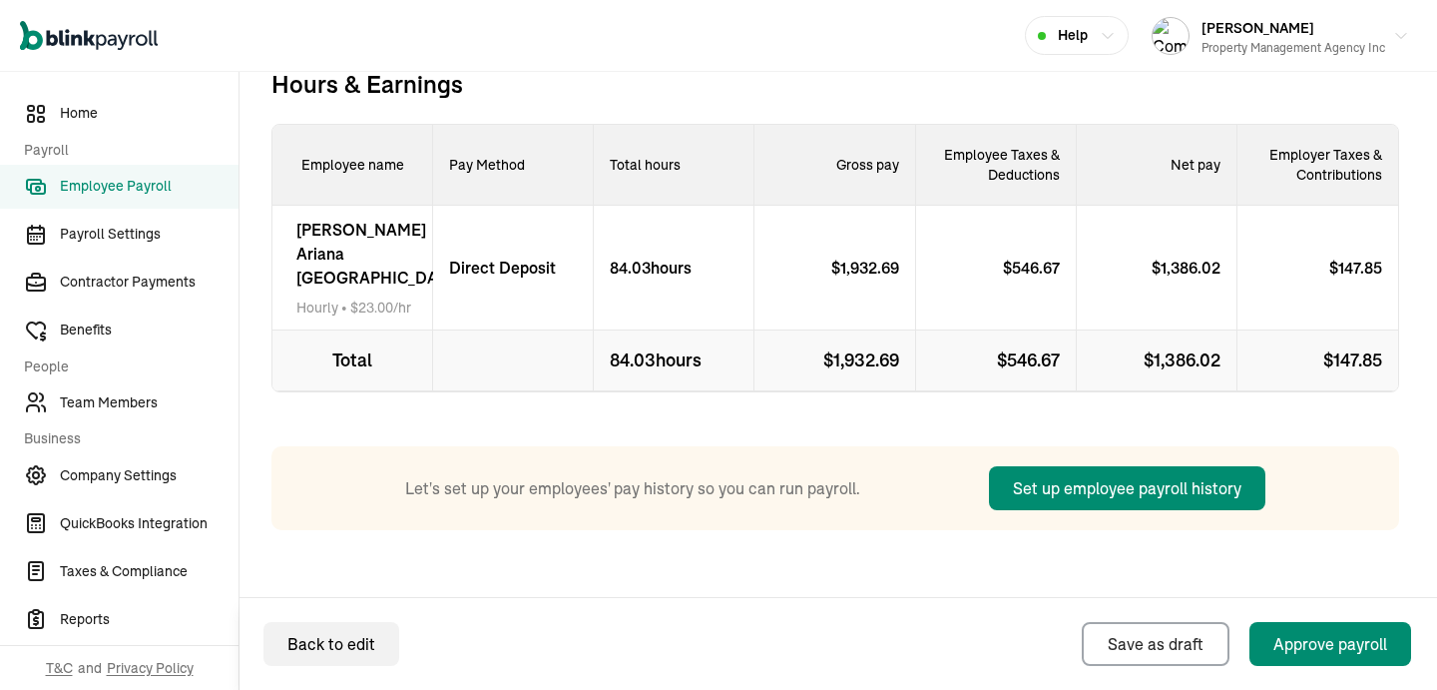
click at [303, 272] on div "Evelin Ariana Madrid Hourly • $ 23.00 /hr" at bounding box center [352, 268] width 161 height 125
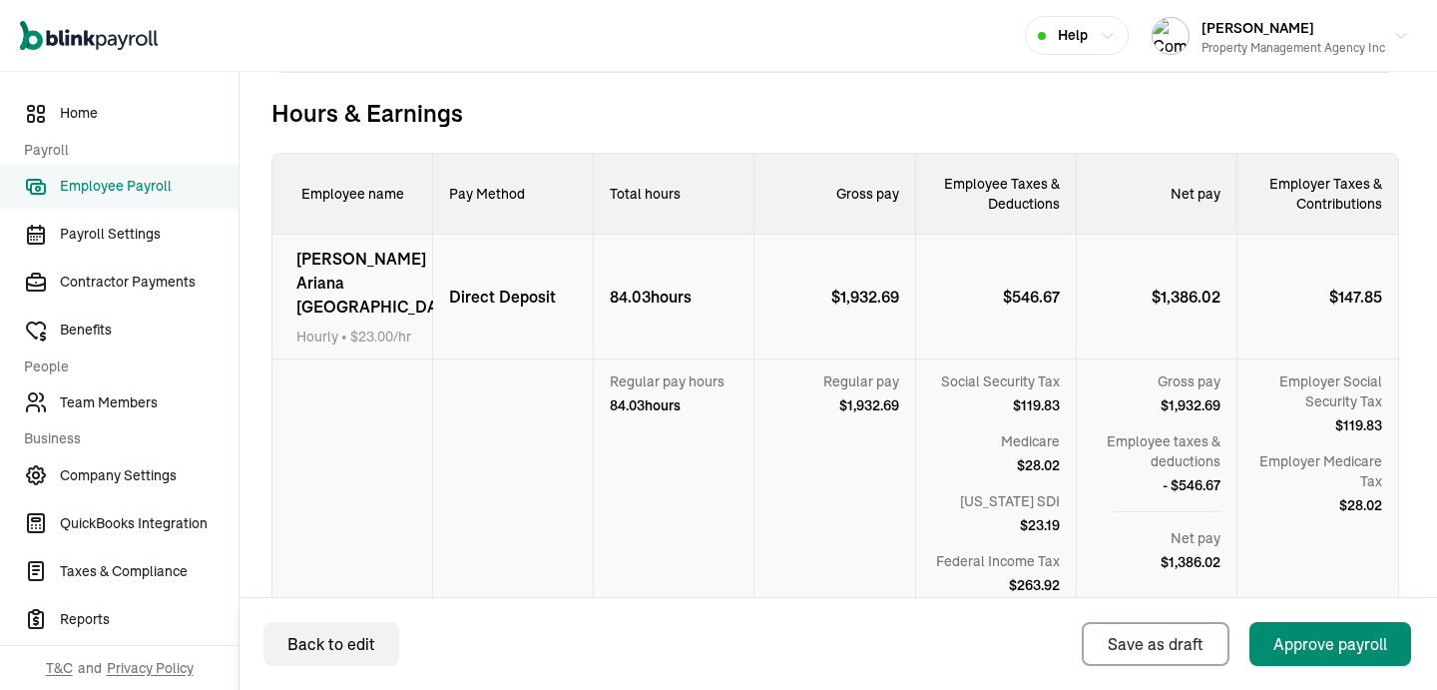
scroll to position [610, 0]
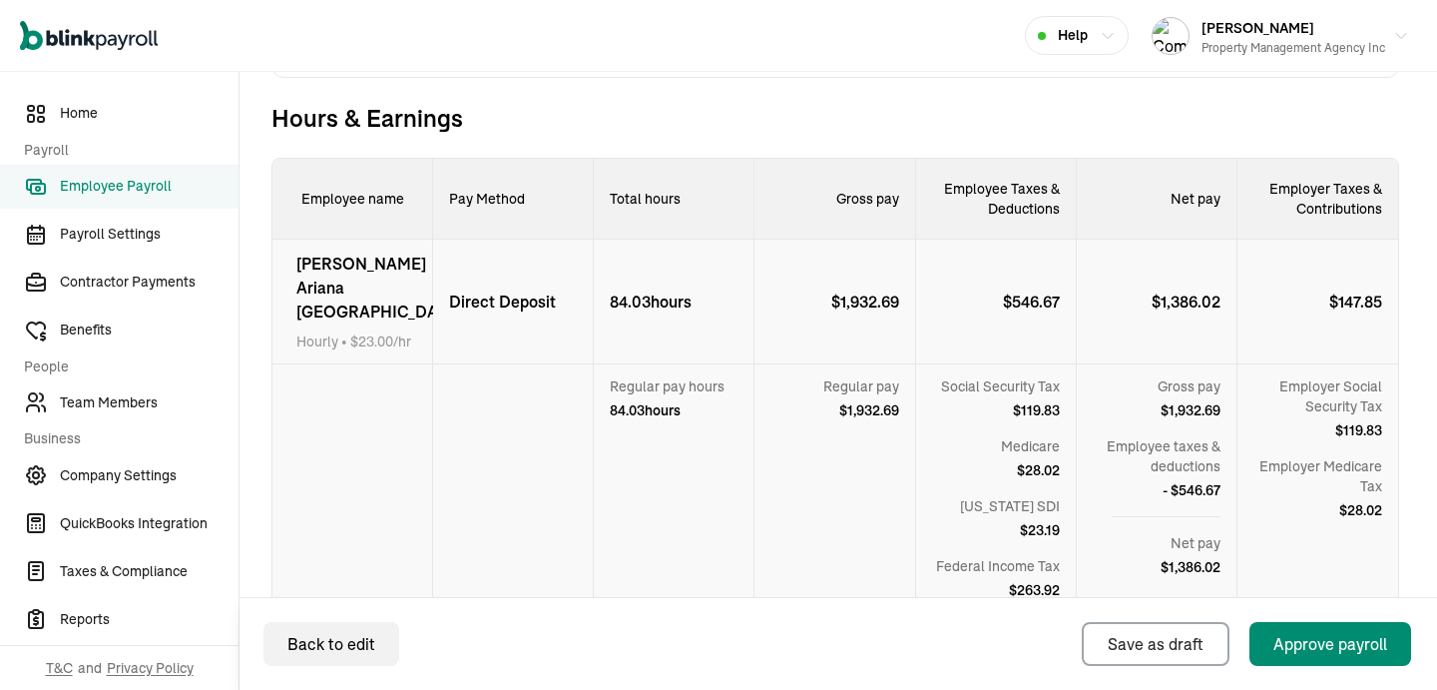
click at [306, 280] on div "Evelin Ariana Madrid Hourly • $ 23.00 /hr" at bounding box center [352, 302] width 161 height 125
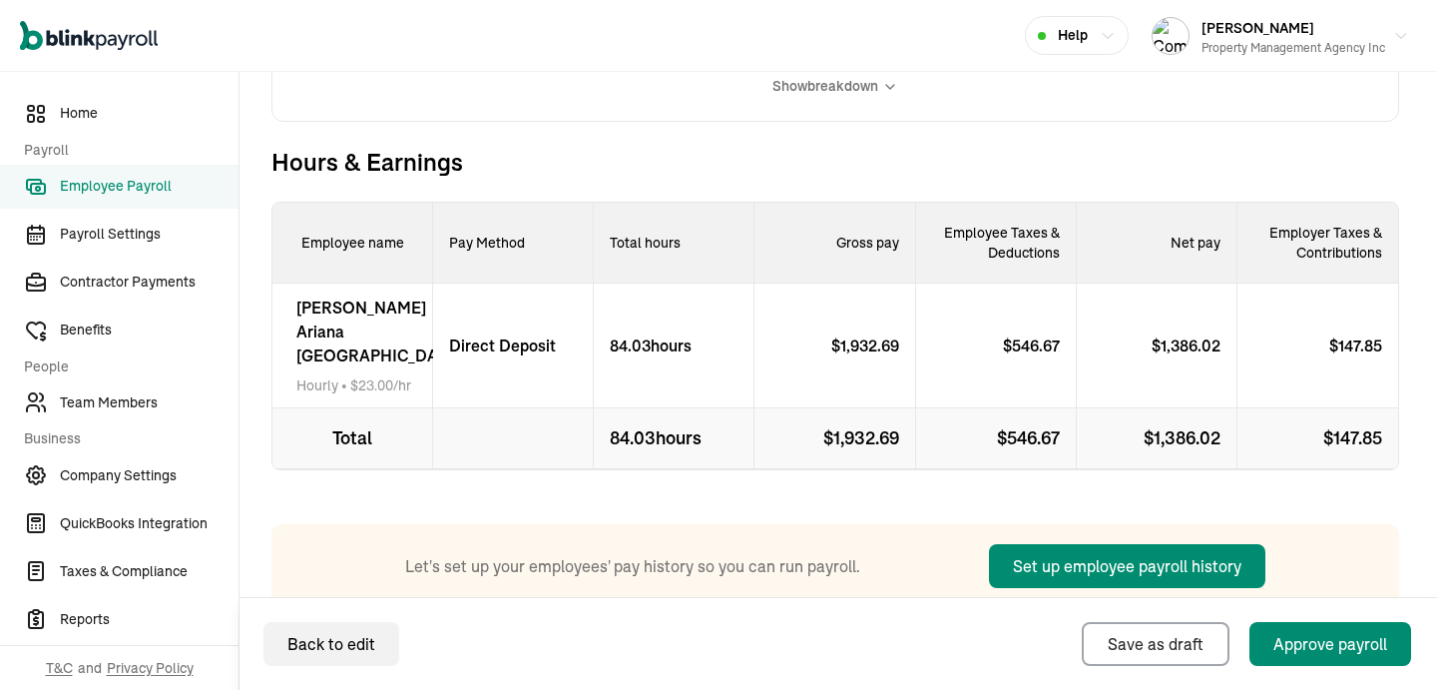
scroll to position [564, 0]
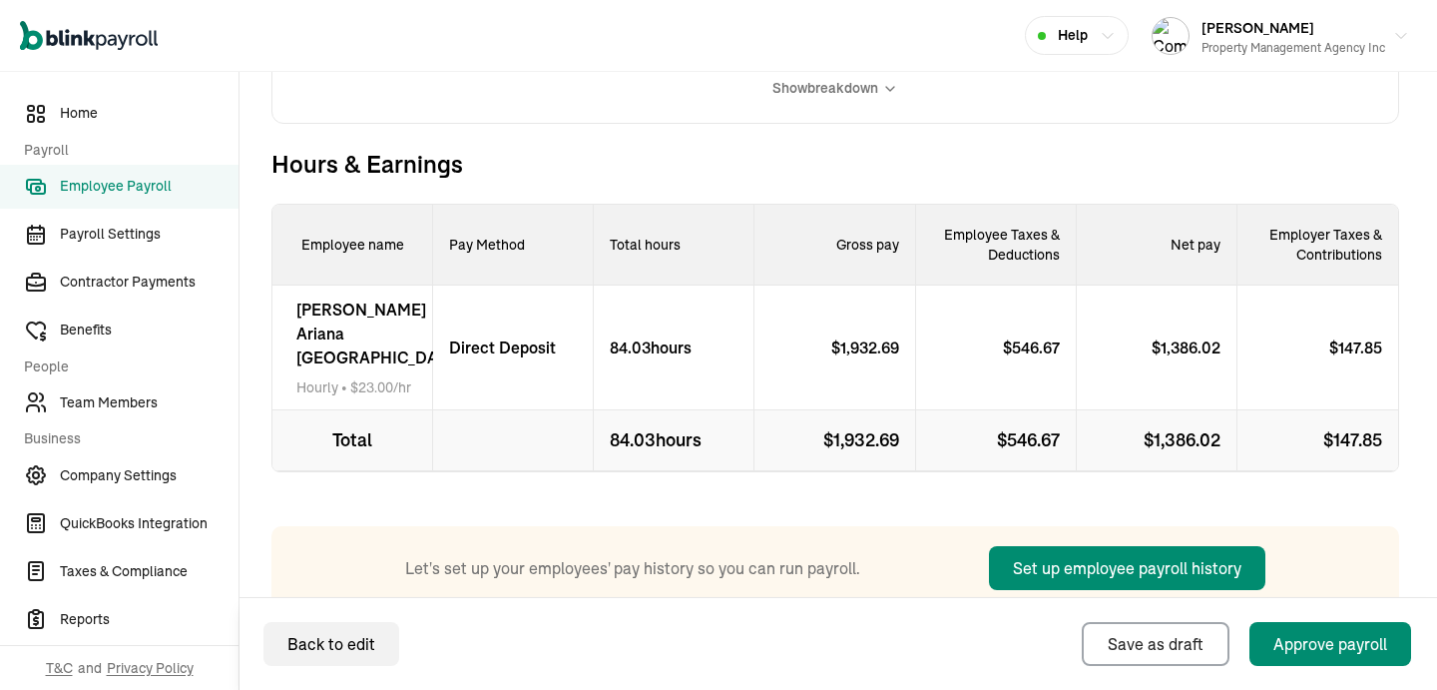
click at [321, 333] on span "Evelin Ariana Madrid" at bounding box center [378, 333] width 165 height 72
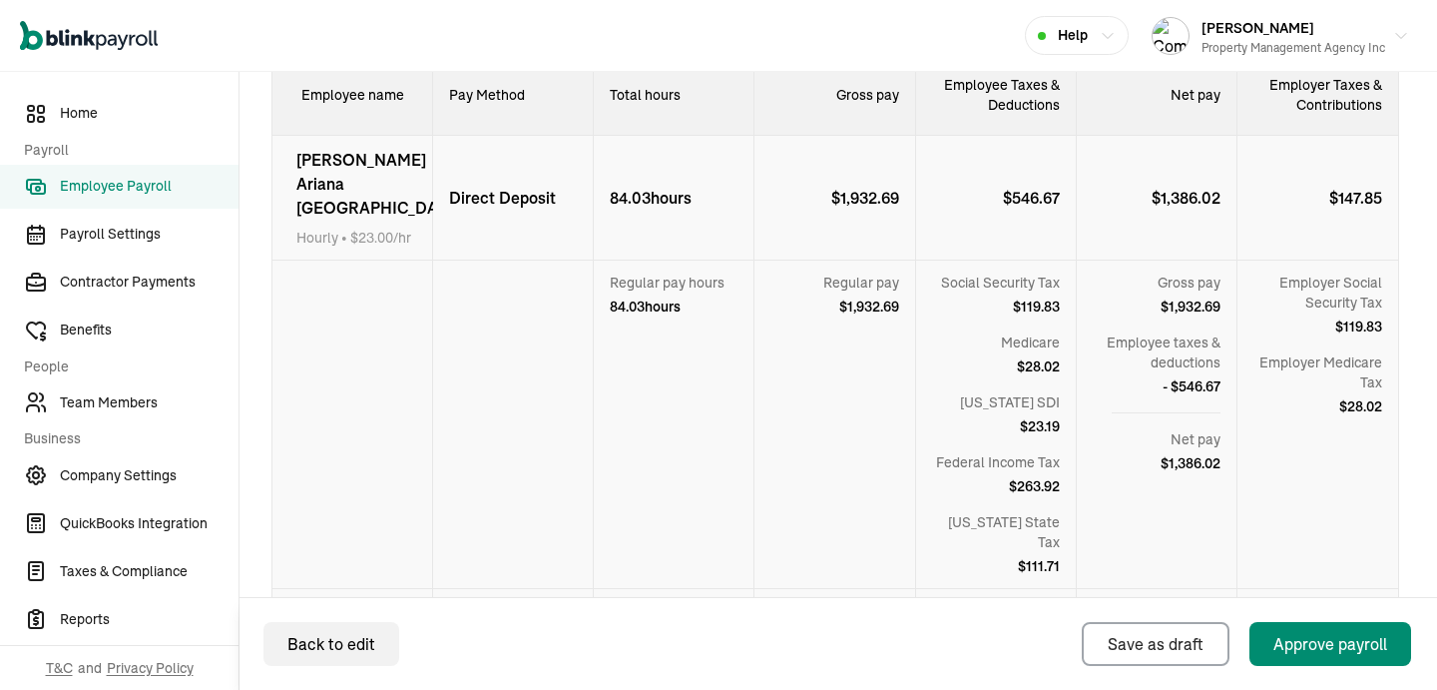
scroll to position [692, 0]
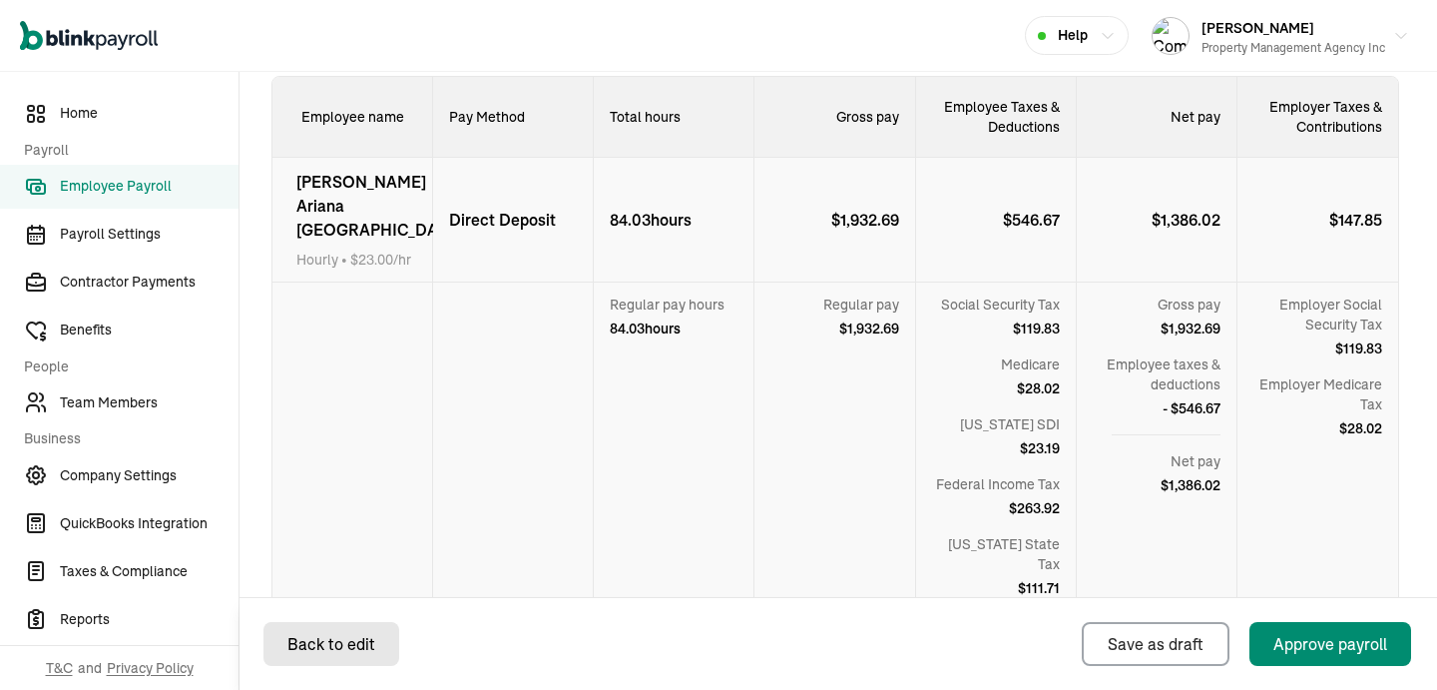
select select "direct_deposit"
select select "manual"
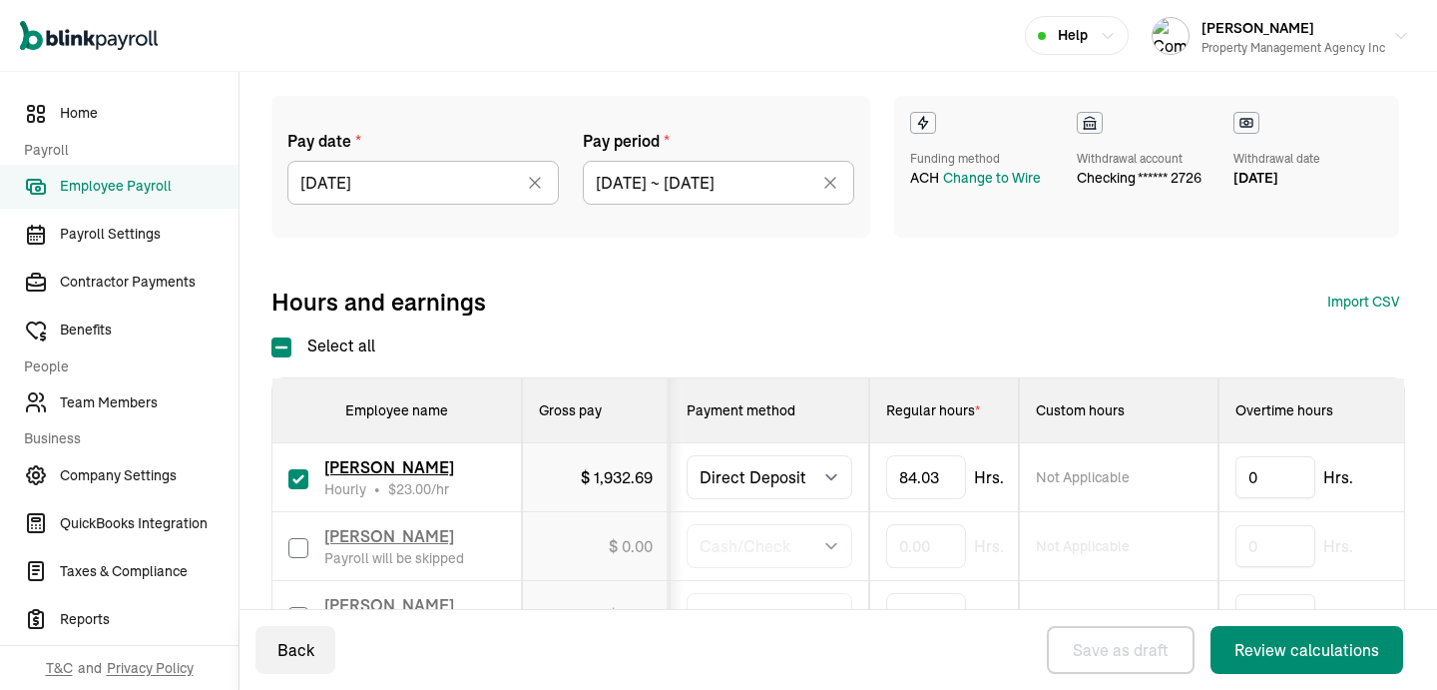
scroll to position [309, 0]
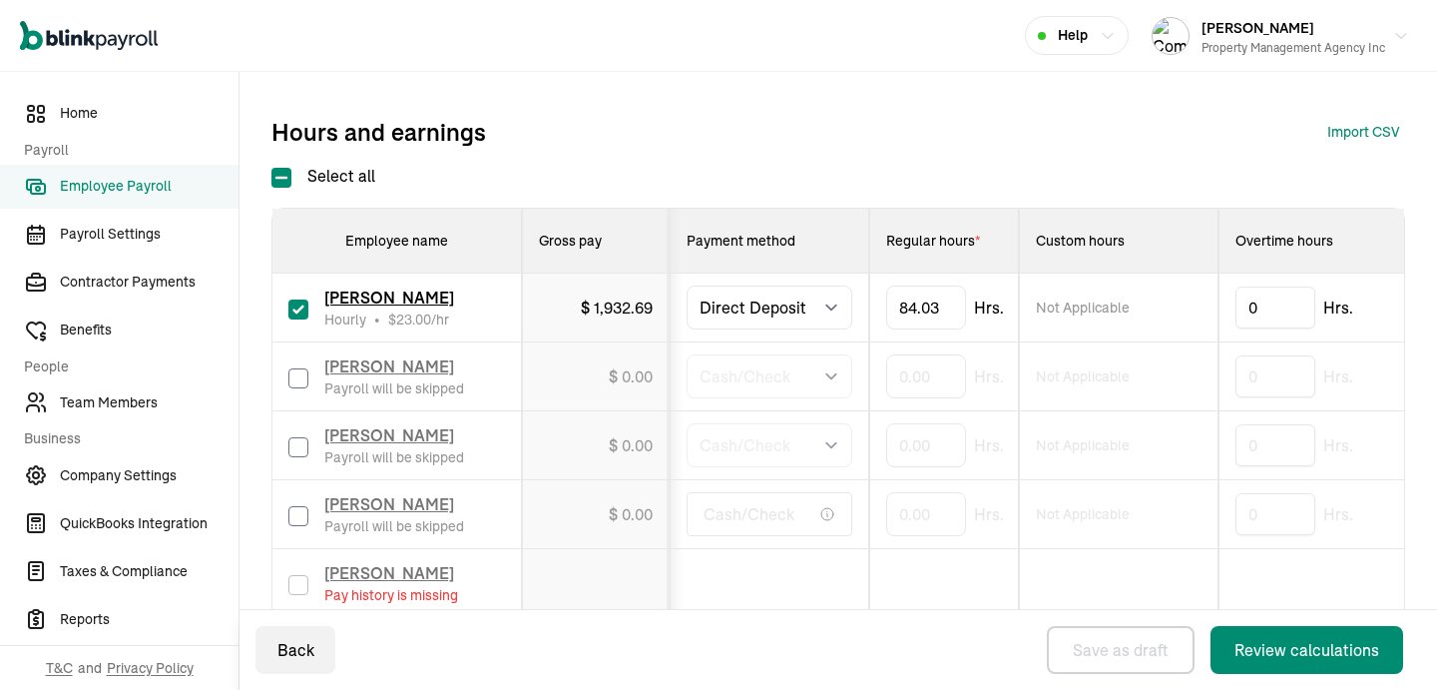
click at [294, 307] on input "checkbox" at bounding box center [298, 309] width 20 height 20
checkbox input "false"
type input "0.00"
